Goal: Task Accomplishment & Management: Complete application form

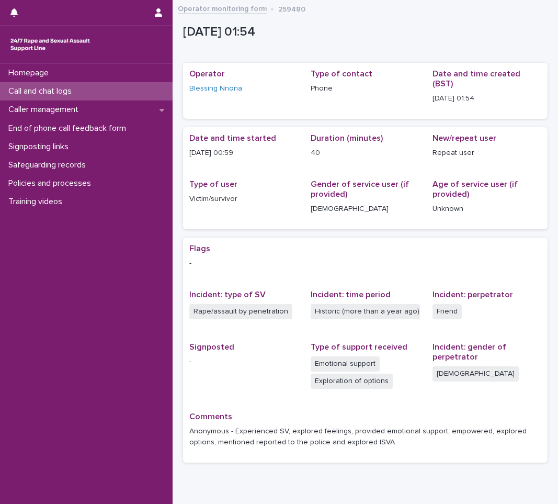
scroll to position [39, 0]
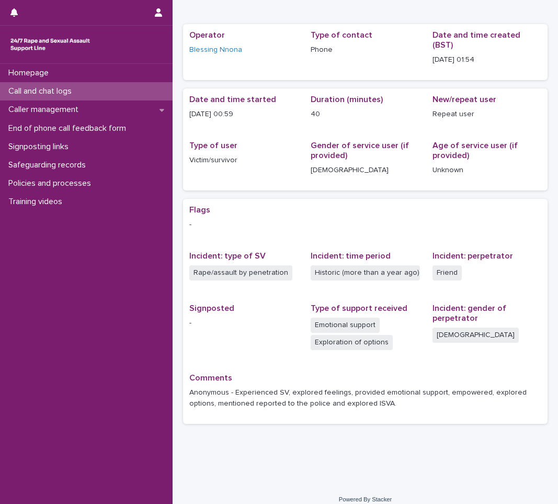
click at [127, 89] on div "Call and chat logs" at bounding box center [86, 91] width 173 height 18
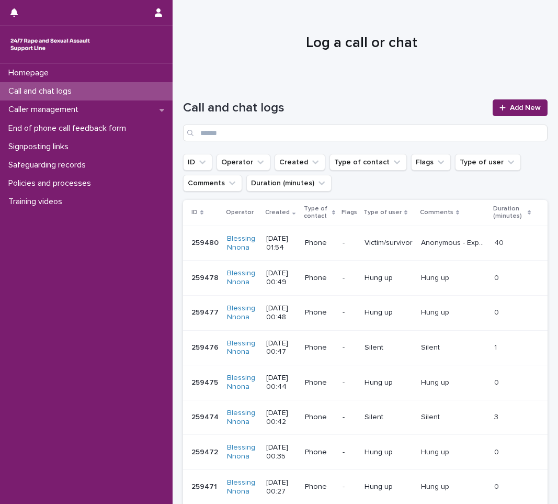
click at [506, 117] on div "Call and chat logs Add New" at bounding box center [365, 120] width 365 height 42
click at [505, 112] on link "Add New" at bounding box center [520, 107] width 55 height 17
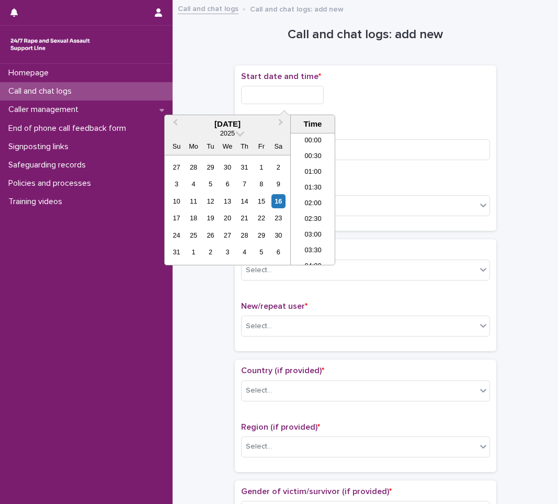
click at [317, 93] on input "text" at bounding box center [282, 95] width 83 height 18
click at [273, 197] on div "16" at bounding box center [278, 201] width 14 height 14
click at [319, 152] on li "01:00" at bounding box center [313, 152] width 44 height 16
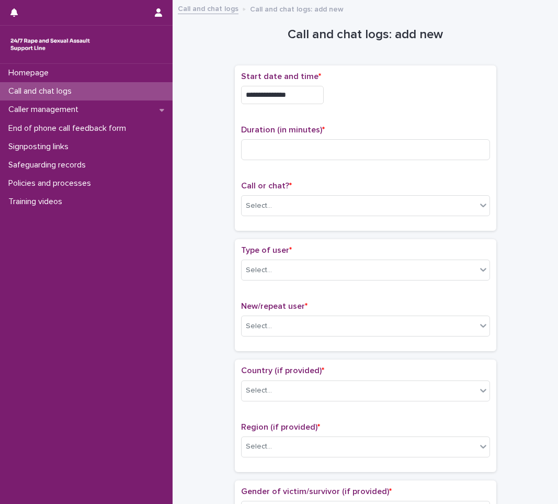
click at [300, 91] on input "**********" at bounding box center [282, 95] width 83 height 18
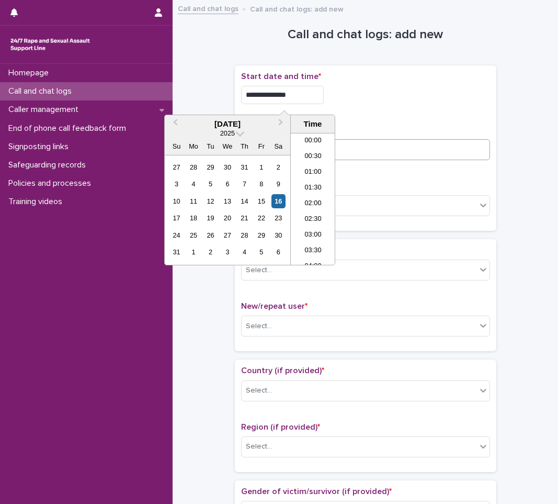
type input "**********"
click at [385, 145] on input at bounding box center [365, 149] width 249 height 21
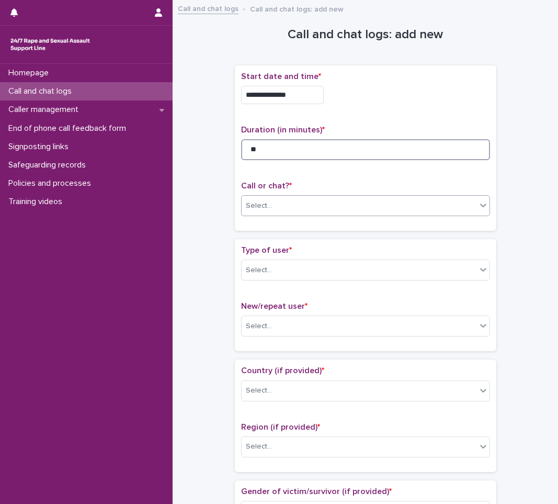
type input "**"
click at [319, 198] on div "Select..." at bounding box center [359, 205] width 235 height 17
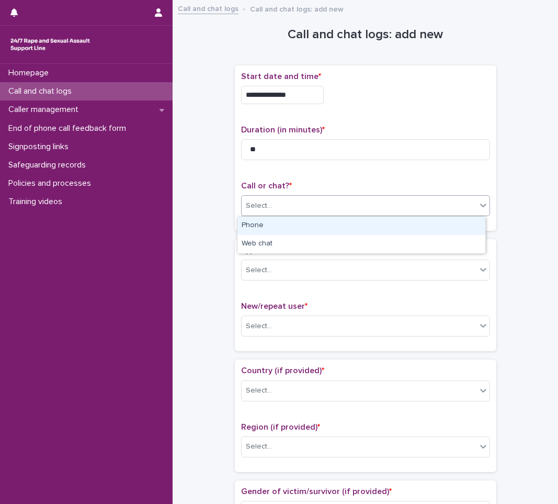
click at [315, 224] on div "Phone" at bounding box center [361, 226] width 248 height 18
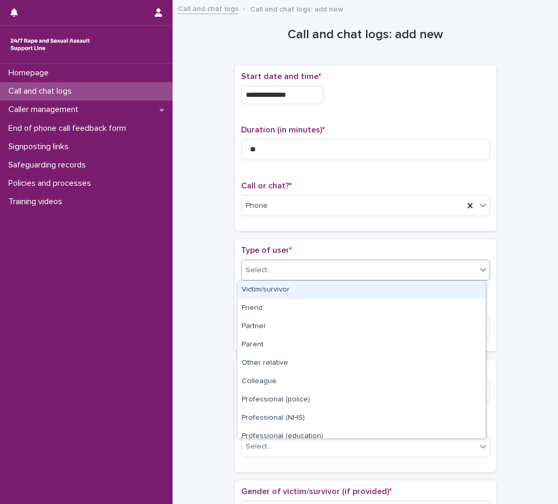
click at [322, 262] on div "Select..." at bounding box center [359, 269] width 235 height 17
drag, startPoint x: 361, startPoint y: 302, endPoint x: 342, endPoint y: 294, distance: 20.2
click at [342, 294] on div "Victim/survivor" at bounding box center [361, 290] width 248 height 18
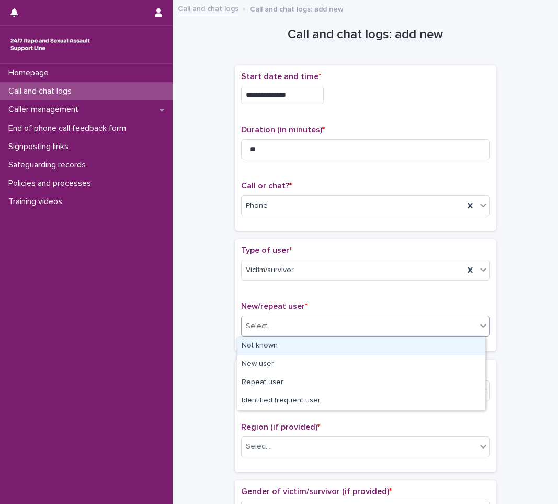
click at [346, 322] on div "Select..." at bounding box center [359, 325] width 235 height 17
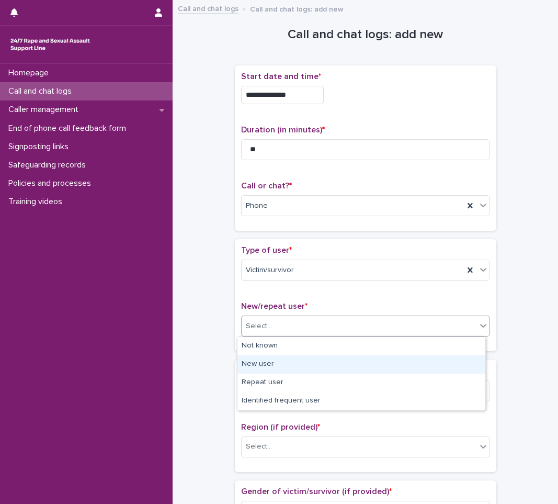
click at [378, 365] on div "New user" at bounding box center [361, 364] width 248 height 18
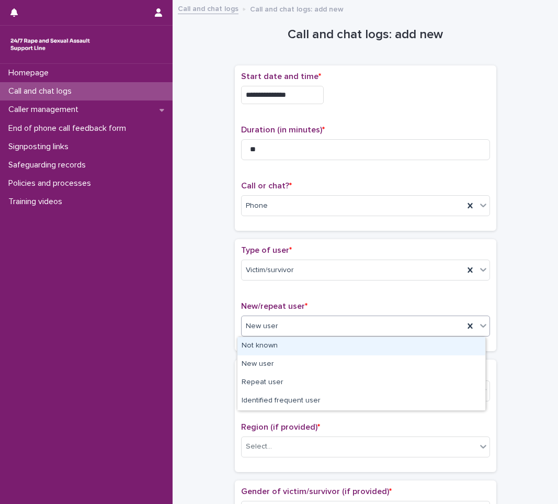
click at [482, 328] on icon at bounding box center [483, 325] width 10 height 10
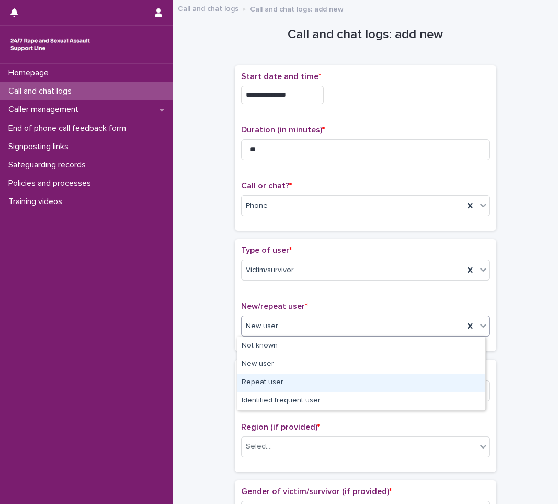
click at [393, 381] on div "Repeat user" at bounding box center [361, 382] width 248 height 18
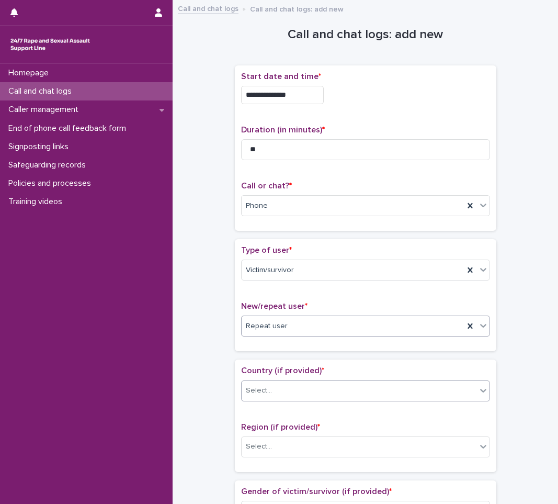
click at [370, 388] on div "Select..." at bounding box center [359, 390] width 235 height 17
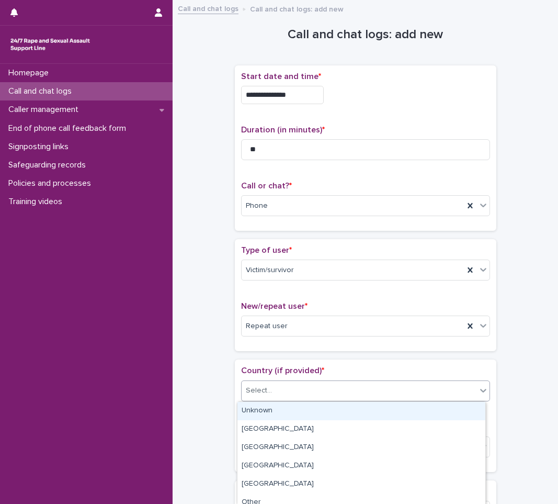
click at [343, 411] on div "Unknown" at bounding box center [361, 411] width 248 height 18
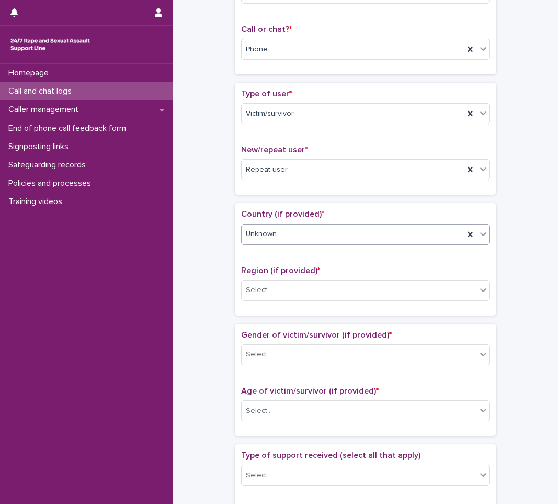
scroll to position [157, 0]
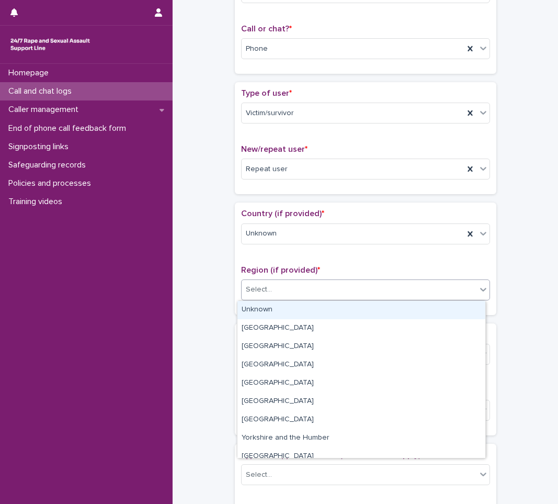
click at [460, 287] on div "Select..." at bounding box center [359, 289] width 235 height 17
click at [424, 315] on div "Unknown" at bounding box center [361, 310] width 248 height 18
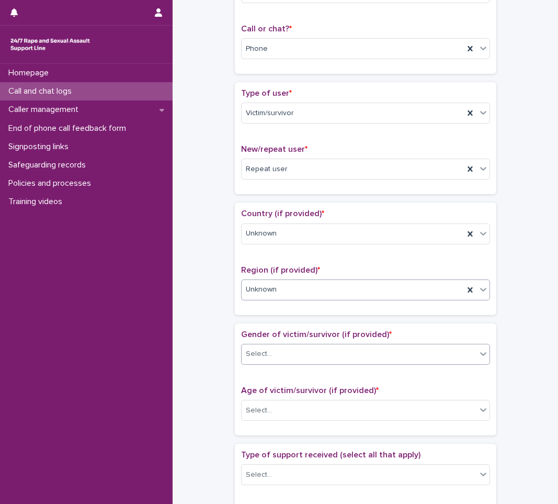
click at [435, 353] on div "Select..." at bounding box center [359, 353] width 235 height 17
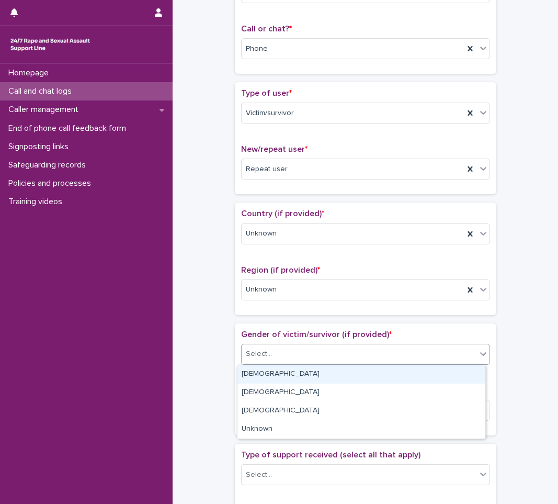
click at [437, 374] on div "[DEMOGRAPHIC_DATA]" at bounding box center [361, 374] width 248 height 18
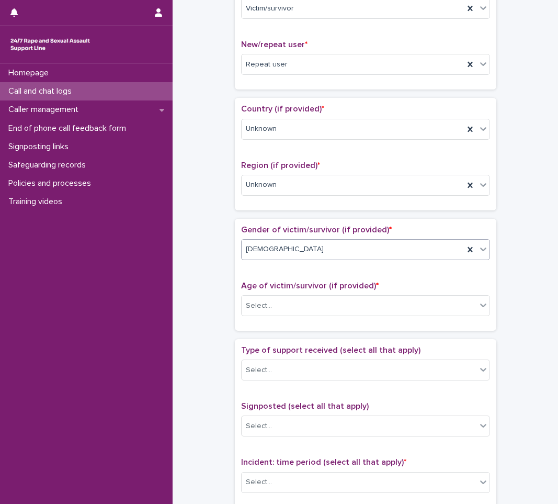
scroll to position [314, 0]
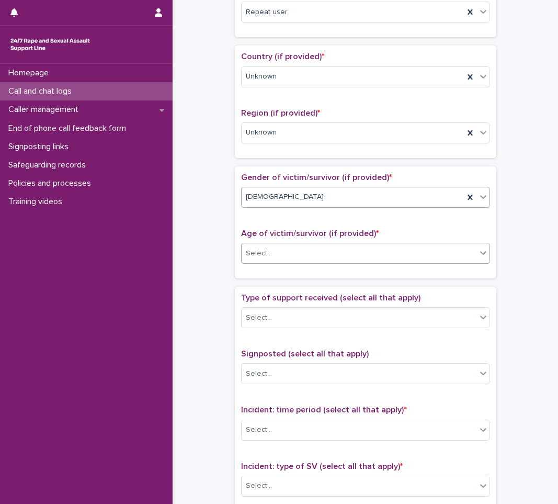
click at [420, 252] on div "Select..." at bounding box center [359, 253] width 235 height 17
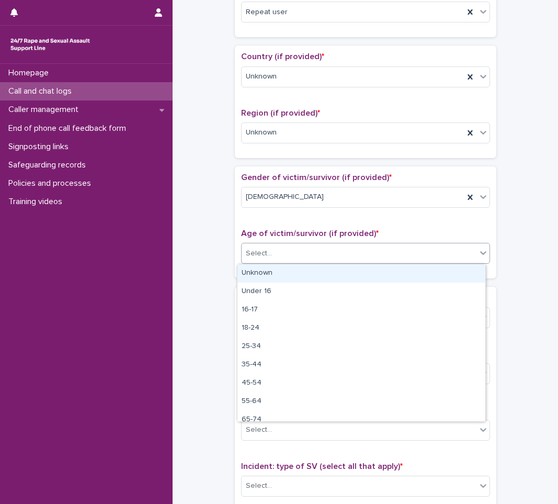
drag, startPoint x: 401, startPoint y: 284, endPoint x: 406, endPoint y: 274, distance: 12.2
click at [406, 274] on div "Unknown" at bounding box center [361, 273] width 248 height 18
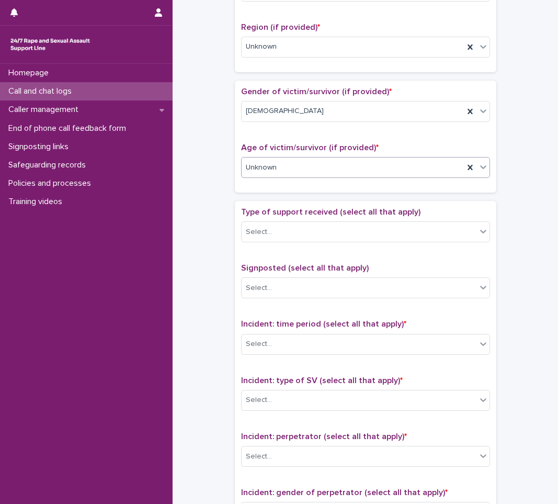
scroll to position [418, 0]
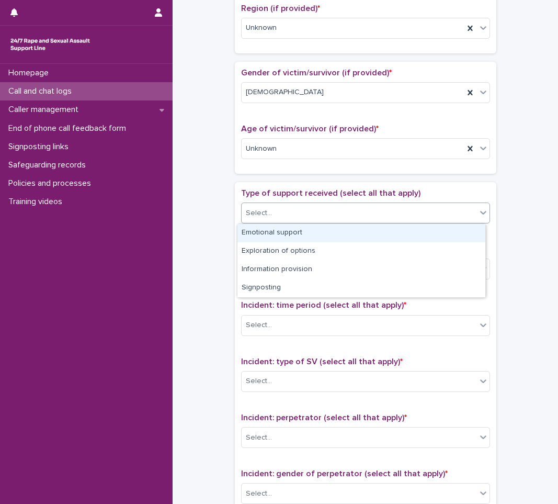
click at [355, 215] on div "Select..." at bounding box center [359, 212] width 235 height 17
click at [337, 234] on div "Emotional support" at bounding box center [361, 233] width 248 height 18
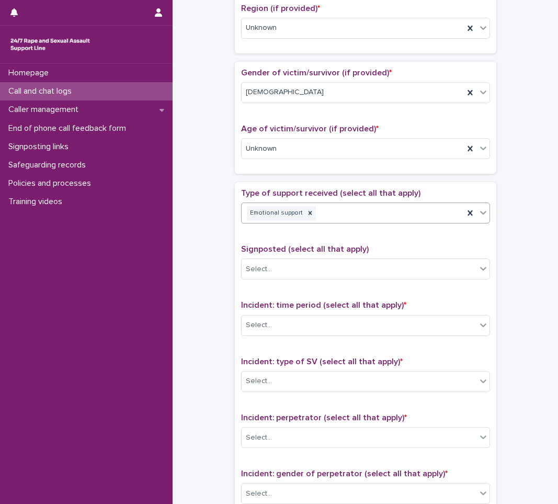
click at [480, 213] on icon at bounding box center [483, 213] width 6 height 4
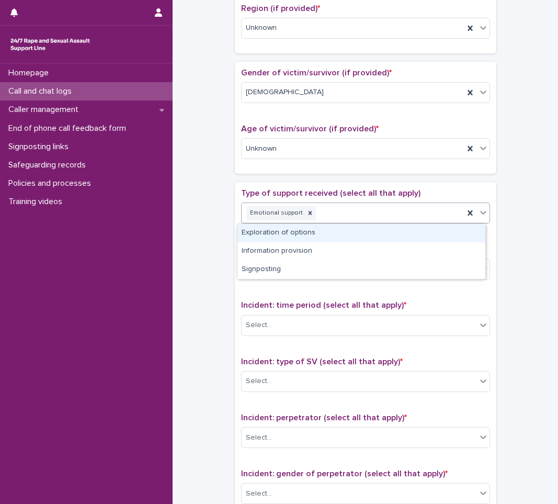
click at [448, 232] on div "Exploration of options" at bounding box center [361, 233] width 248 height 18
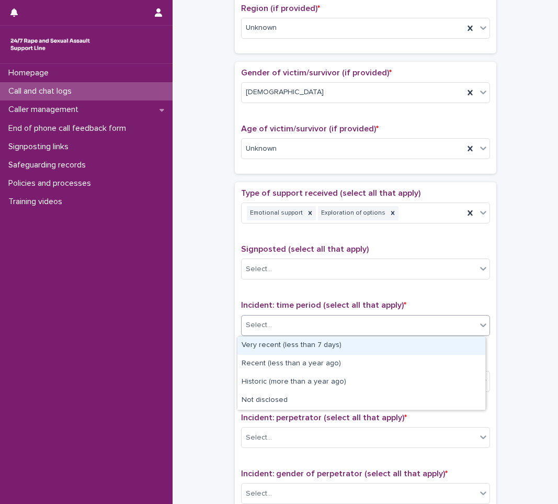
click at [319, 321] on div "Select..." at bounding box center [359, 324] width 235 height 17
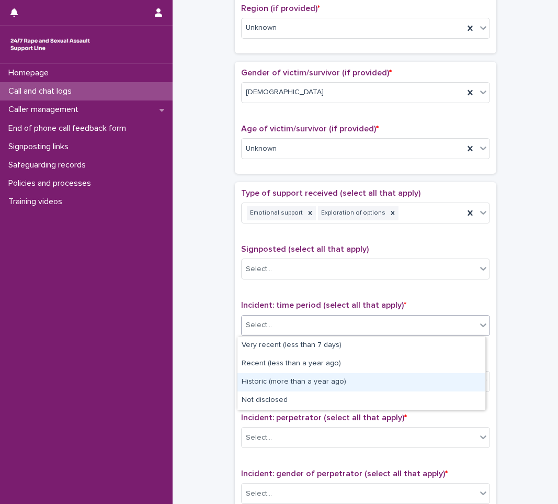
drag, startPoint x: 337, startPoint y: 372, endPoint x: 332, endPoint y: 380, distance: 9.1
click at [332, 380] on div "Historic (more than a year ago)" at bounding box center [361, 382] width 248 height 18
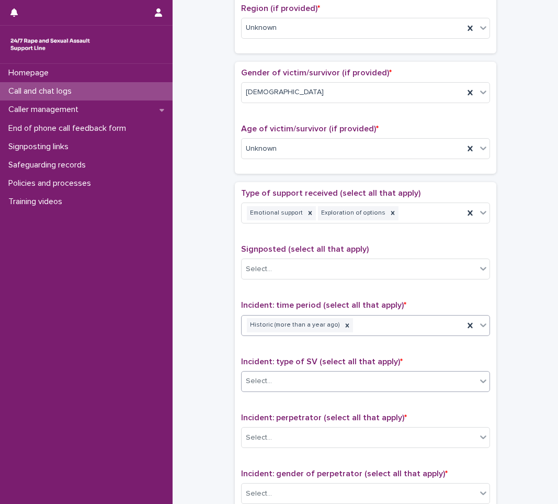
click at [382, 383] on div "Select..." at bounding box center [359, 380] width 235 height 17
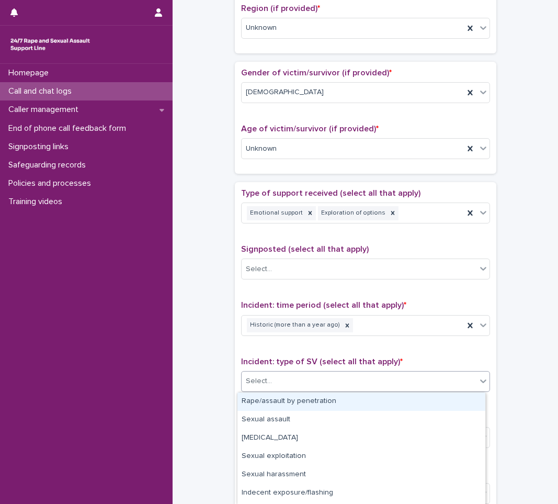
drag, startPoint x: 346, startPoint y: 401, endPoint x: 337, endPoint y: 403, distance: 9.3
click at [337, 403] on div "Rape/assault by penetration" at bounding box center [361, 401] width 248 height 18
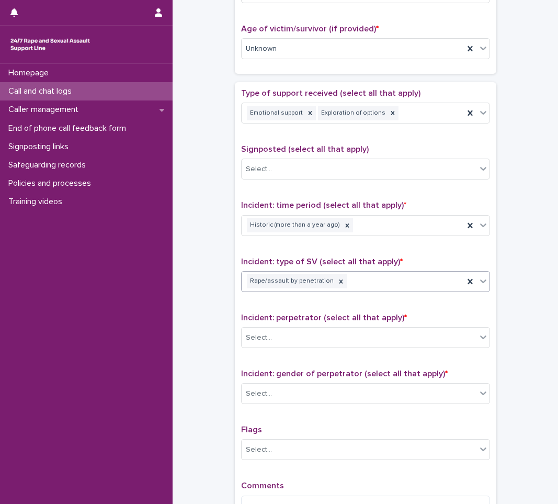
scroll to position [575, 0]
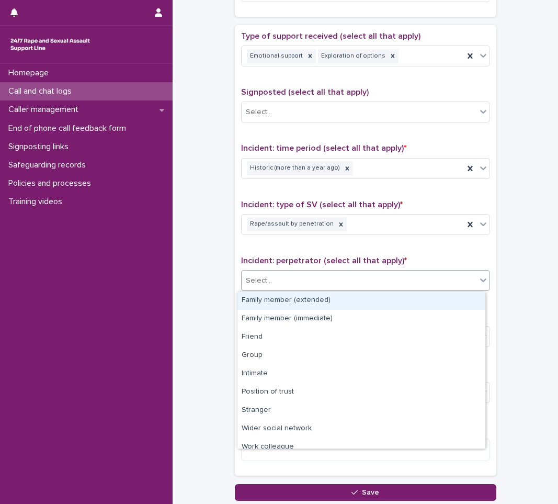
click at [381, 280] on div "Select..." at bounding box center [359, 280] width 235 height 17
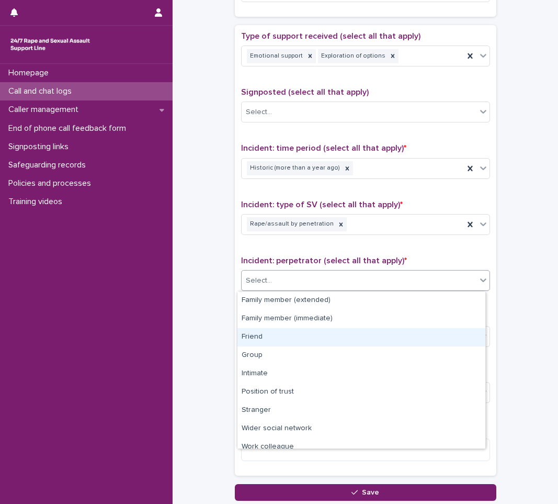
drag, startPoint x: 350, startPoint y: 326, endPoint x: 342, endPoint y: 340, distance: 16.4
click at [342, 340] on div "Friend" at bounding box center [361, 337] width 248 height 18
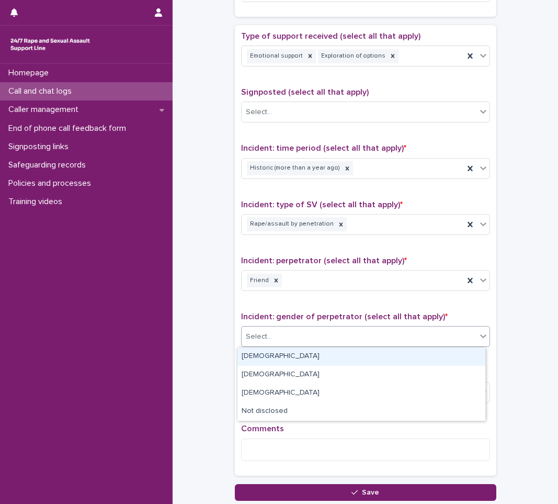
click at [349, 338] on div "Select..." at bounding box center [359, 336] width 235 height 17
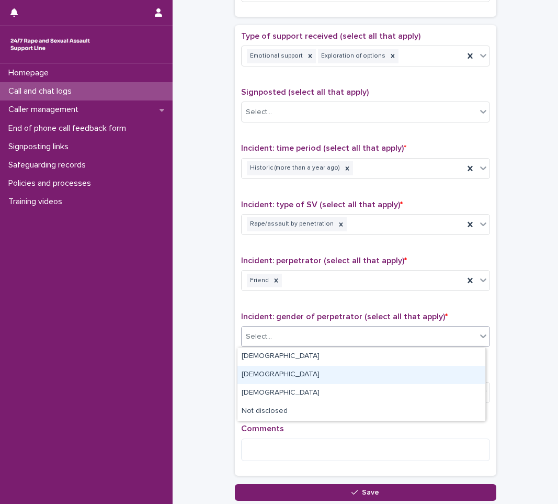
drag, startPoint x: 333, startPoint y: 365, endPoint x: 328, endPoint y: 369, distance: 5.9
click at [328, 369] on div "[DEMOGRAPHIC_DATA]" at bounding box center [361, 375] width 248 height 18
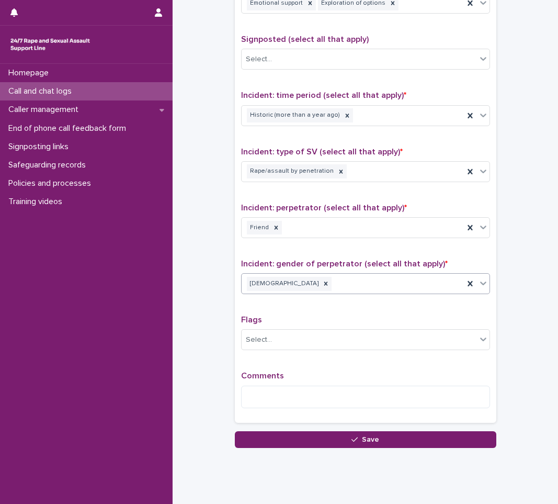
scroll to position [654, 0]
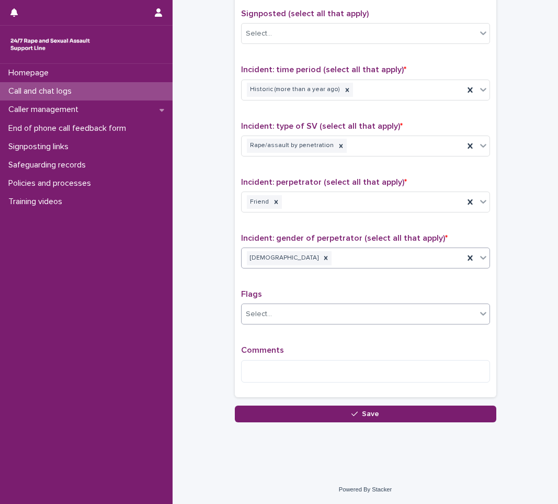
click at [396, 315] on div "Select..." at bounding box center [359, 313] width 235 height 17
click at [322, 376] on textarea at bounding box center [365, 371] width 249 height 22
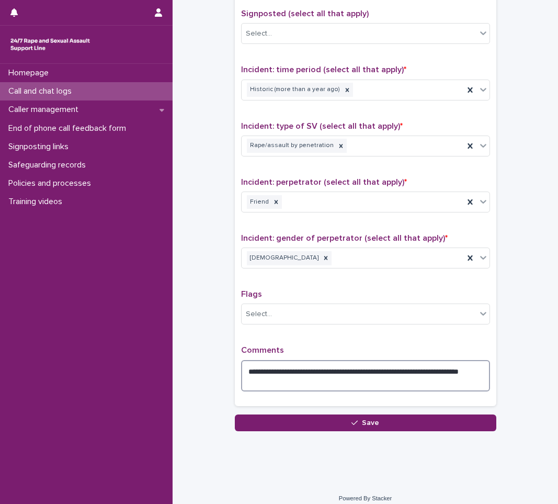
drag, startPoint x: 446, startPoint y: 366, endPoint x: 453, endPoint y: 370, distance: 9.1
click at [453, 370] on textarea "**********" at bounding box center [365, 375] width 249 height 31
click at [463, 374] on textarea "**********" at bounding box center [365, 375] width 249 height 31
click at [453, 367] on textarea "**********" at bounding box center [365, 375] width 249 height 31
click at [301, 389] on textarea "**********" at bounding box center [365, 375] width 249 height 31
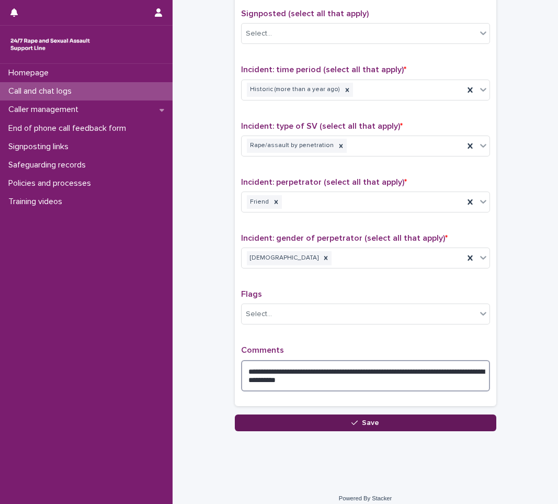
type textarea "**********"
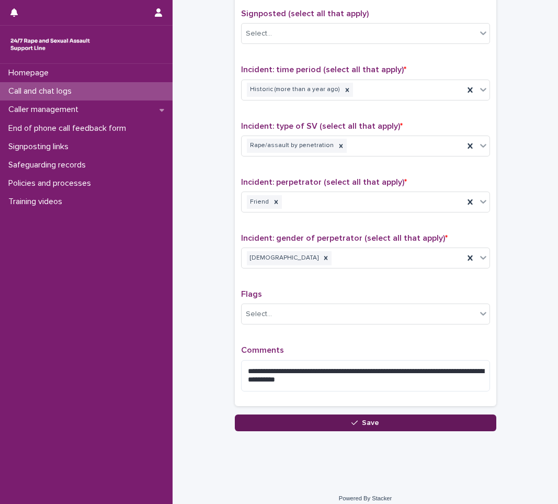
click at [354, 417] on button "Save" at bounding box center [365, 422] width 261 height 17
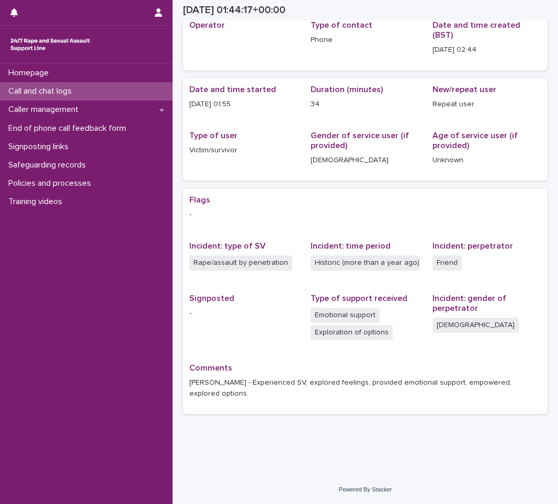
scroll to position [28, 0]
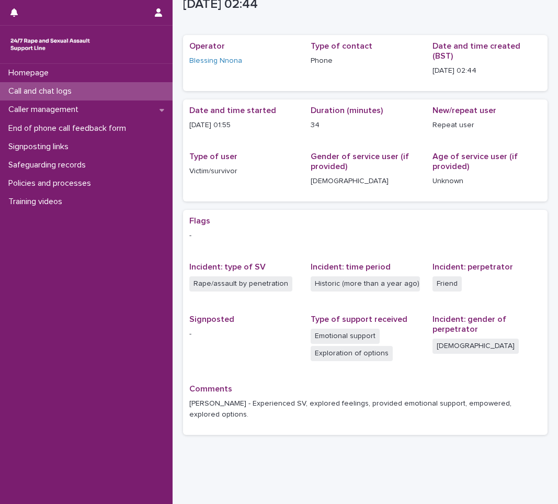
click at [87, 88] on div "Call and chat logs" at bounding box center [86, 91] width 173 height 18
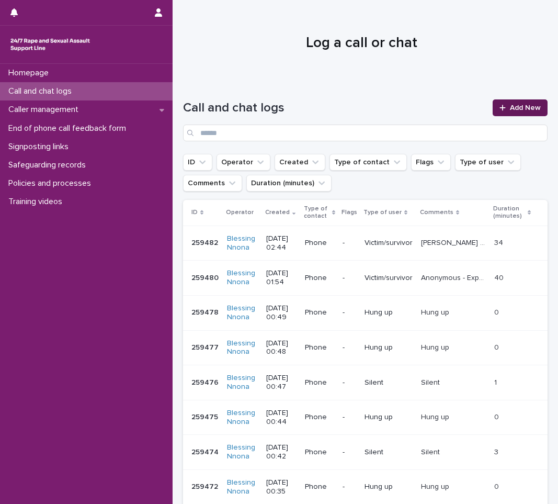
click at [521, 107] on span "Add New" at bounding box center [525, 107] width 31 height 7
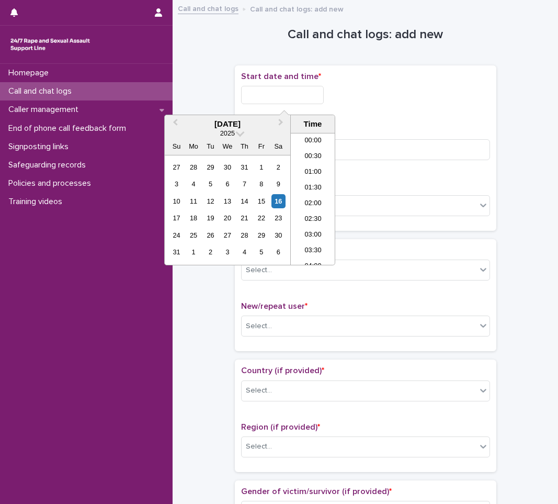
click at [264, 95] on input "text" at bounding box center [282, 95] width 83 height 18
click at [274, 191] on div "9" at bounding box center [278, 184] width 14 height 14
click at [275, 196] on div "16" at bounding box center [278, 201] width 14 height 14
click at [309, 181] on li "02:00" at bounding box center [313, 183] width 44 height 16
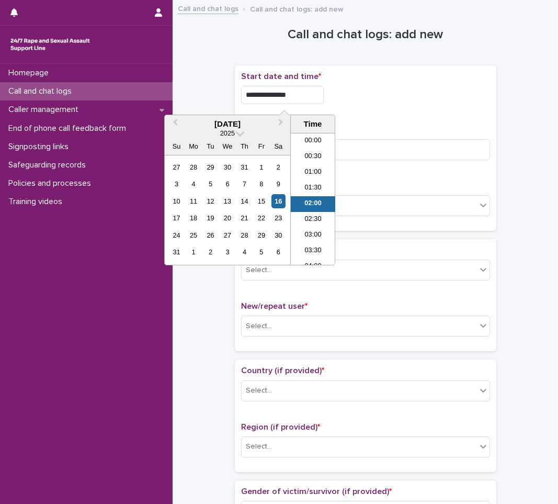
scroll to position [5, 0]
click at [318, 89] on input "**********" at bounding box center [282, 95] width 83 height 18
type input "**********"
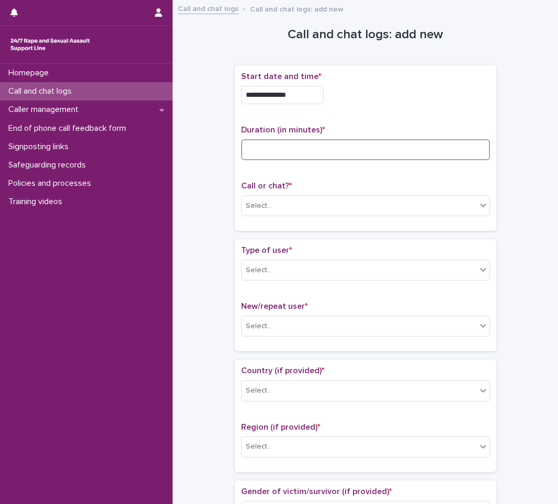
click at [345, 142] on input at bounding box center [365, 149] width 249 height 21
type input "*"
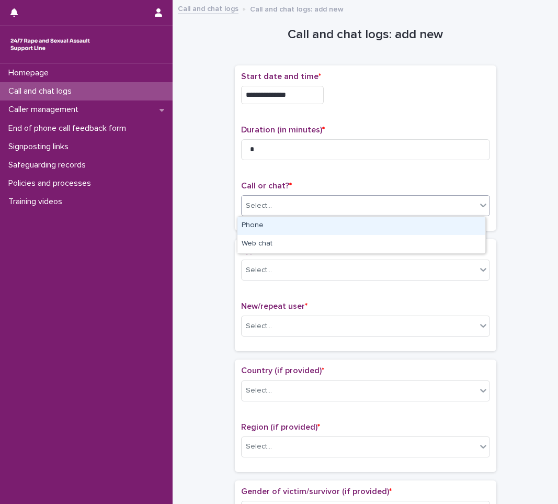
click at [329, 199] on div "Select..." at bounding box center [359, 205] width 235 height 17
click at [312, 227] on div "Phone" at bounding box center [361, 226] width 248 height 18
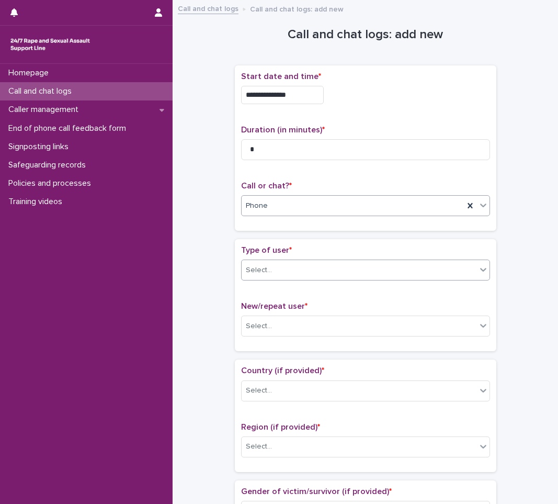
click at [296, 264] on div "Select..." at bounding box center [359, 269] width 235 height 17
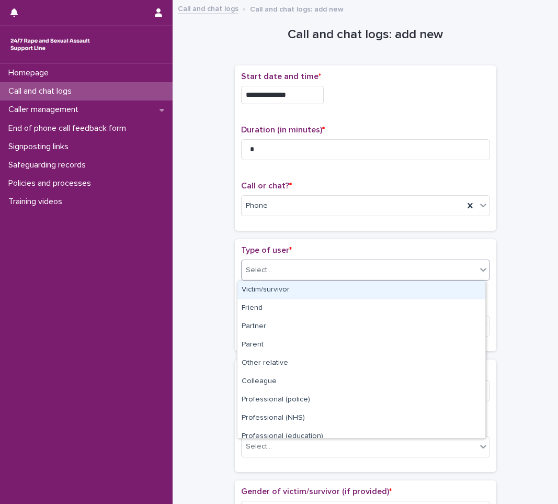
click at [293, 287] on div "Victim/survivor" at bounding box center [361, 290] width 248 height 18
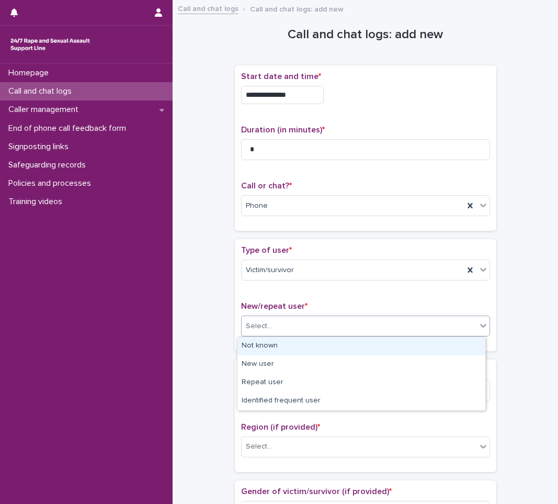
click at [291, 326] on div "Select..." at bounding box center [359, 325] width 235 height 17
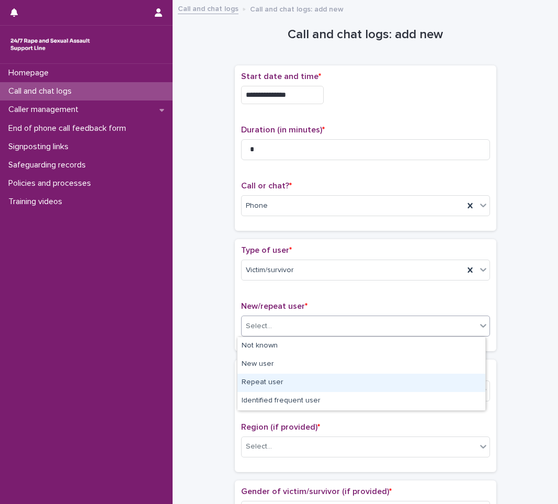
click at [254, 382] on div "Repeat user" at bounding box center [361, 382] width 248 height 18
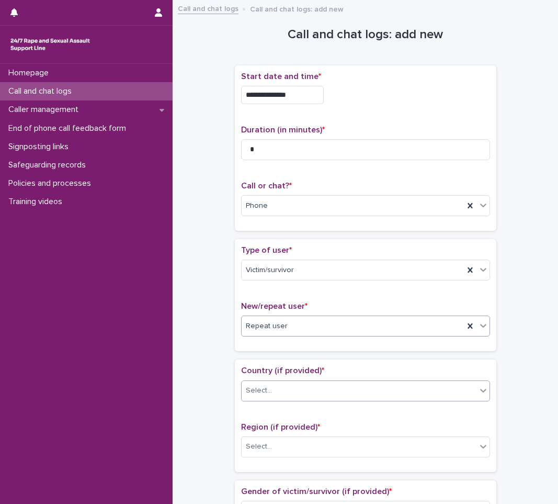
click at [308, 392] on div "Select..." at bounding box center [359, 390] width 235 height 17
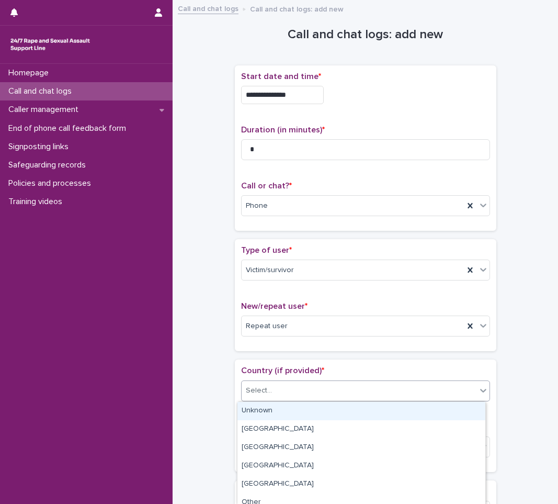
click at [295, 405] on div "Unknown" at bounding box center [361, 411] width 248 height 18
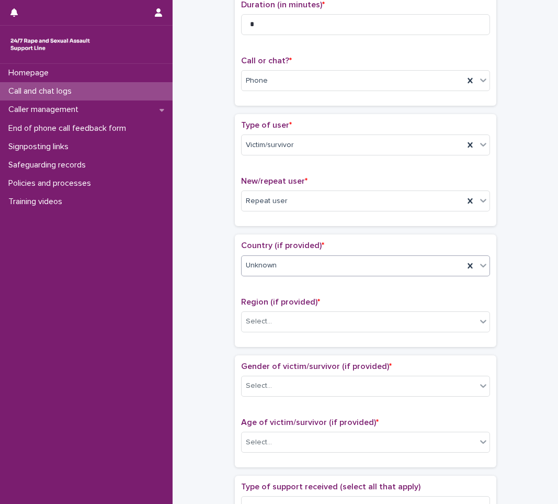
scroll to position [157, 0]
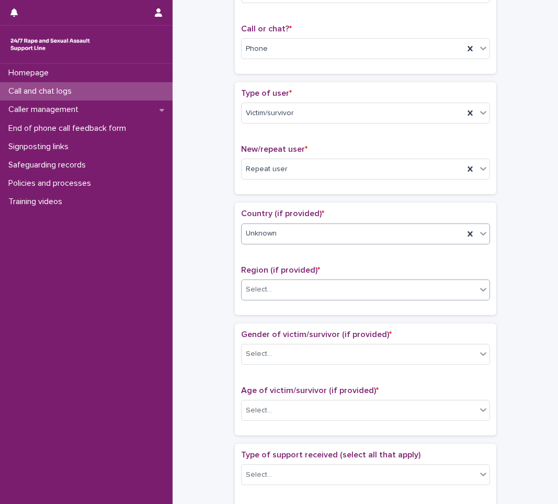
click at [295, 285] on div "Select..." at bounding box center [359, 289] width 235 height 17
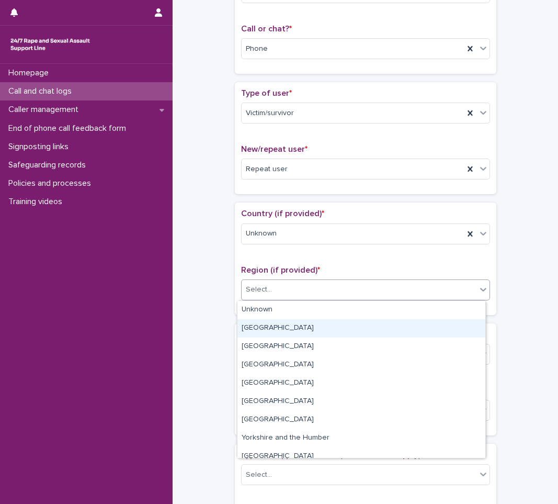
drag, startPoint x: 287, startPoint y: 308, endPoint x: 284, endPoint y: 318, distance: 10.8
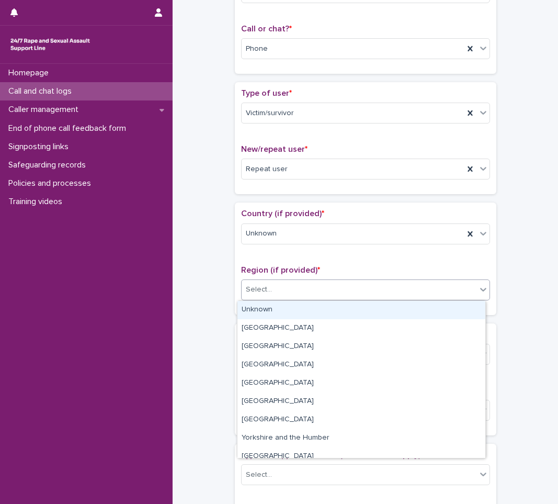
click at [282, 306] on div "Unknown" at bounding box center [361, 310] width 248 height 18
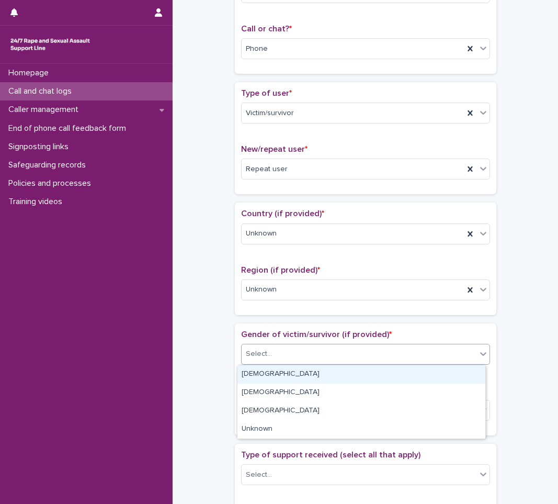
click at [284, 353] on div "Select..." at bounding box center [359, 353] width 235 height 17
click at [279, 374] on div "[DEMOGRAPHIC_DATA]" at bounding box center [361, 374] width 248 height 18
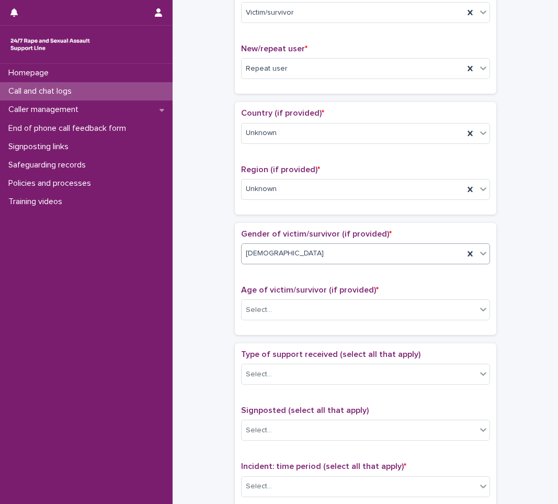
scroll to position [261, 0]
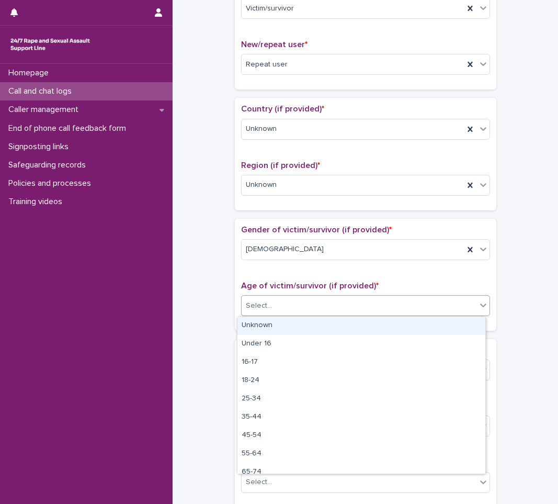
click at [323, 301] on div "Select..." at bounding box center [359, 305] width 235 height 17
click at [287, 327] on div "Unknown" at bounding box center [361, 325] width 248 height 18
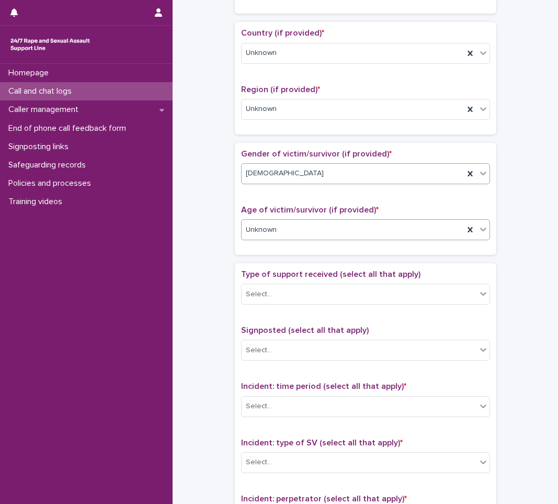
scroll to position [366, 0]
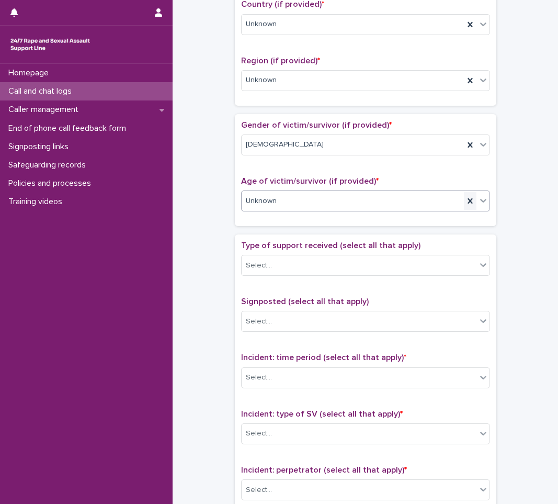
click at [471, 203] on icon at bounding box center [470, 201] width 10 height 10
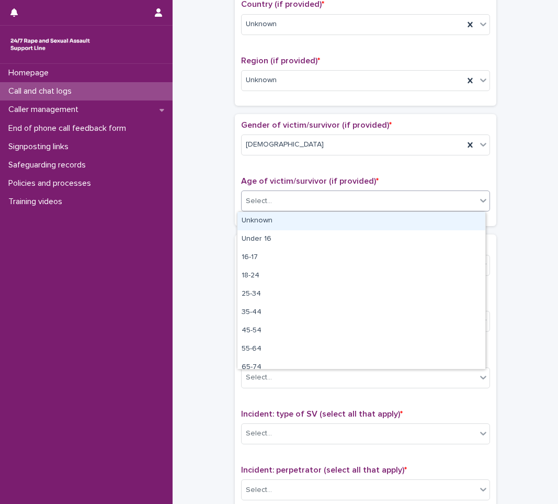
click at [482, 204] on icon at bounding box center [483, 200] width 10 height 10
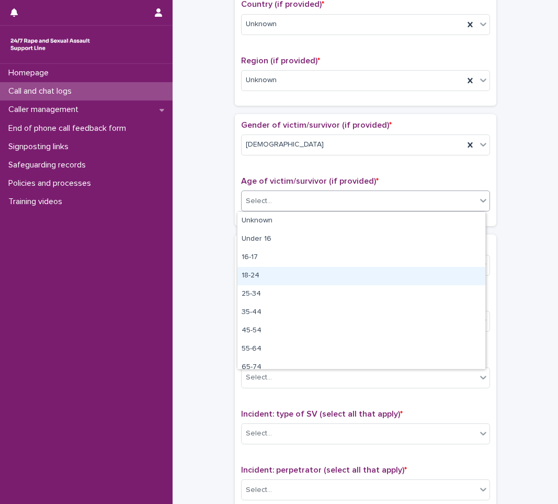
click at [379, 282] on div "18-24" at bounding box center [361, 276] width 248 height 18
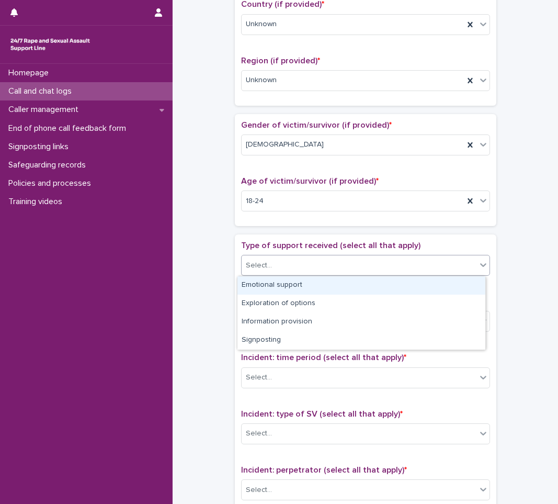
click at [381, 258] on div "Select..." at bounding box center [359, 265] width 235 height 17
click at [346, 287] on div "Emotional support" at bounding box center [361, 285] width 248 height 18
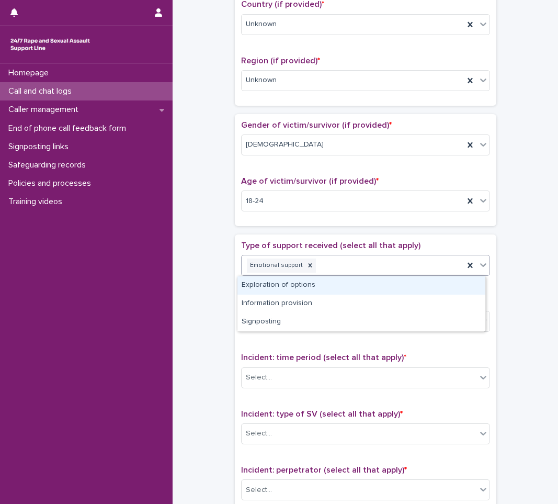
click at [484, 264] on div at bounding box center [483, 264] width 13 height 19
click at [438, 290] on div "Exploration of options" at bounding box center [361, 285] width 248 height 18
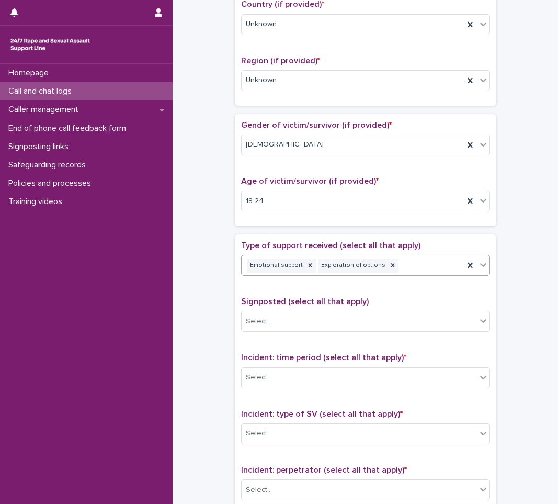
click at [484, 264] on icon at bounding box center [483, 264] width 10 height 10
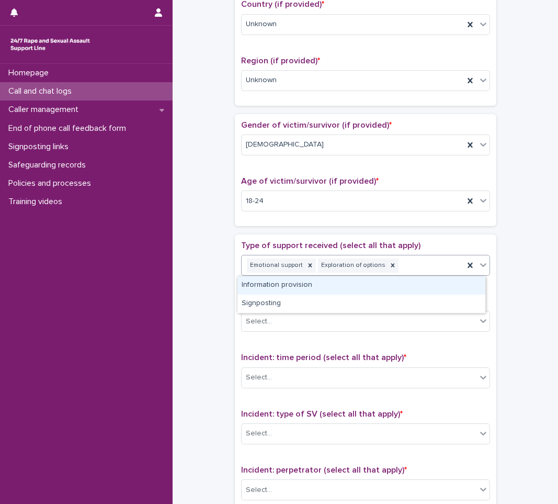
click at [454, 293] on div "Information provision" at bounding box center [361, 285] width 248 height 18
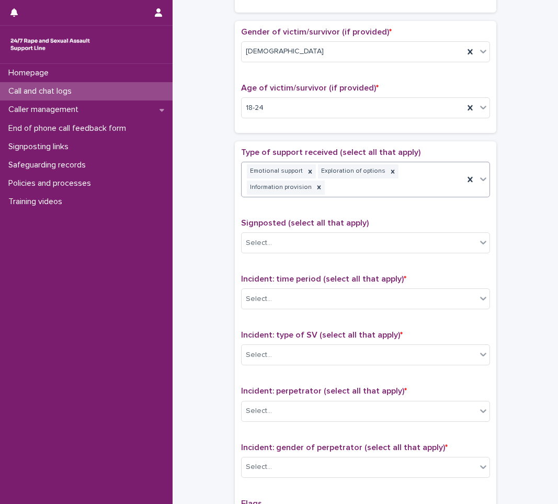
scroll to position [478, 0]
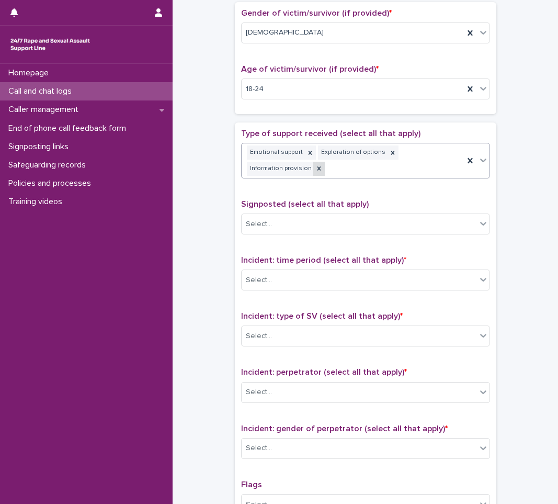
click at [315, 167] on icon at bounding box center [318, 168] width 7 height 7
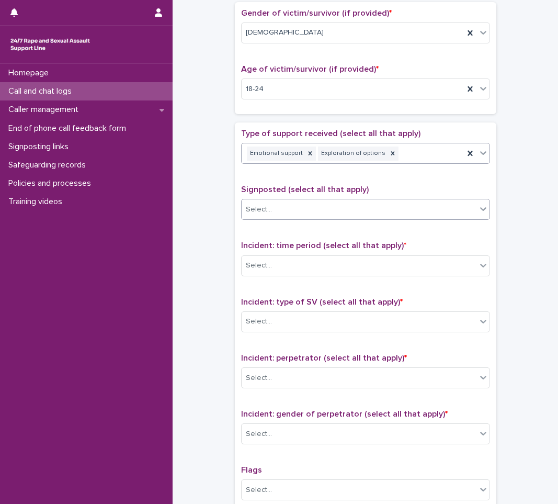
scroll to position [471, 0]
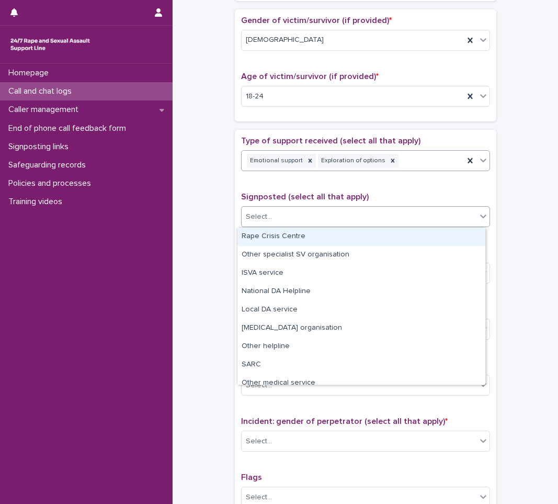
click at [291, 223] on div "Select..." at bounding box center [359, 216] width 235 height 17
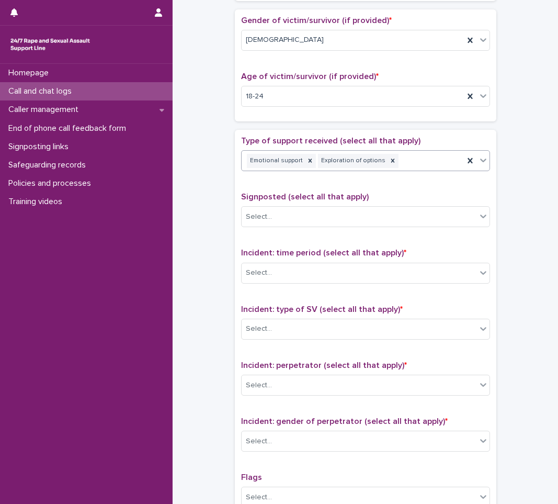
click at [203, 255] on div "**********" at bounding box center [365, 70] width 365 height 1069
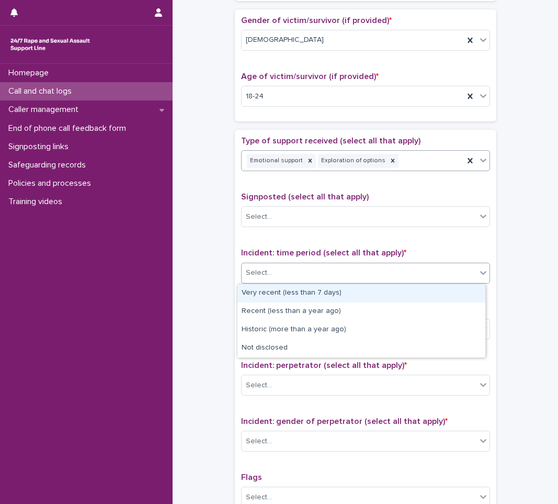
click at [252, 264] on div "Select..." at bounding box center [359, 272] width 235 height 17
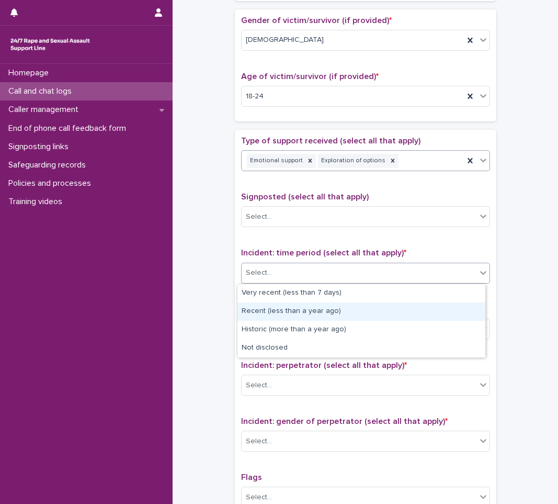
drag, startPoint x: 263, startPoint y: 327, endPoint x: 268, endPoint y: 309, distance: 18.9
click at [268, 309] on div "Recent (less than a year ago)" at bounding box center [361, 311] width 248 height 18
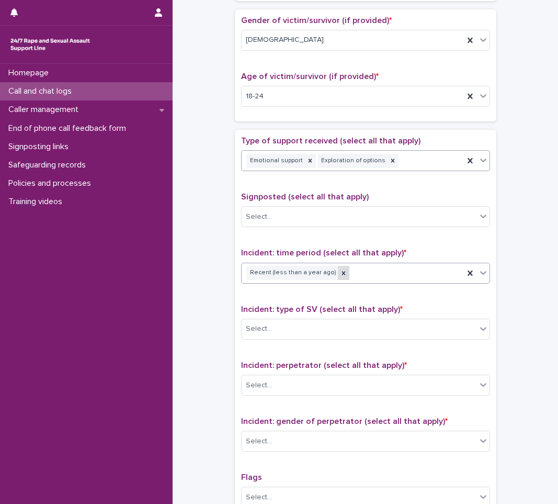
click at [338, 277] on div at bounding box center [344, 273] width 12 height 14
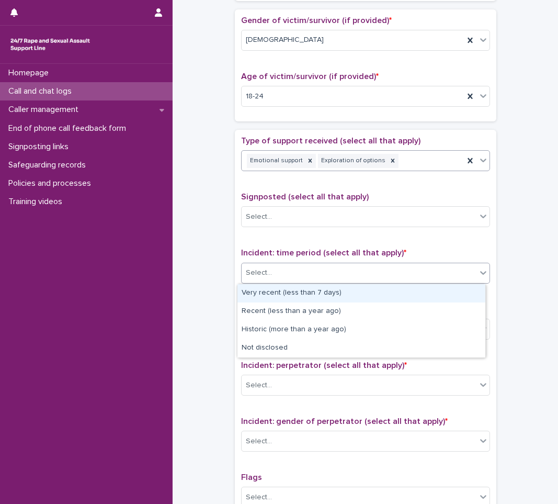
click at [345, 269] on div "Select..." at bounding box center [359, 272] width 235 height 17
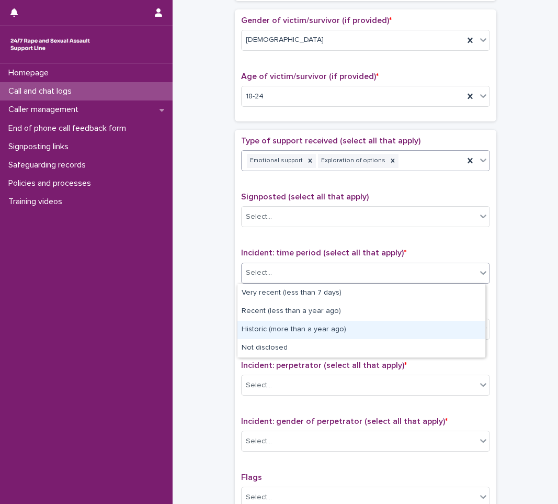
click at [286, 328] on div "Historic (more than a year ago)" at bounding box center [361, 330] width 248 height 18
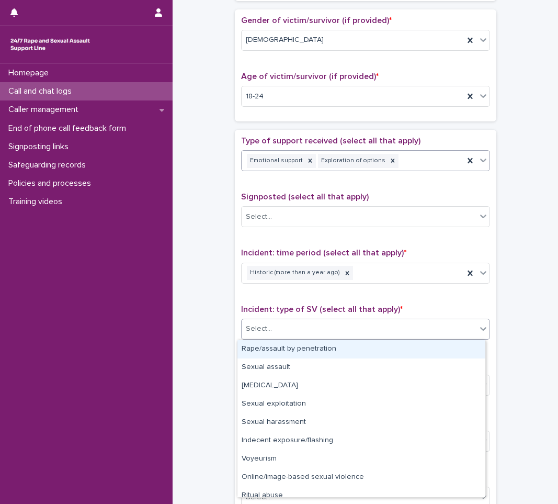
click at [273, 321] on div "Select..." at bounding box center [359, 328] width 235 height 17
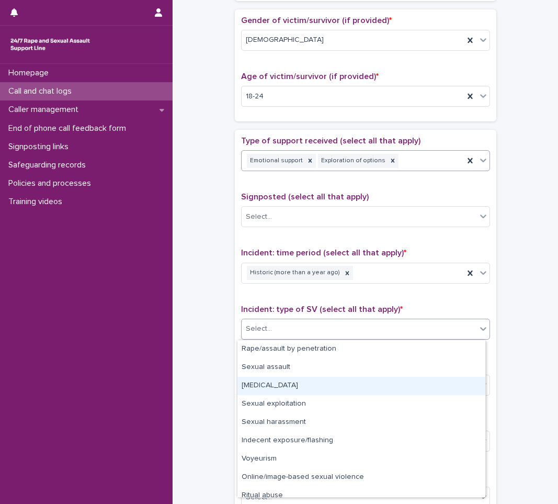
click at [257, 388] on div "[MEDICAL_DATA]" at bounding box center [361, 386] width 248 height 18
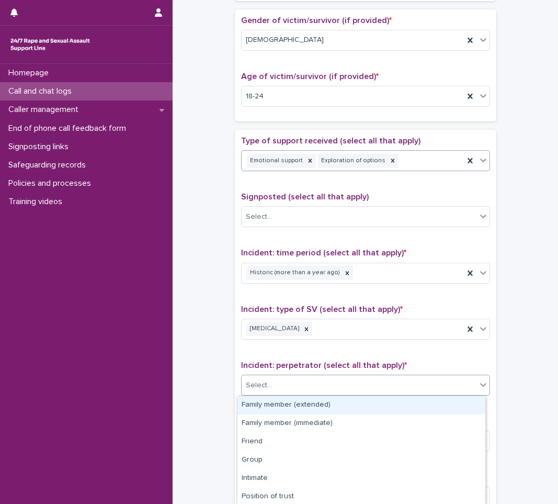
click at [279, 386] on div "Select..." at bounding box center [359, 385] width 235 height 17
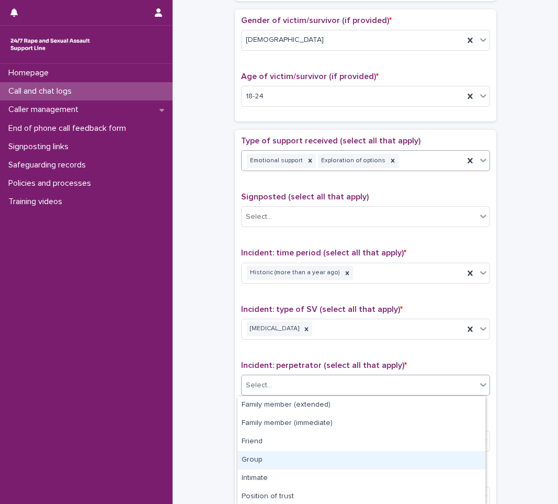
click at [300, 459] on div "Group" at bounding box center [361, 460] width 248 height 18
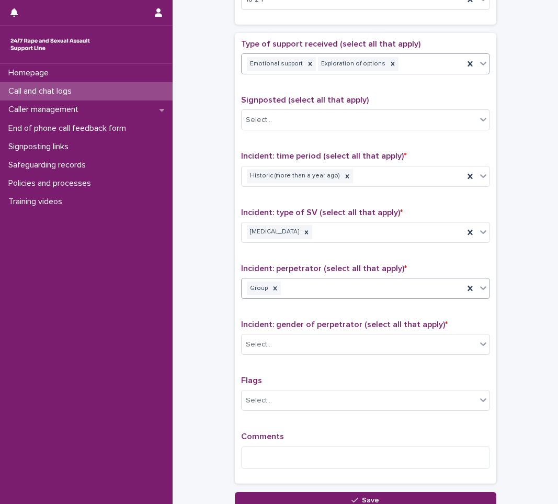
scroll to position [575, 0]
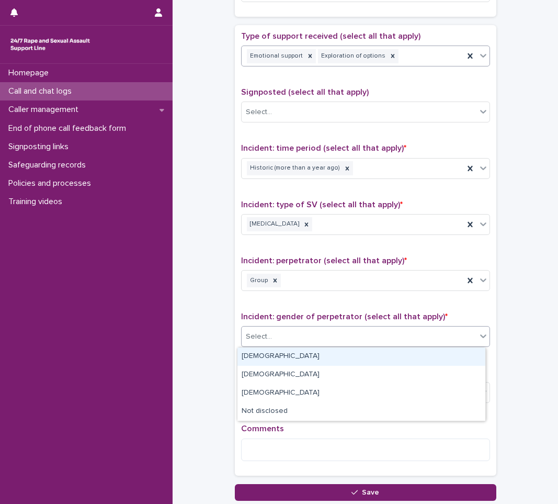
click at [300, 337] on div "Select..." at bounding box center [359, 336] width 235 height 17
click at [288, 350] on div "[DEMOGRAPHIC_DATA]" at bounding box center [361, 356] width 248 height 18
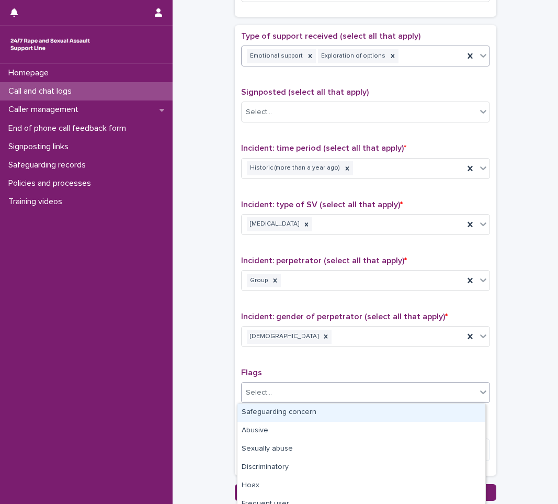
click at [280, 389] on div "Select..." at bounding box center [359, 392] width 235 height 17
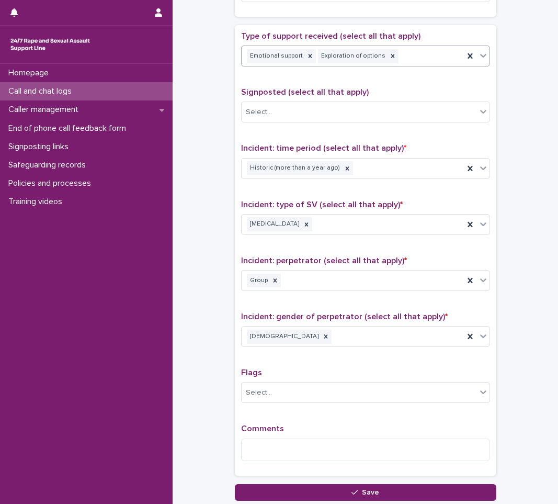
drag, startPoint x: 178, startPoint y: 414, endPoint x: 266, endPoint y: 427, distance: 88.8
click at [303, 453] on textarea at bounding box center [365, 449] width 249 height 22
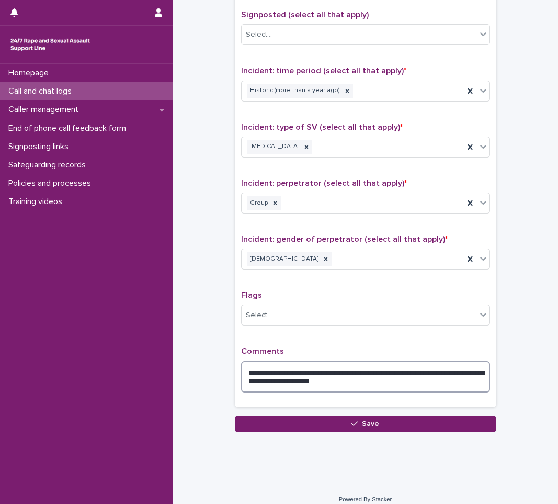
scroll to position [663, 0]
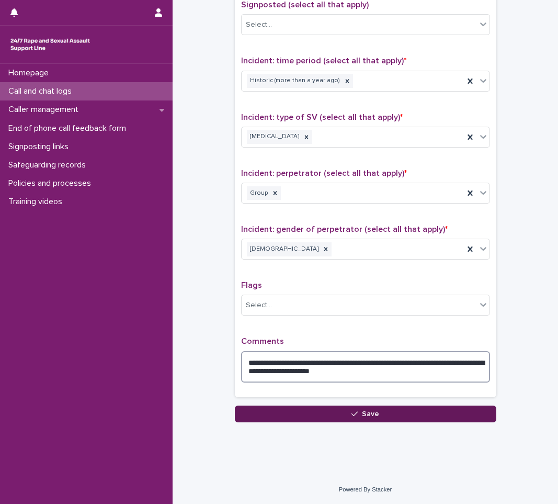
type textarea "**********"
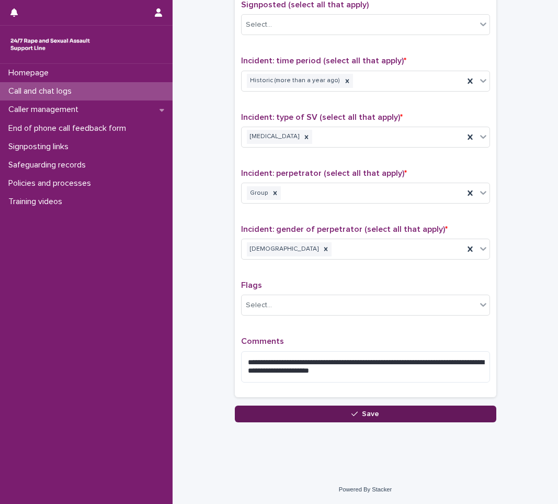
click at [310, 419] on button "Save" at bounding box center [365, 413] width 261 height 17
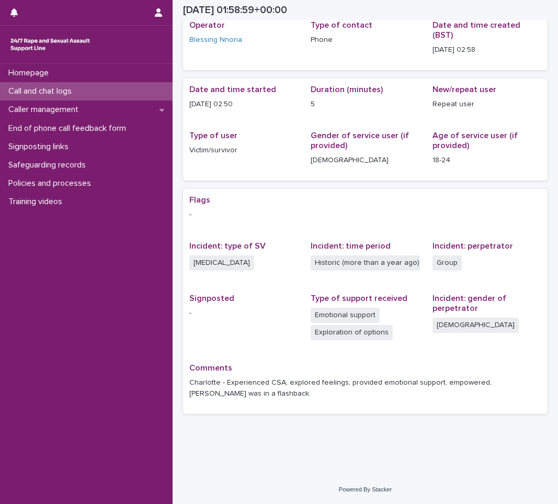
scroll to position [39, 0]
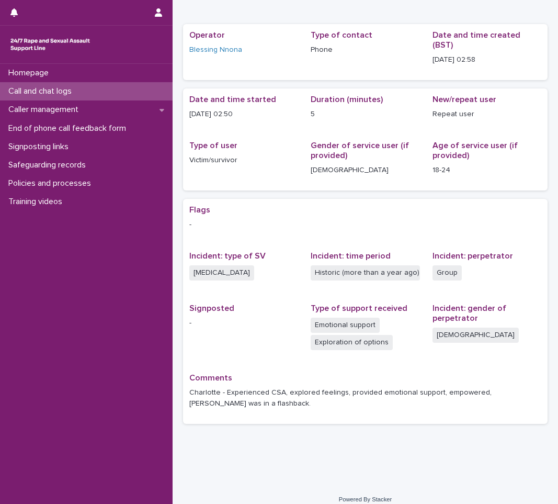
click at [107, 93] on div "Call and chat logs" at bounding box center [86, 91] width 173 height 18
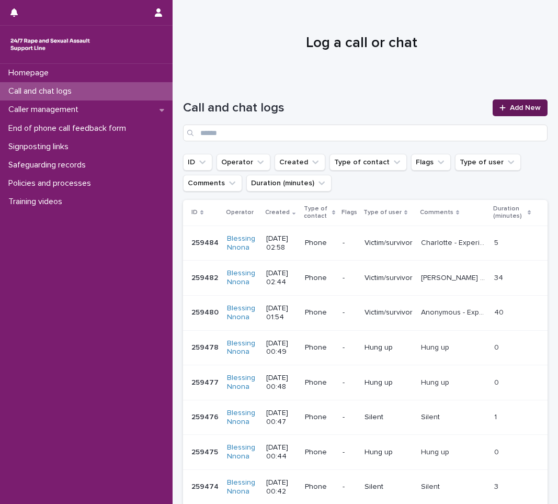
click at [510, 109] on span "Add New" at bounding box center [525, 107] width 31 height 7
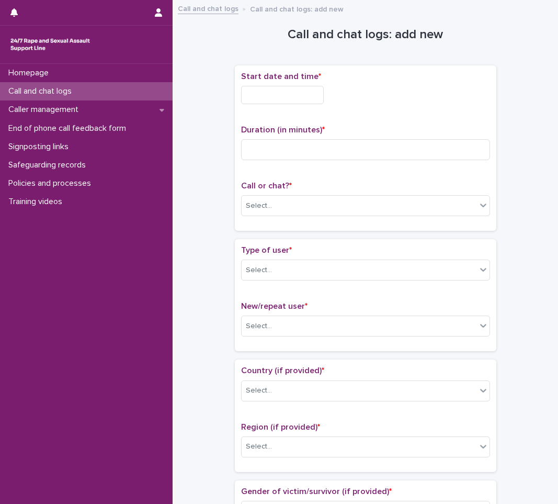
click at [270, 98] on input "text" at bounding box center [282, 95] width 83 height 18
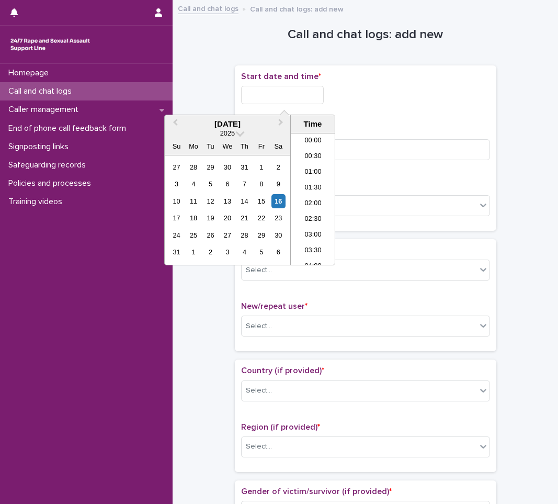
scroll to position [37, 0]
click at [278, 198] on div "16" at bounding box center [278, 201] width 14 height 14
click at [311, 194] on li "03:00" at bounding box center [313, 199] width 44 height 16
click at [305, 95] on input "**********" at bounding box center [282, 95] width 83 height 18
type input "**********"
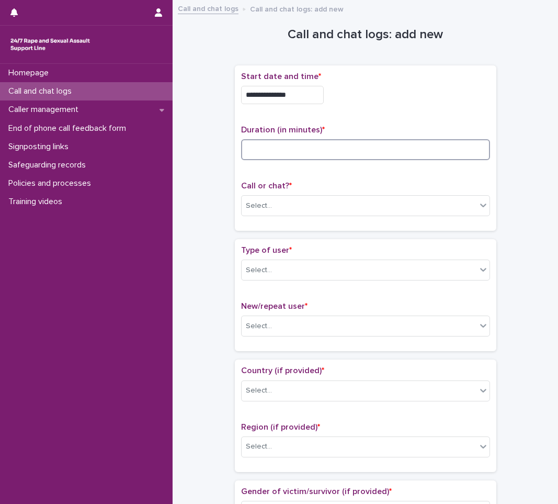
click at [359, 144] on input at bounding box center [365, 149] width 249 height 21
type input "**"
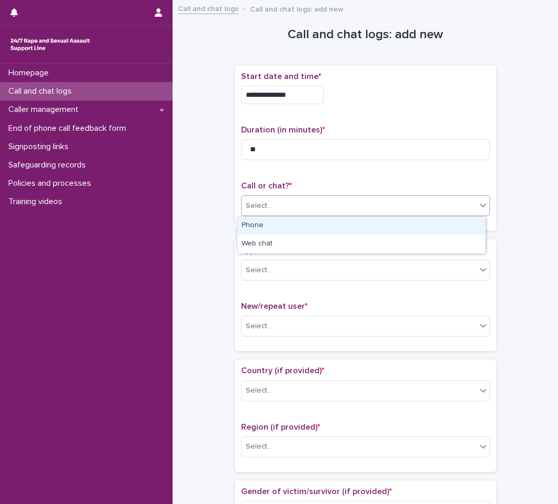
click at [337, 205] on div "Select..." at bounding box center [359, 205] width 235 height 17
click at [314, 231] on div "Phone" at bounding box center [361, 226] width 248 height 18
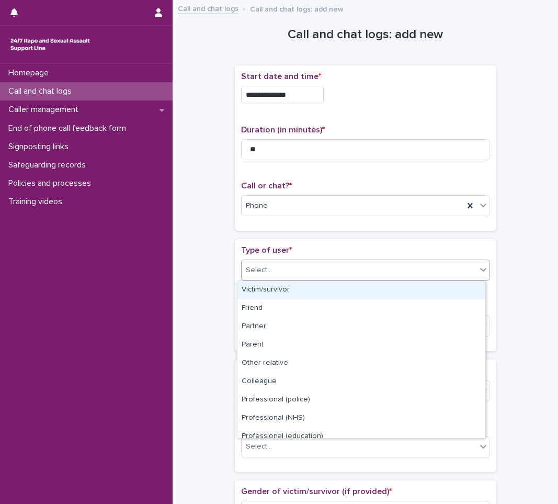
click at [302, 270] on div "Select..." at bounding box center [359, 269] width 235 height 17
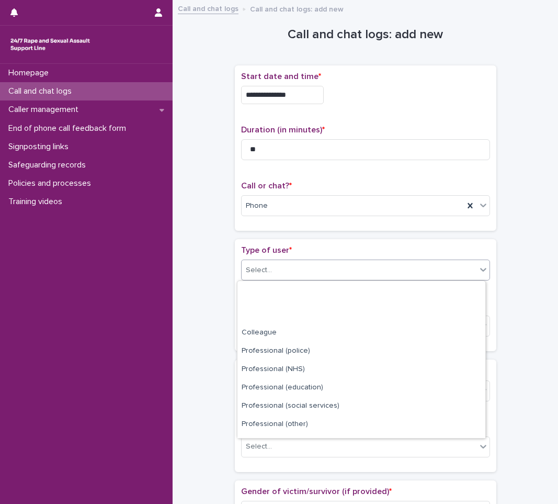
scroll to position [118, 0]
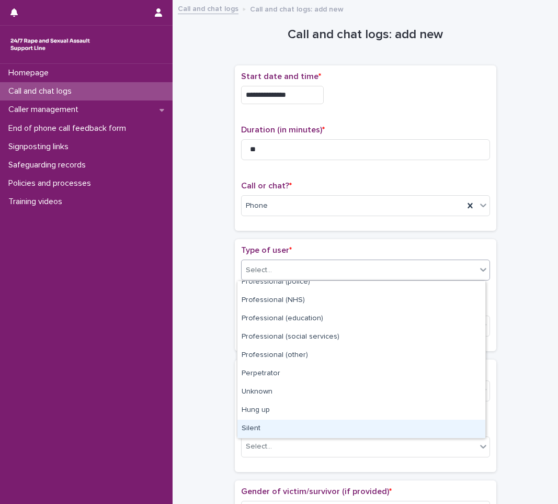
click at [288, 435] on div "Silent" at bounding box center [361, 428] width 248 height 18
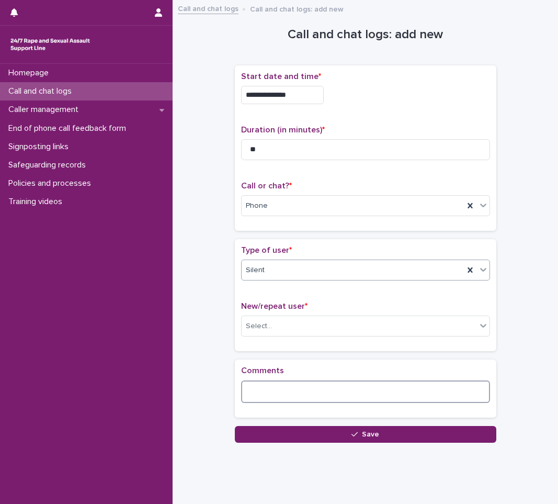
click at [315, 402] on textarea at bounding box center [365, 391] width 249 height 22
type textarea "*"
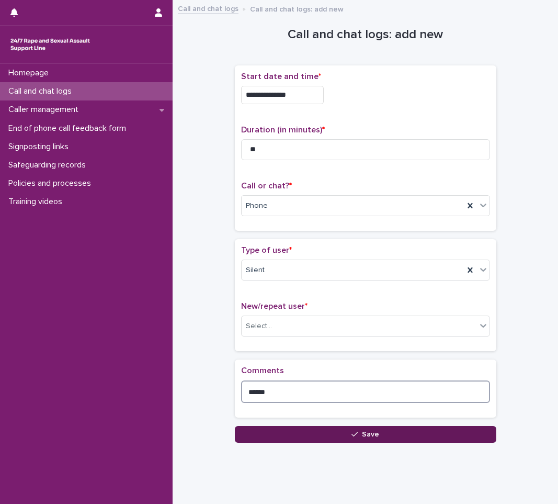
type textarea "******"
click at [308, 427] on button "Save" at bounding box center [365, 434] width 261 height 17
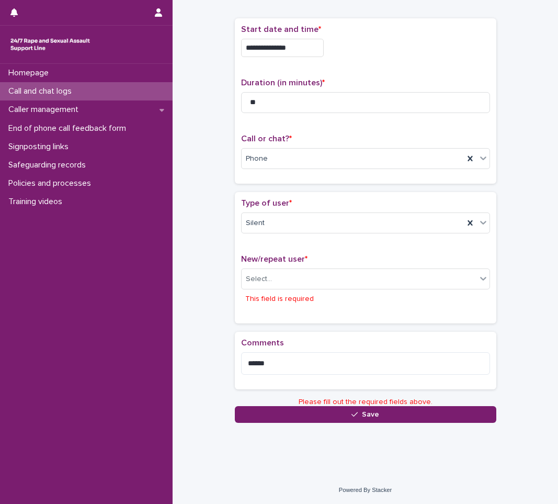
scroll to position [47, 0]
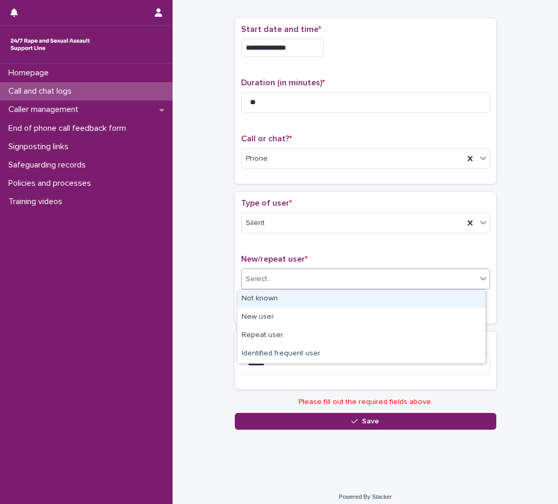
click at [254, 277] on div "Select..." at bounding box center [259, 279] width 26 height 11
click at [255, 291] on div "Not known" at bounding box center [361, 299] width 248 height 18
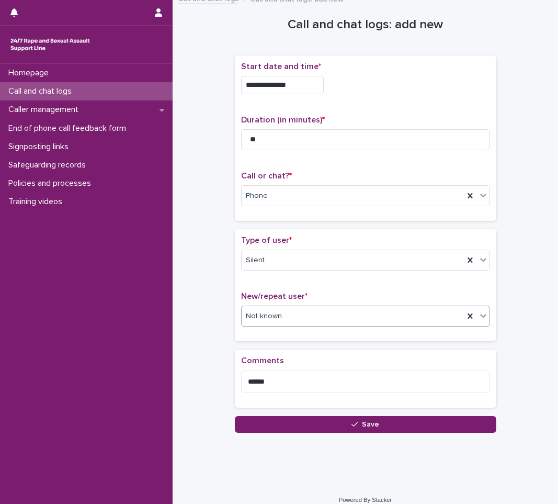
scroll to position [0, 0]
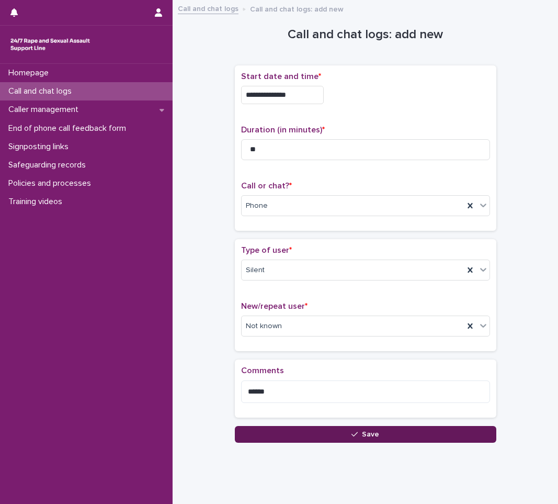
click at [299, 430] on button "Save" at bounding box center [365, 434] width 261 height 17
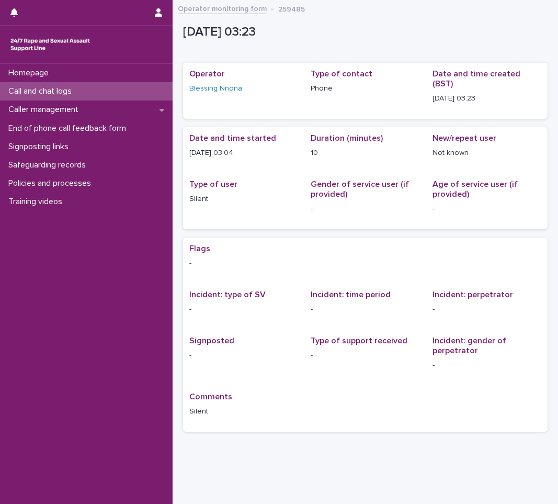
click at [112, 93] on div "Call and chat logs" at bounding box center [86, 91] width 173 height 18
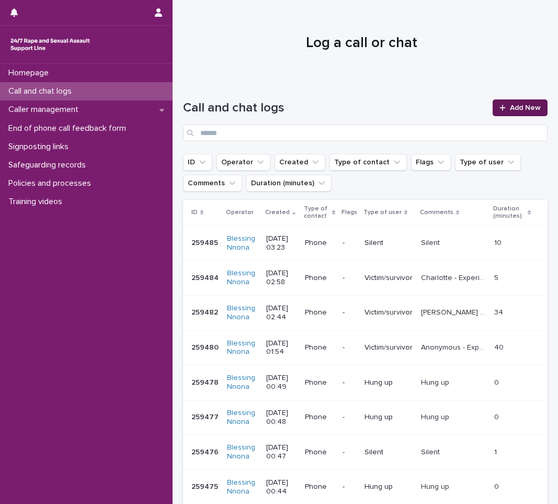
click at [514, 108] on span "Add New" at bounding box center [525, 107] width 31 height 7
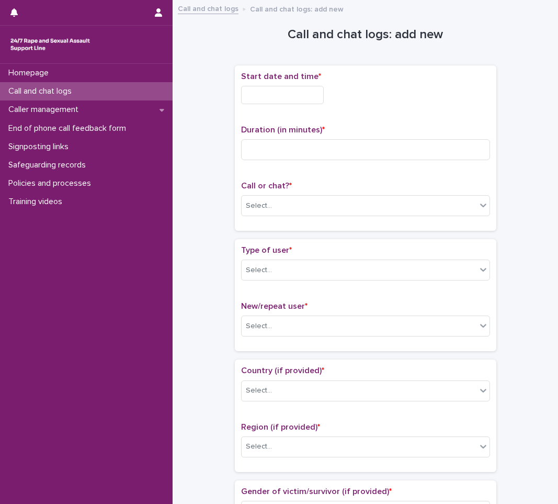
click at [294, 92] on input "text" at bounding box center [282, 95] width 83 height 18
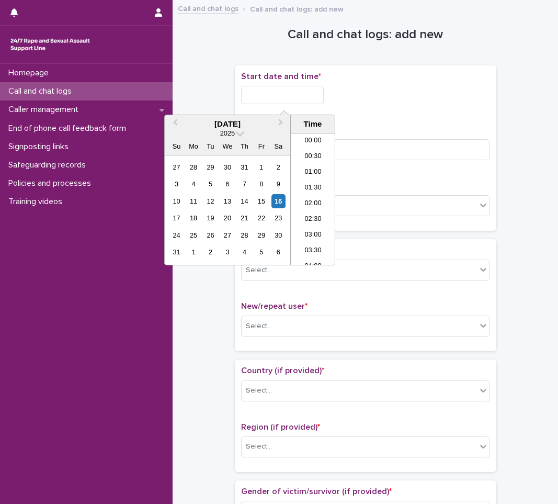
scroll to position [68, 0]
click at [284, 206] on div "16" at bounding box center [278, 201] width 14 height 14
click at [301, 199] on li "04:00" at bounding box center [313, 199] width 44 height 16
click at [317, 88] on input "**********" at bounding box center [282, 95] width 83 height 18
type input "**********"
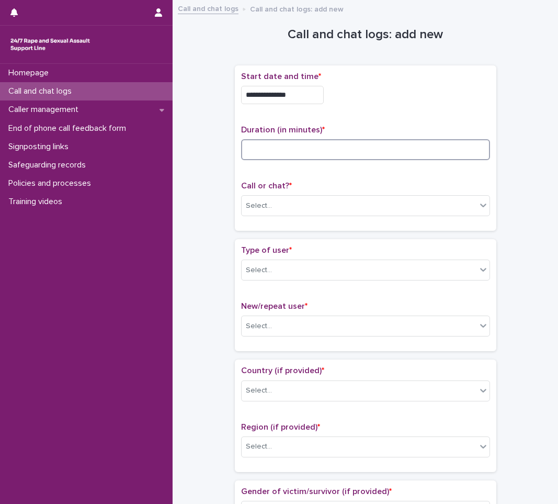
click at [369, 140] on input at bounding box center [365, 149] width 249 height 21
click at [303, 143] on input at bounding box center [365, 149] width 249 height 21
click at [277, 148] on input at bounding box center [365, 149] width 249 height 21
click at [277, 145] on input at bounding box center [365, 149] width 249 height 21
type input "*"
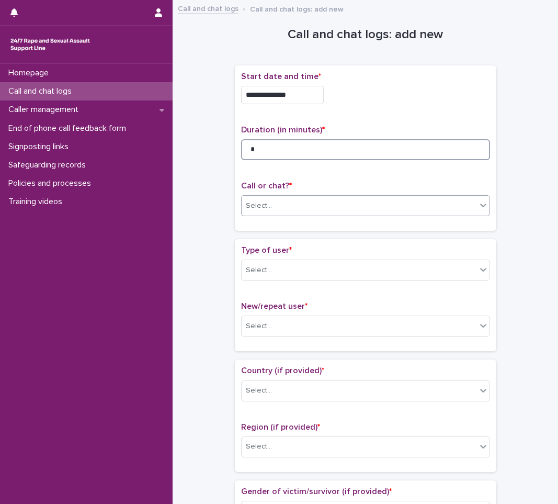
type input "*"
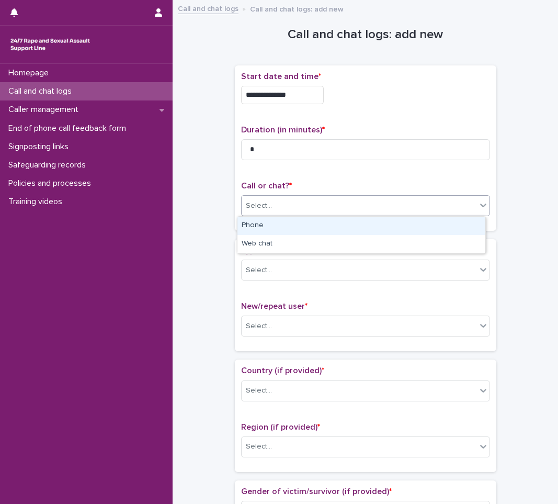
click at [312, 206] on div "Select..." at bounding box center [359, 205] width 235 height 17
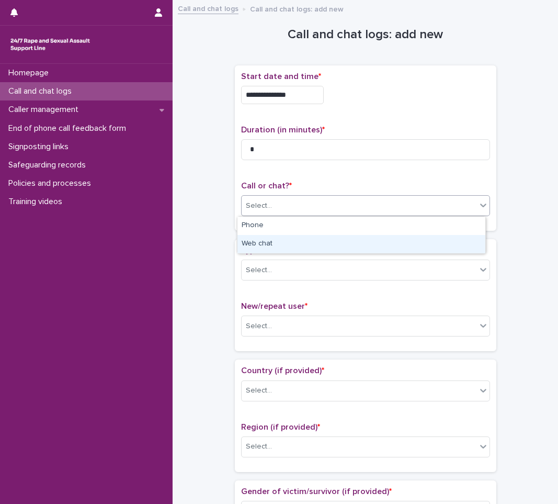
click at [301, 242] on div "Web chat" at bounding box center [361, 244] width 248 height 18
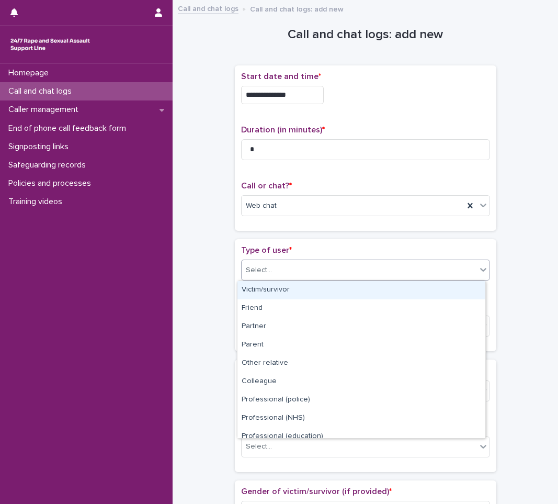
click at [280, 267] on div "Select..." at bounding box center [359, 269] width 235 height 17
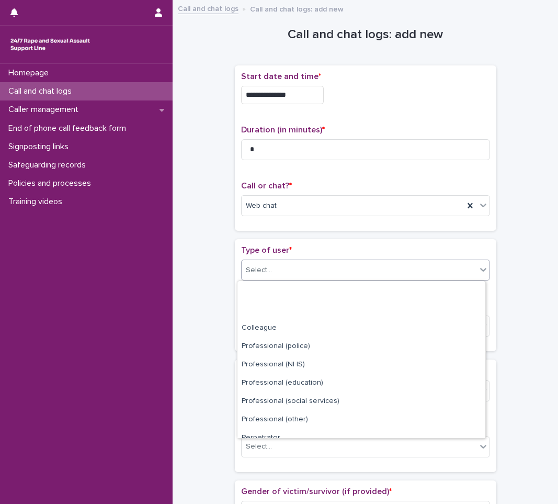
scroll to position [118, 0]
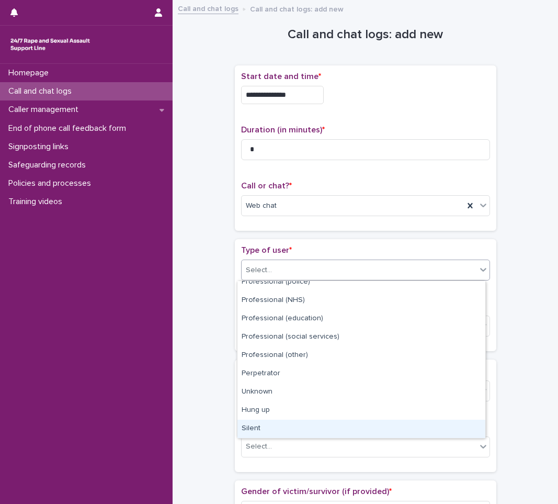
drag, startPoint x: 269, startPoint y: 397, endPoint x: 275, endPoint y: 426, distance: 28.8
click at [275, 426] on div "Silent" at bounding box center [361, 428] width 248 height 18
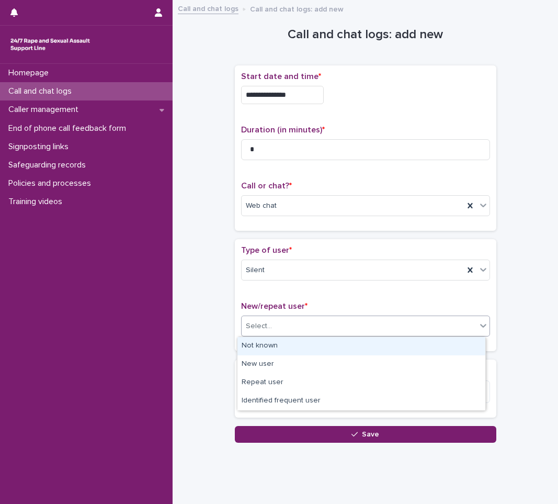
click at [337, 335] on div "Select..." at bounding box center [365, 325] width 249 height 21
click at [317, 343] on div "Not known" at bounding box center [361, 346] width 248 height 18
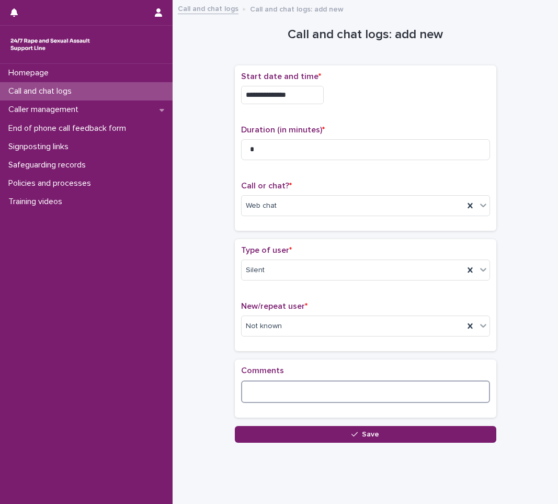
click at [298, 401] on textarea at bounding box center [365, 391] width 249 height 22
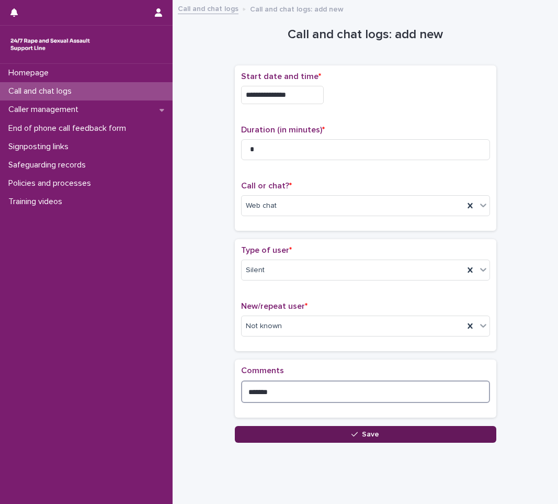
type textarea "******"
click at [283, 440] on button "Save" at bounding box center [365, 434] width 261 height 17
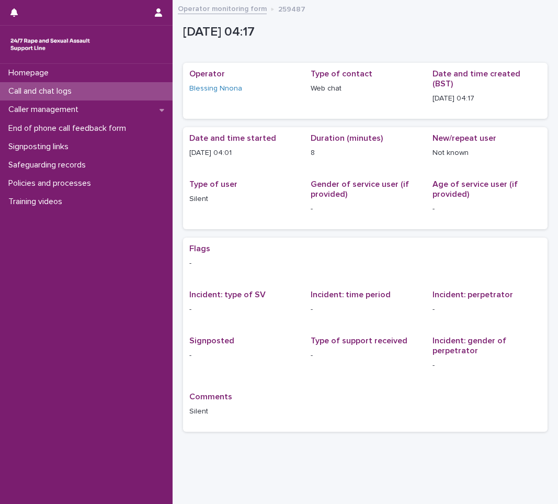
click at [339, 426] on div "Loading... Saving… Flags - Incident: type of SV - Incident: time period - Incid…" at bounding box center [365, 338] width 365 height 202
click at [121, 84] on div "Call and chat logs" at bounding box center [86, 91] width 173 height 18
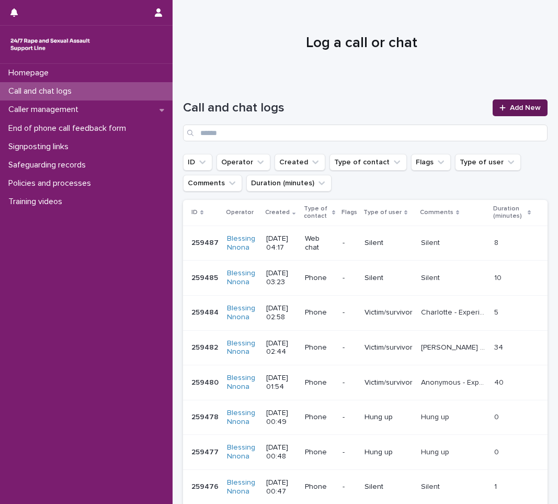
click at [533, 108] on link "Add New" at bounding box center [520, 107] width 55 height 17
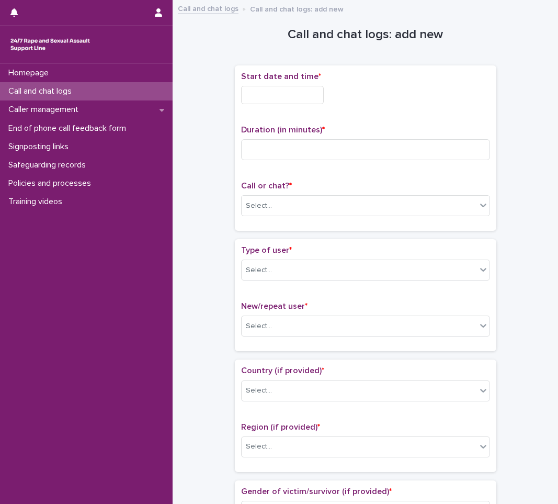
click at [265, 86] on input "text" at bounding box center [282, 95] width 83 height 18
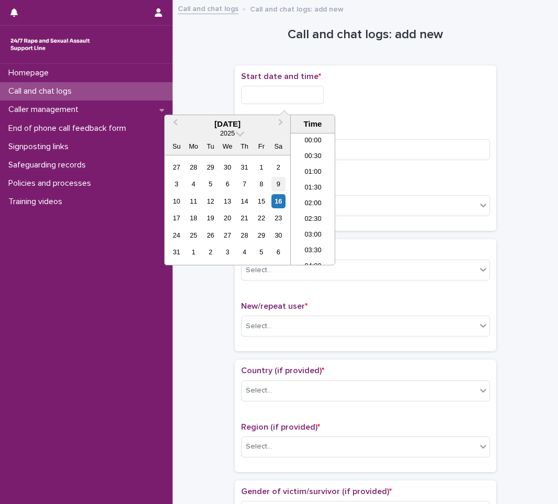
scroll to position [68, 0]
click at [283, 199] on div "16" at bounding box center [278, 201] width 14 height 14
click at [315, 192] on li "04:00" at bounding box center [313, 199] width 44 height 16
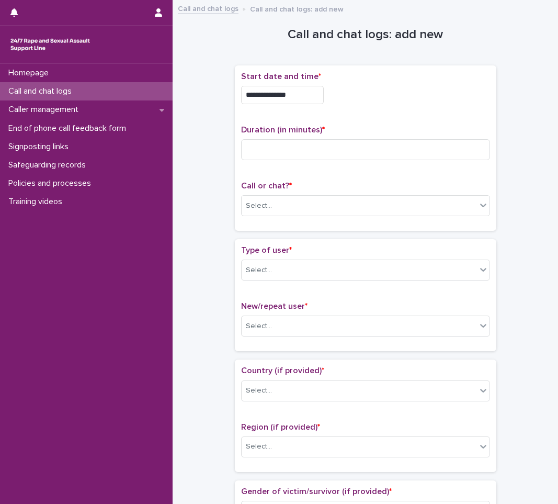
click at [309, 101] on input "**********" at bounding box center [282, 95] width 83 height 18
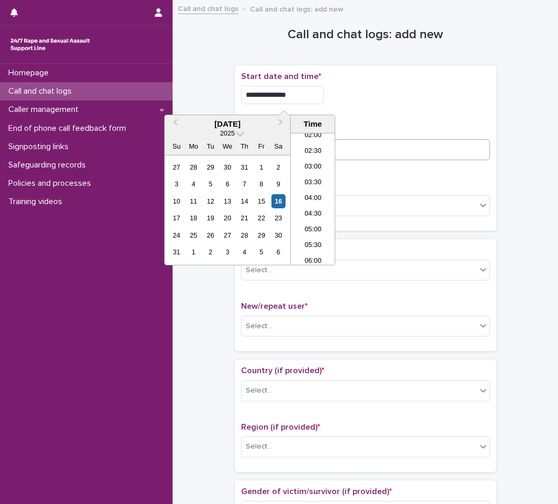
type input "**********"
click at [375, 157] on input at bounding box center [365, 149] width 249 height 21
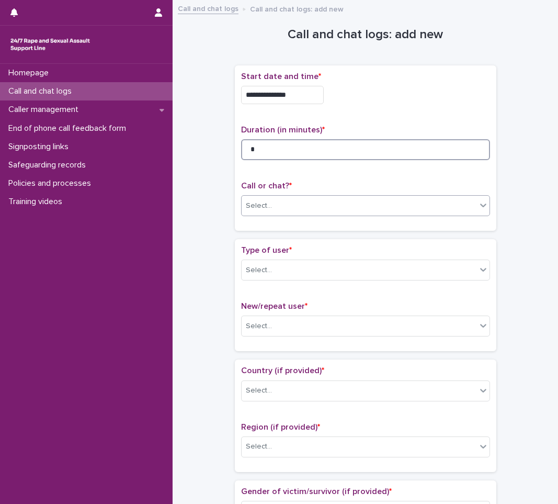
type input "*"
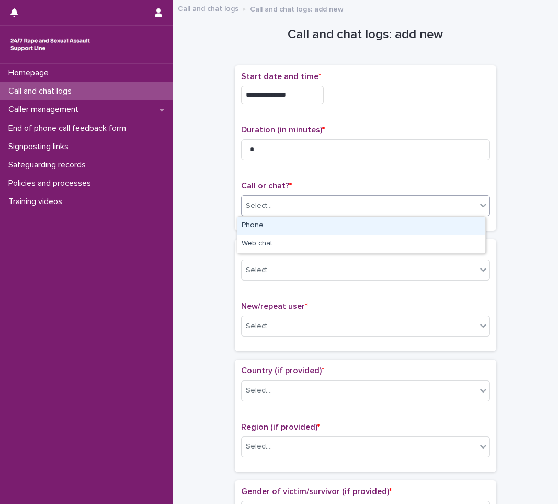
click at [389, 204] on div "Select..." at bounding box center [359, 205] width 235 height 17
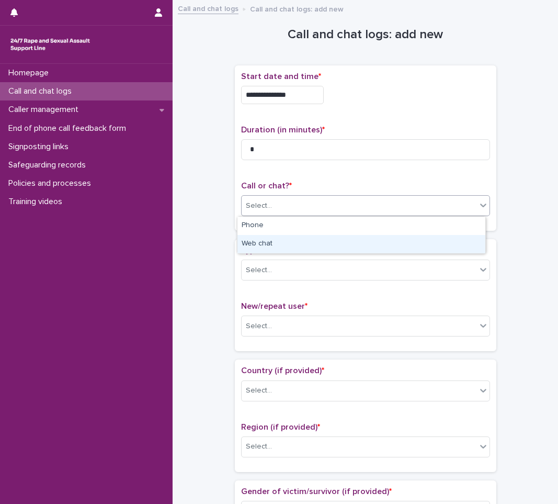
click at [374, 242] on div "Web chat" at bounding box center [361, 244] width 248 height 18
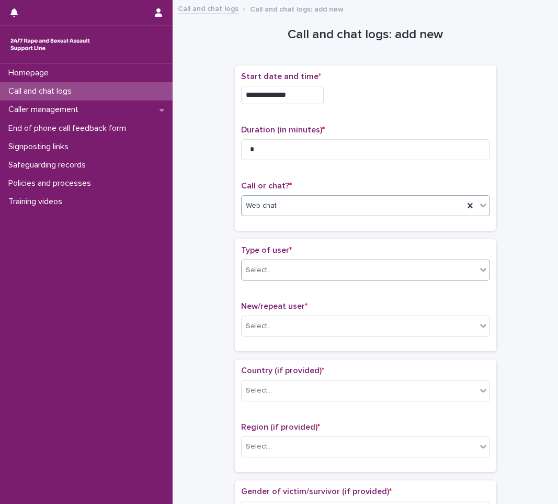
click at [375, 277] on div "Select..." at bounding box center [359, 269] width 235 height 17
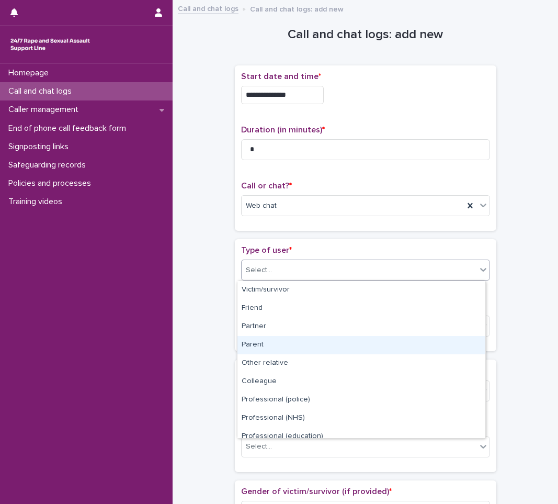
scroll to position [118, 0]
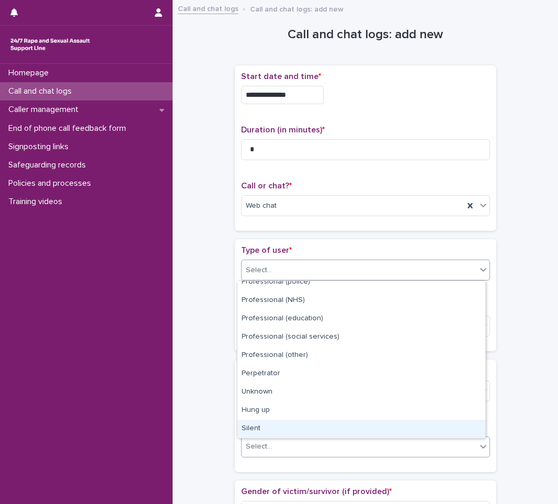
click at [347, 442] on div "Select..." at bounding box center [359, 446] width 235 height 17
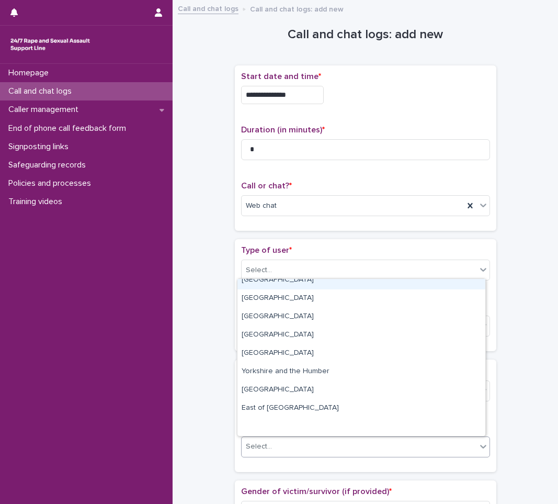
scroll to position [0, 0]
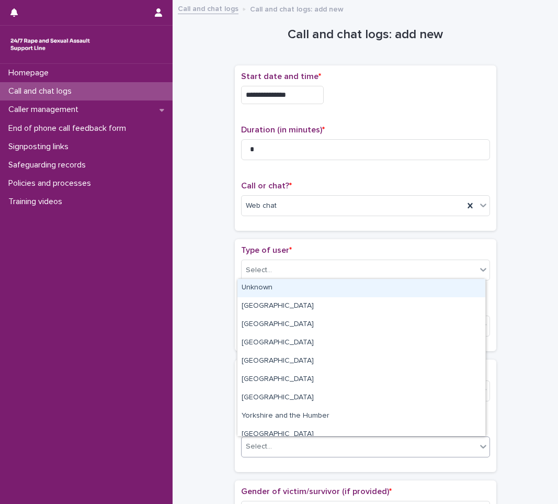
click at [258, 286] on div "Unknown" at bounding box center [361, 288] width 248 height 18
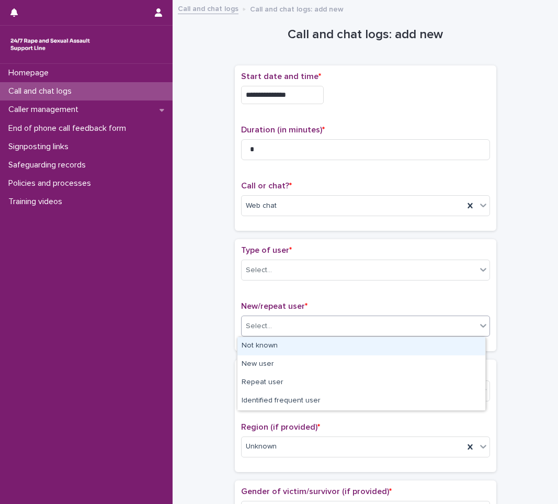
click at [267, 334] on div "Select..." at bounding box center [359, 325] width 235 height 17
click at [350, 274] on div "Select..." at bounding box center [359, 269] width 235 height 17
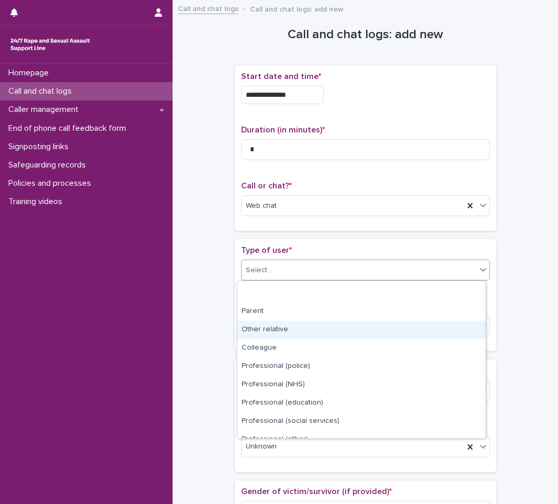
scroll to position [118, 0]
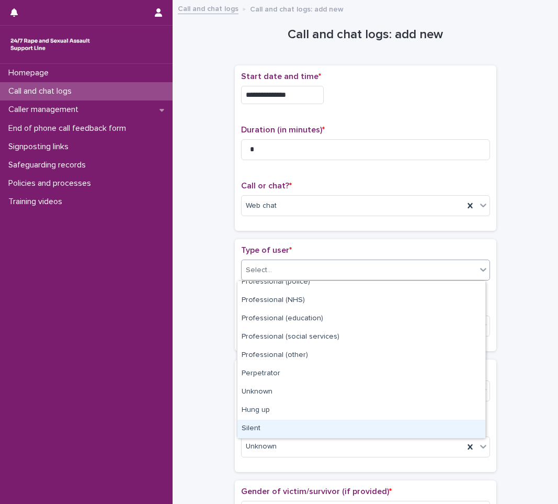
drag, startPoint x: 341, startPoint y: 417, endPoint x: 342, endPoint y: 426, distance: 8.9
click at [342, 426] on div "Silent" at bounding box center [361, 428] width 248 height 18
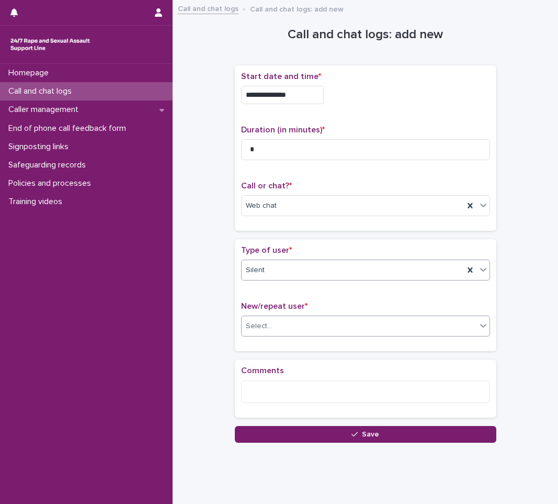
click at [377, 318] on div "Select..." at bounding box center [359, 325] width 235 height 17
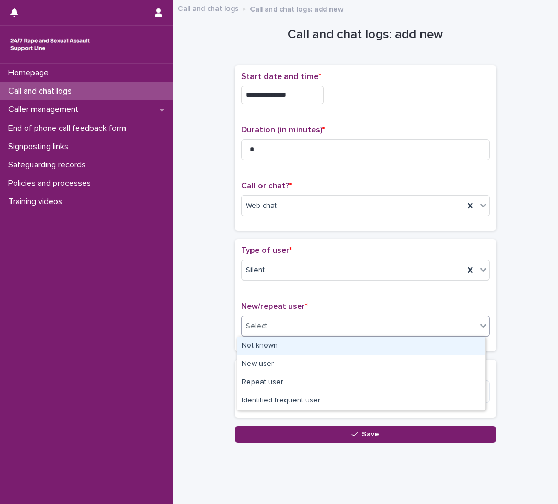
click at [345, 343] on div "Not known" at bounding box center [361, 346] width 248 height 18
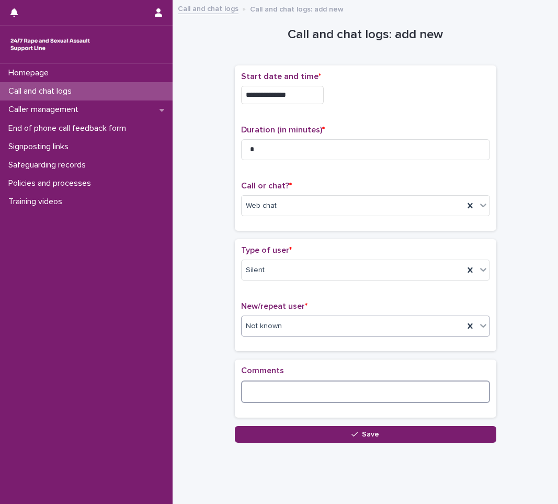
click at [310, 401] on textarea at bounding box center [365, 391] width 249 height 22
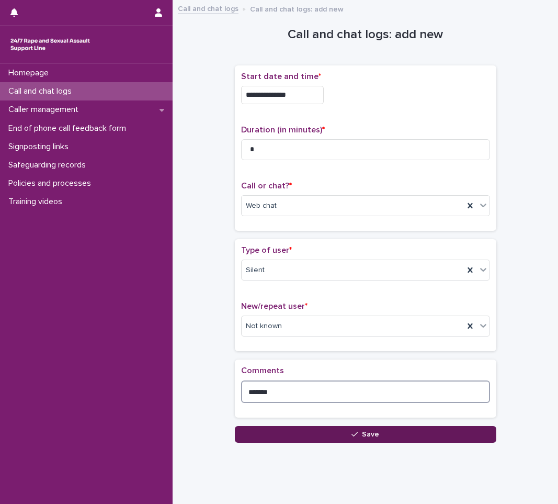
type textarea "******"
click at [315, 438] on button "Save" at bounding box center [365, 434] width 261 height 17
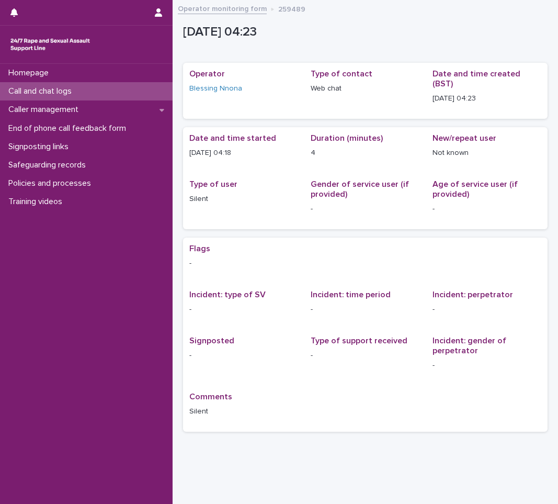
click at [59, 97] on div "Call and chat logs" at bounding box center [86, 91] width 173 height 18
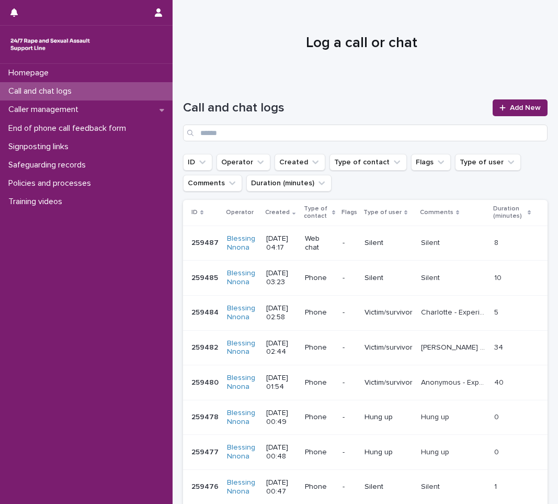
click at [60, 95] on p "Call and chat logs" at bounding box center [42, 91] width 76 height 10
click at [521, 106] on span "Add New" at bounding box center [525, 107] width 31 height 7
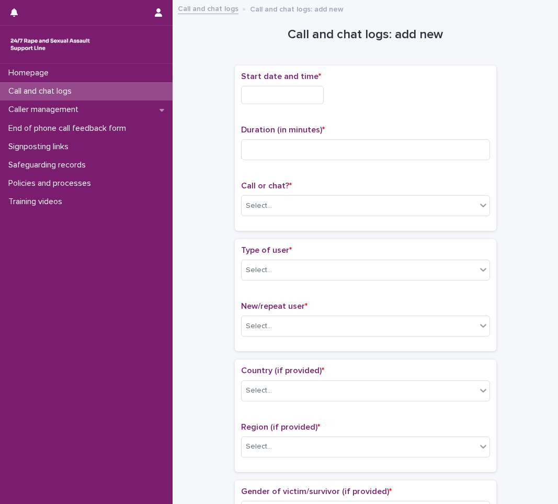
click at [277, 98] on input "text" at bounding box center [282, 95] width 83 height 18
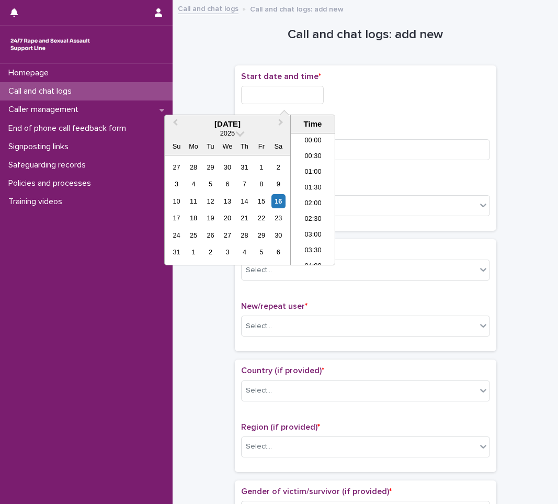
scroll to position [68, 0]
click at [281, 202] on div "16" at bounding box center [278, 201] width 14 height 14
click at [323, 195] on li "04:00" at bounding box center [313, 199] width 44 height 16
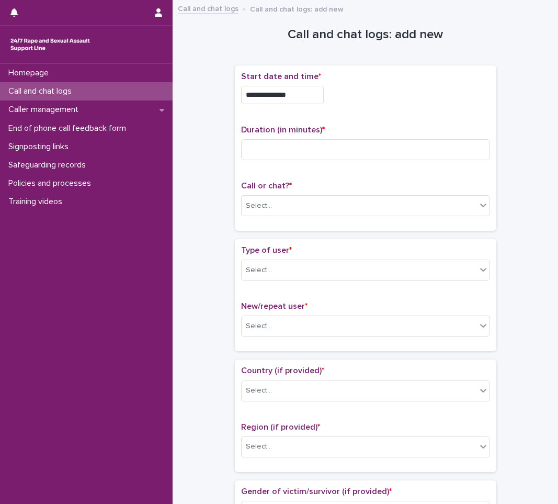
click at [295, 96] on input "**********" at bounding box center [282, 95] width 83 height 18
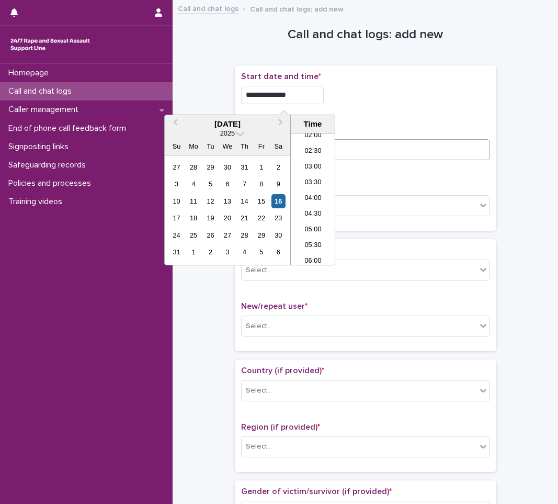
type input "**********"
click at [413, 156] on input at bounding box center [365, 149] width 249 height 21
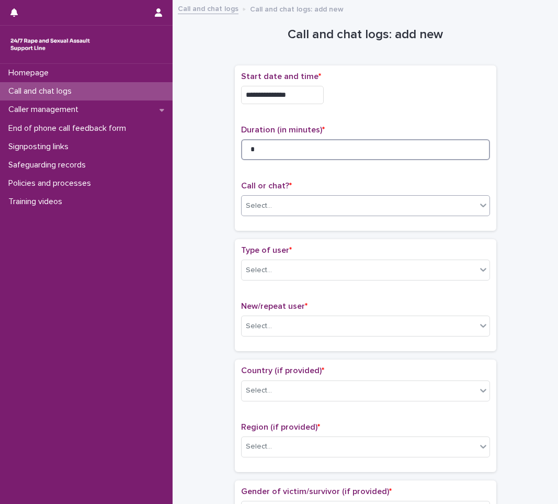
type input "*"
click at [428, 198] on div "Select..." at bounding box center [359, 205] width 235 height 17
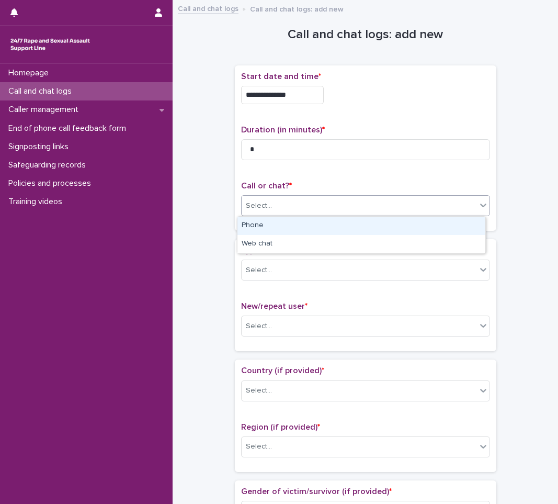
click at [401, 227] on div "Phone" at bounding box center [361, 226] width 248 height 18
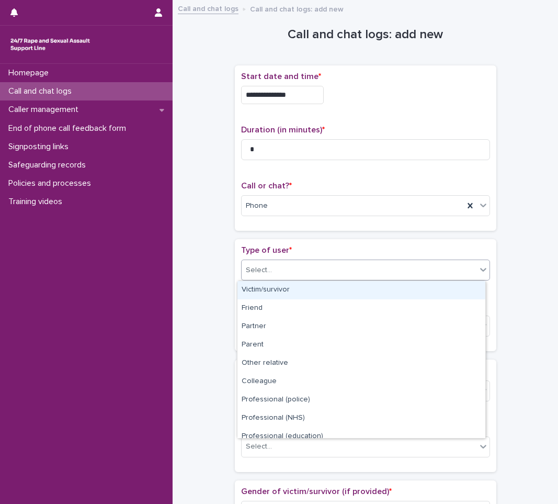
click at [359, 275] on div "Select..." at bounding box center [359, 269] width 235 height 17
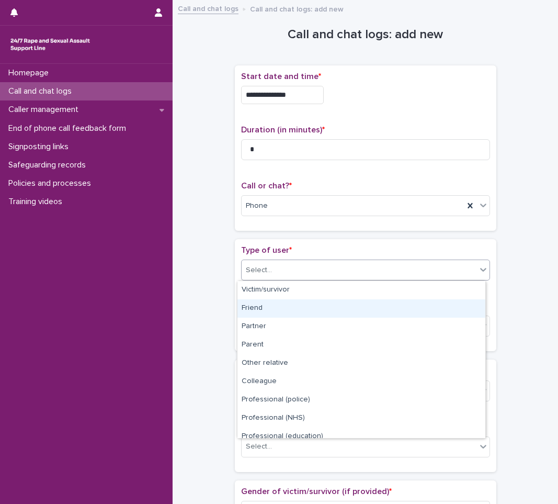
scroll to position [118, 0]
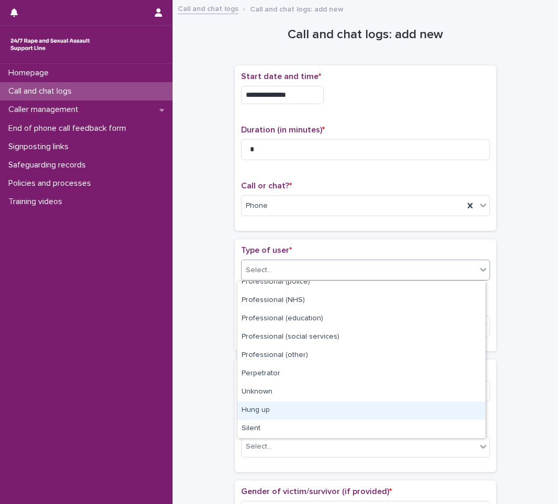
click at [312, 402] on div "Hung up" at bounding box center [361, 410] width 248 height 18
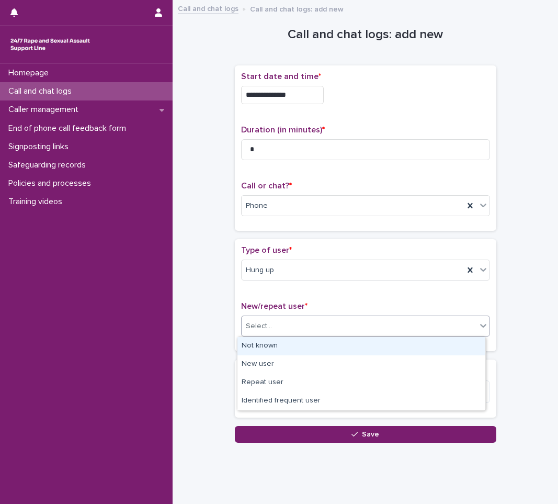
click at [312, 326] on div "Select..." at bounding box center [359, 325] width 235 height 17
click at [299, 338] on div "Not known" at bounding box center [361, 346] width 248 height 18
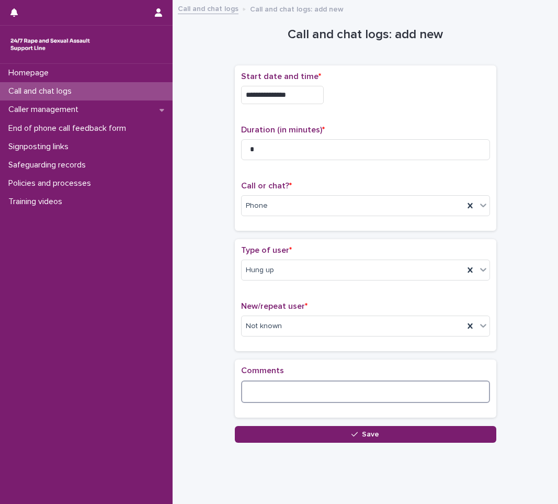
click at [274, 382] on textarea at bounding box center [365, 391] width 249 height 22
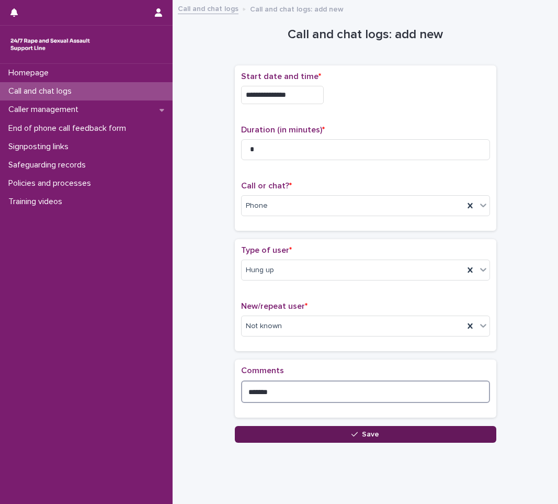
type textarea "*******"
click at [287, 428] on button "Save" at bounding box center [365, 434] width 261 height 17
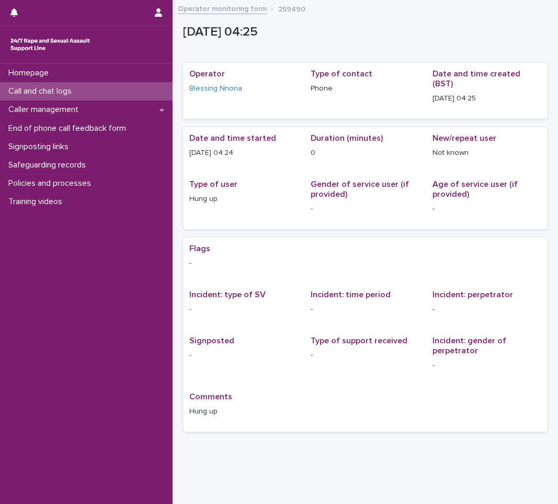
click at [37, 90] on p "Call and chat logs" at bounding box center [42, 91] width 76 height 10
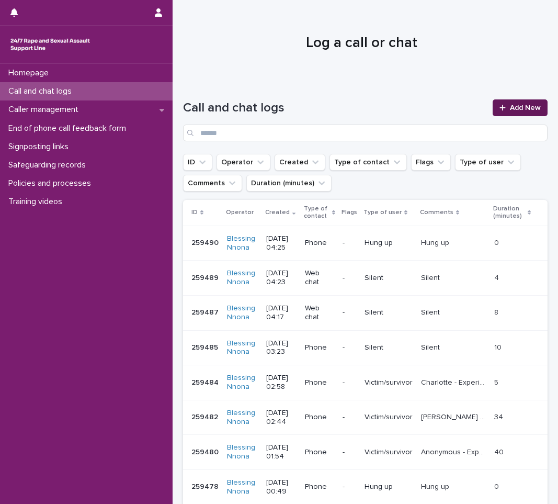
click at [530, 104] on span "Add New" at bounding box center [525, 107] width 31 height 7
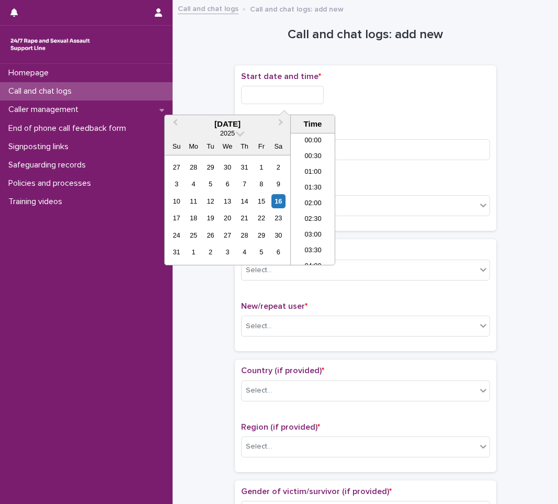
click at [259, 99] on input "text" at bounding box center [282, 95] width 83 height 18
click at [319, 167] on li "04:00" at bounding box center [313, 168] width 44 height 16
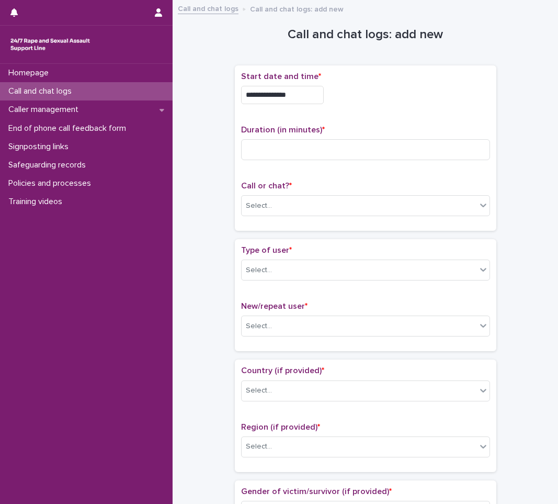
click at [318, 106] on div "**********" at bounding box center [365, 92] width 249 height 41
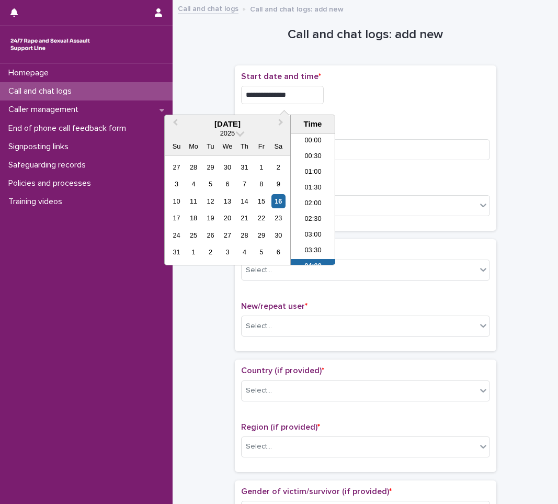
click at [324, 88] on input "**********" at bounding box center [282, 95] width 83 height 18
type input "**********"
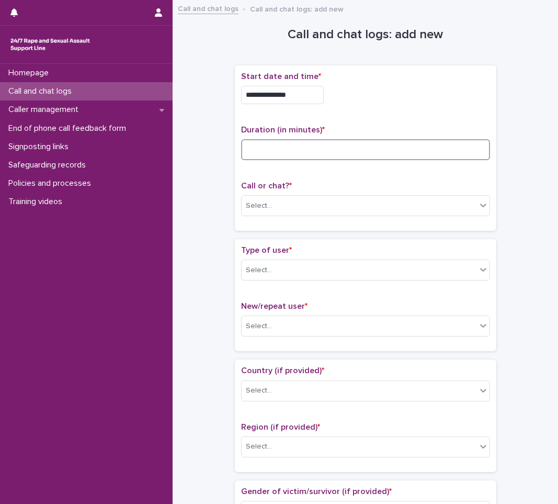
click at [451, 154] on input at bounding box center [365, 149] width 249 height 21
type input "**"
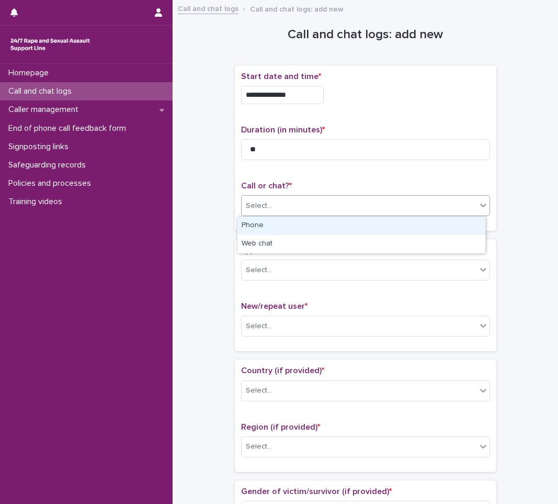
click at [428, 201] on div "Select..." at bounding box center [359, 205] width 235 height 17
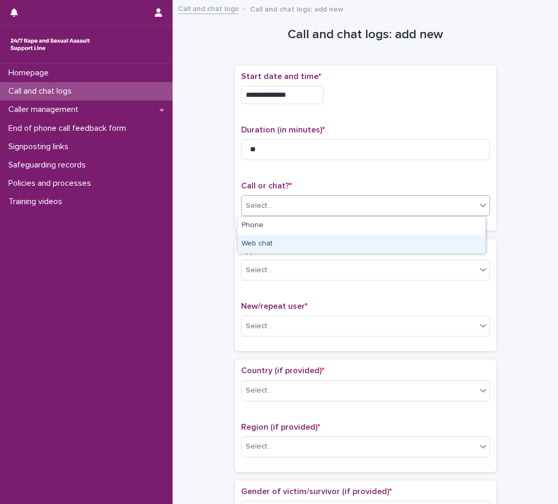
click at [407, 237] on div "Web chat" at bounding box center [361, 244] width 248 height 18
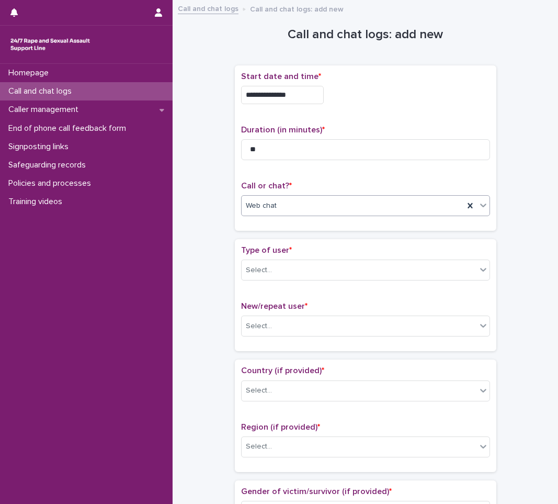
scroll to position [52, 0]
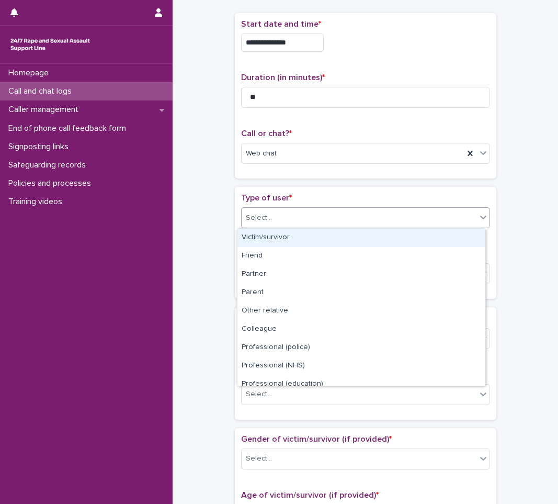
click at [394, 215] on div "Select..." at bounding box center [359, 217] width 235 height 17
click at [340, 235] on div "Victim/survivor" at bounding box center [361, 238] width 248 height 18
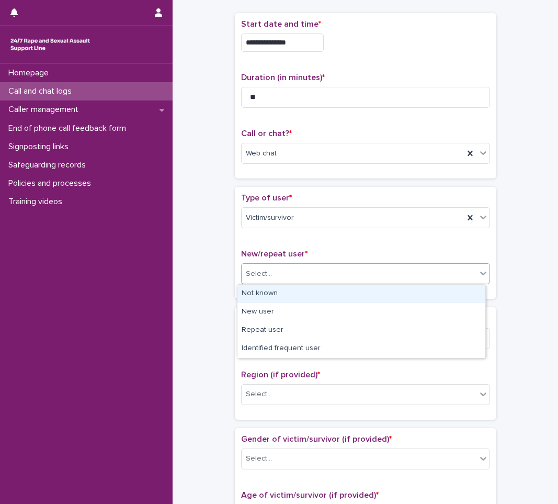
click at [318, 278] on div "Select..." at bounding box center [359, 273] width 235 height 17
click at [264, 296] on div "Not known" at bounding box center [361, 293] width 248 height 18
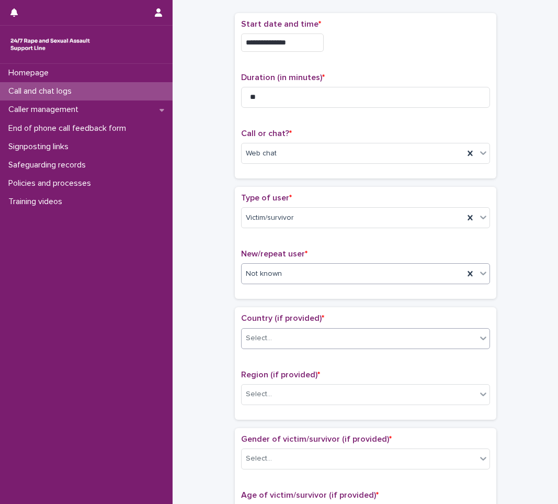
click at [248, 338] on div "Select..." at bounding box center [259, 338] width 26 height 11
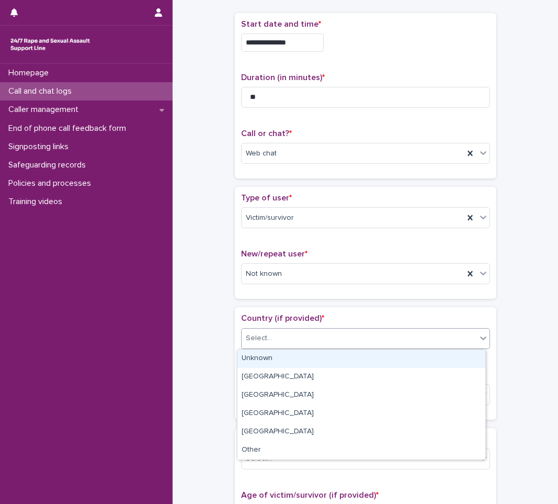
click at [242, 359] on div "Unknown" at bounding box center [361, 358] width 248 height 18
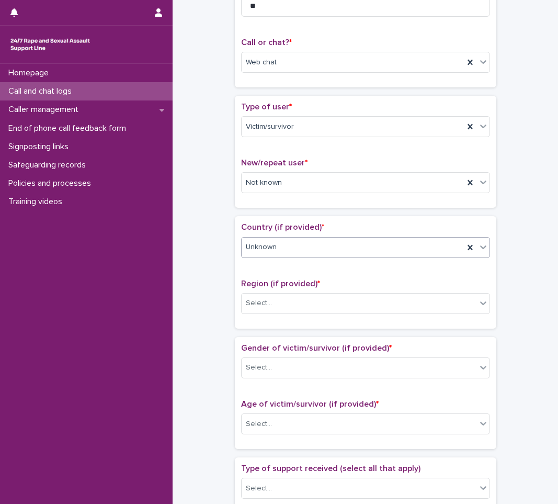
scroll to position [157, 0]
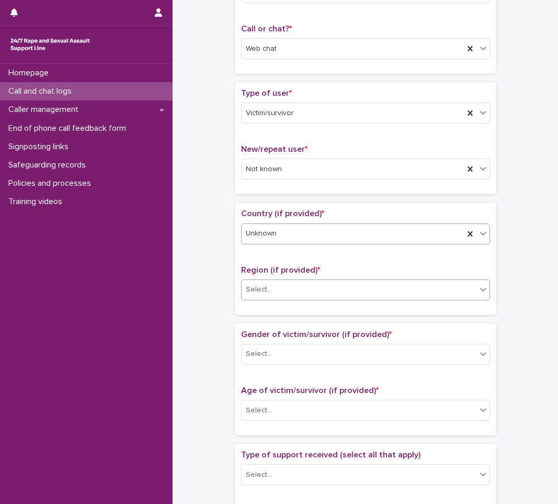
click at [331, 290] on div "Select..." at bounding box center [359, 289] width 235 height 17
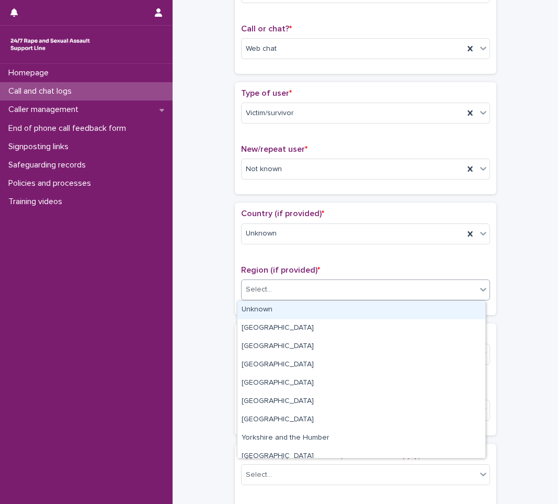
click at [299, 308] on div "Unknown" at bounding box center [361, 310] width 248 height 18
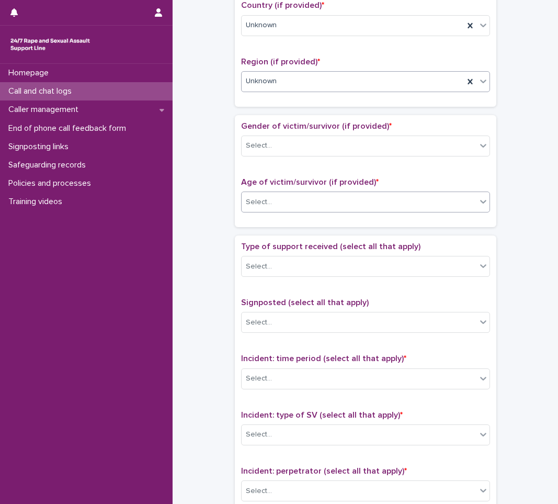
scroll to position [366, 0]
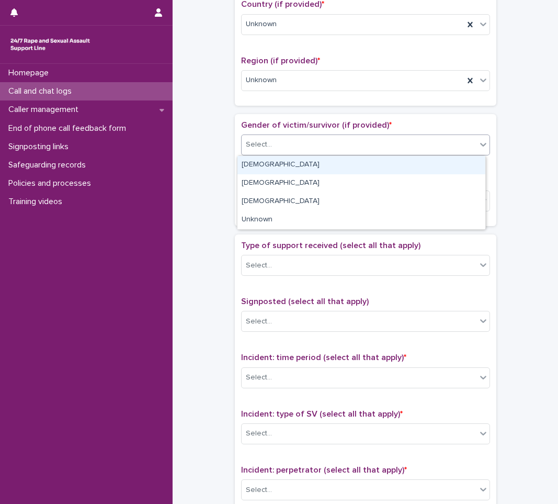
click at [388, 143] on div "Select..." at bounding box center [359, 144] width 235 height 17
click at [349, 156] on div "[DEMOGRAPHIC_DATA]" at bounding box center [361, 165] width 248 height 18
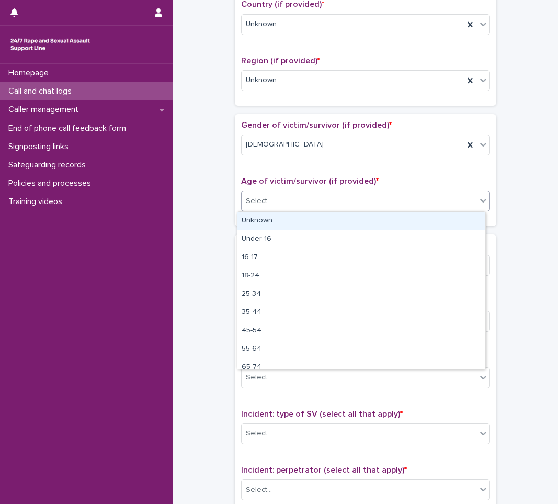
click at [330, 192] on div "Select..." at bounding box center [359, 200] width 235 height 17
click at [259, 219] on div "Unknown" at bounding box center [361, 221] width 248 height 18
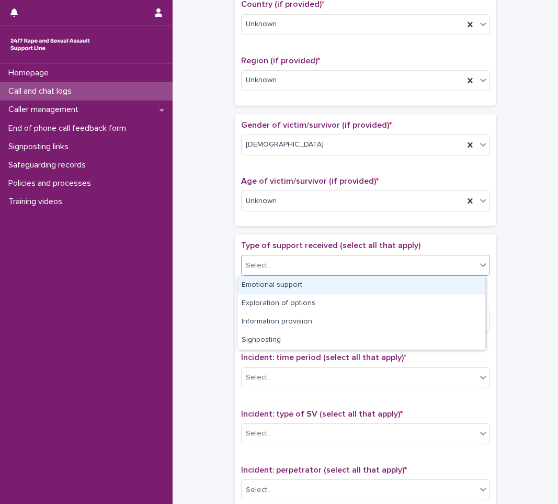
click at [291, 273] on div "Select..." at bounding box center [359, 265] width 235 height 17
click at [277, 290] on div "Emotional support" at bounding box center [361, 285] width 248 height 18
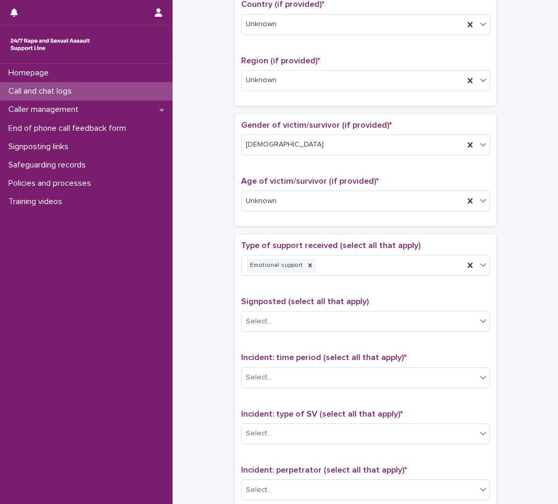
click at [282, 279] on div "Type of support received (select all that apply) Emotional support" at bounding box center [365, 262] width 249 height 43
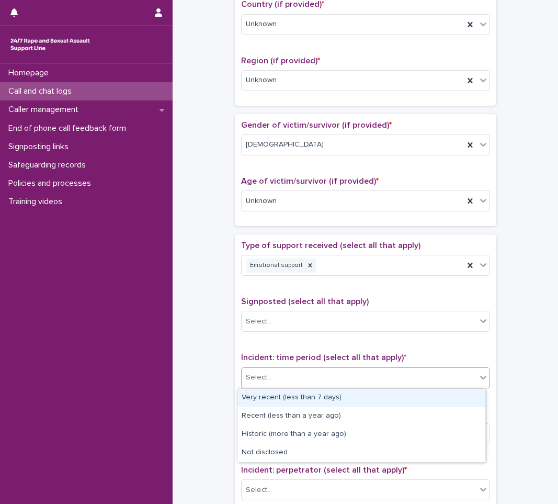
click at [273, 381] on input "text" at bounding box center [273, 377] width 1 height 9
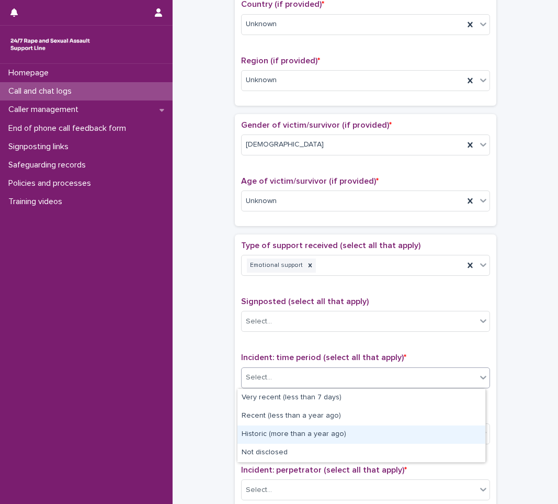
click at [253, 435] on div "Historic (more than a year ago)" at bounding box center [361, 434] width 248 height 18
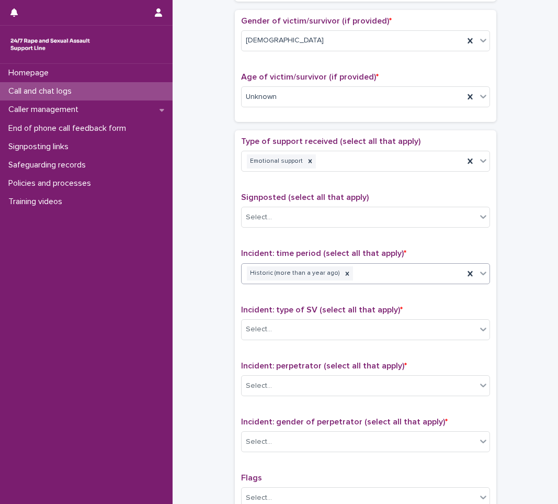
scroll to position [471, 0]
click at [308, 321] on div "Select..." at bounding box center [359, 328] width 235 height 17
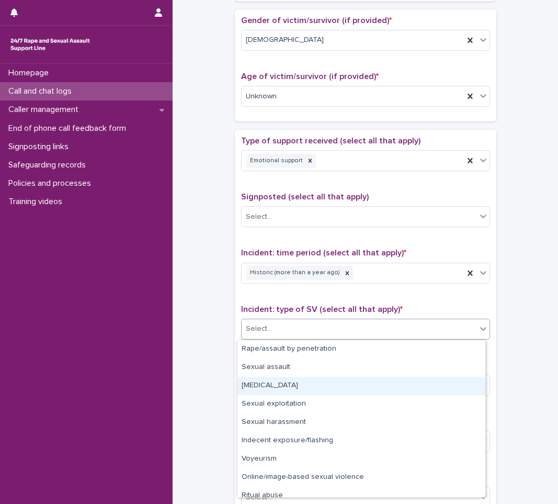
click at [273, 384] on div "[MEDICAL_DATA]" at bounding box center [361, 386] width 248 height 18
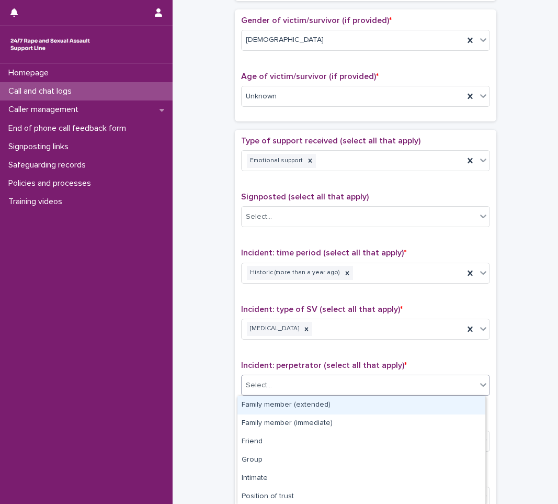
click at [260, 392] on div "Select..." at bounding box center [359, 385] width 235 height 17
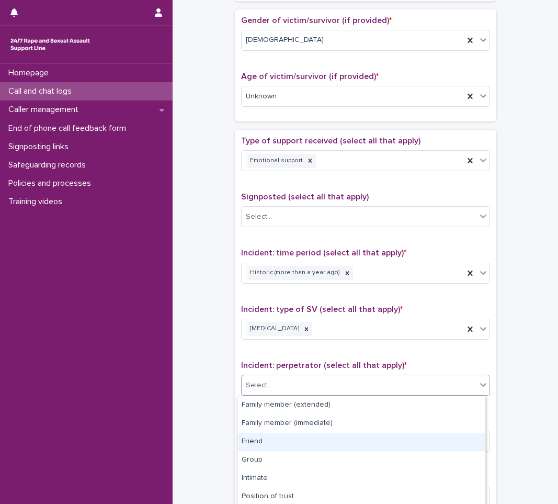
click at [244, 445] on div "Friend" at bounding box center [361, 442] width 248 height 18
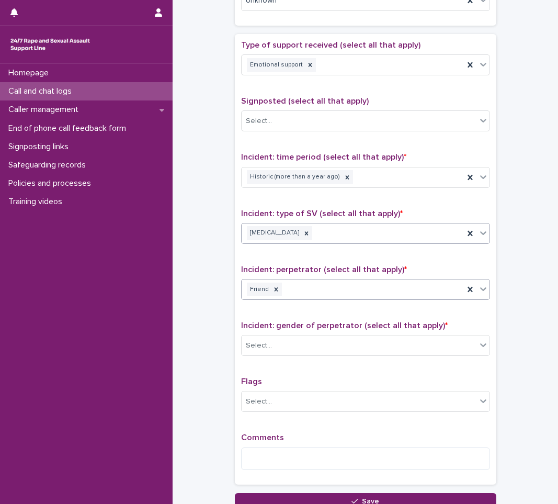
scroll to position [575, 0]
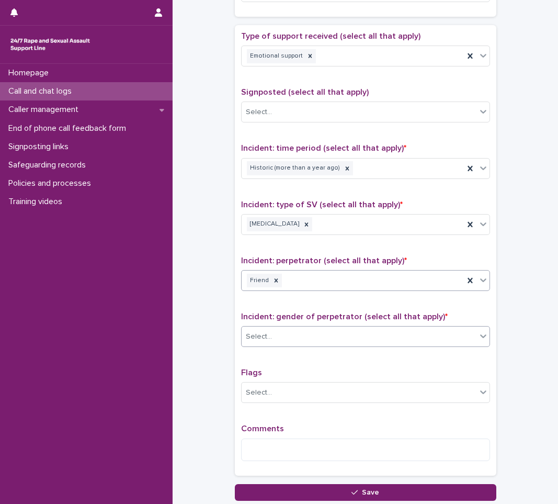
click at [290, 344] on div "Select..." at bounding box center [359, 336] width 235 height 17
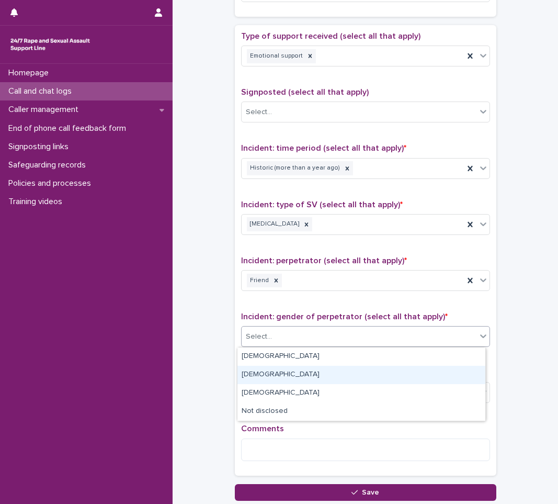
click at [267, 382] on div "[DEMOGRAPHIC_DATA]" at bounding box center [361, 375] width 248 height 18
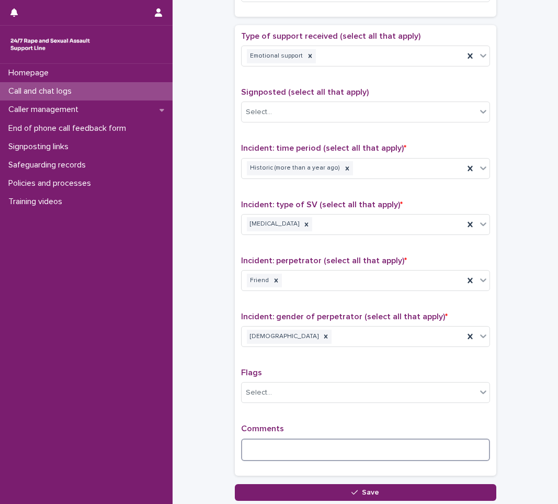
click at [256, 445] on textarea at bounding box center [365, 449] width 249 height 22
click at [295, 452] on textarea "**********" at bounding box center [365, 449] width 249 height 22
click at [283, 456] on textarea "**********" at bounding box center [365, 449] width 249 height 22
click at [449, 446] on textarea "**********" at bounding box center [365, 449] width 249 height 22
click at [464, 451] on textarea "**********" at bounding box center [365, 449] width 249 height 22
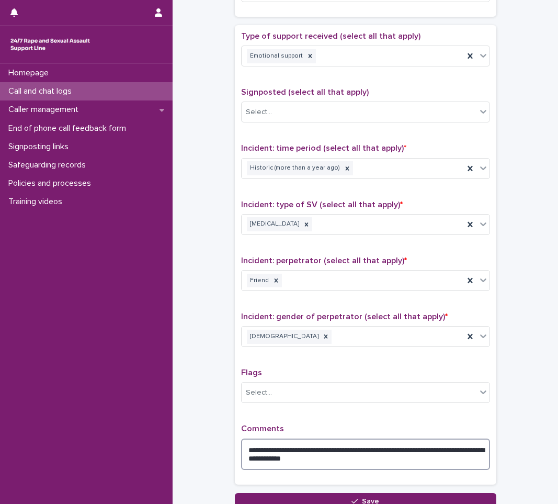
drag, startPoint x: 334, startPoint y: 453, endPoint x: 324, endPoint y: 456, distance: 9.6
drag, startPoint x: 348, startPoint y: 454, endPoint x: 367, endPoint y: 457, distance: 18.6
click at [367, 457] on textarea "**********" at bounding box center [365, 453] width 249 height 31
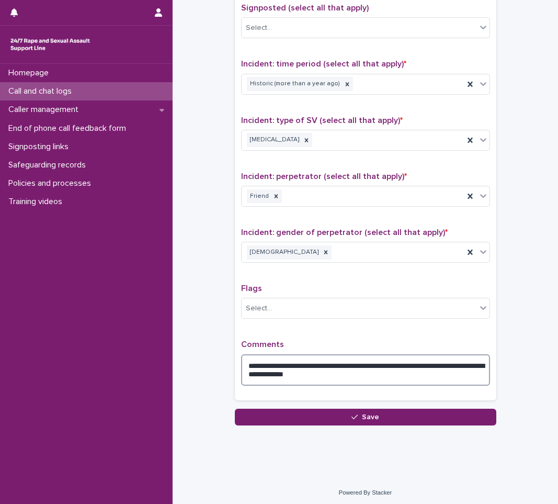
scroll to position [663, 0]
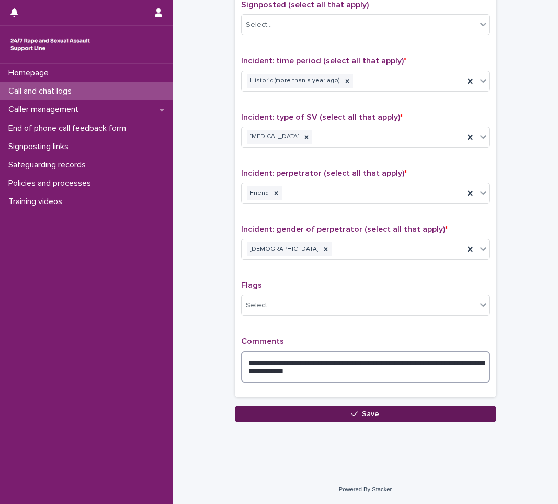
type textarea "**********"
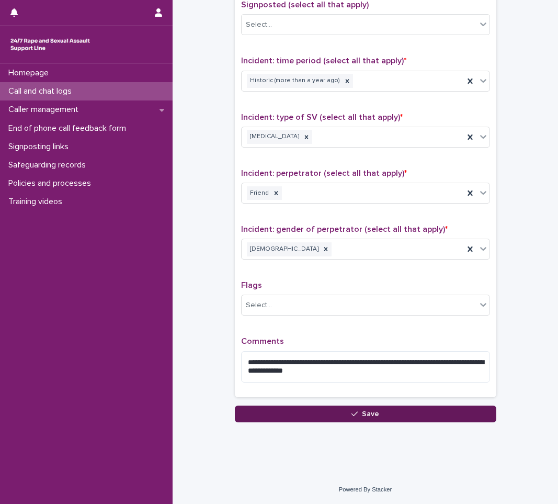
click at [416, 406] on button "Save" at bounding box center [365, 413] width 261 height 17
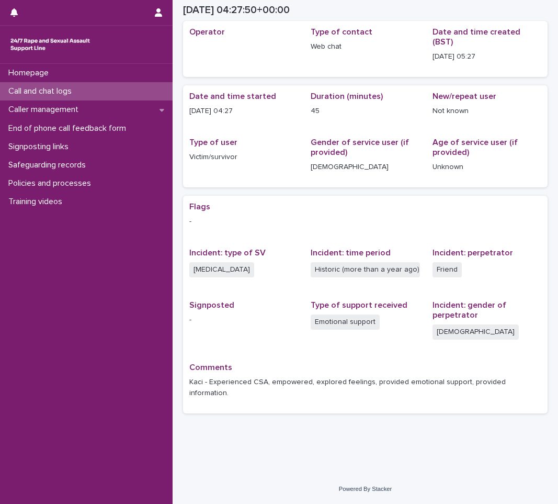
scroll to position [21, 0]
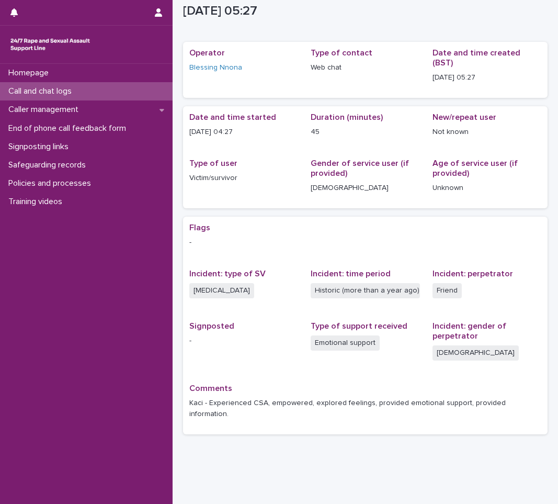
click at [115, 83] on div "Call and chat logs" at bounding box center [86, 91] width 173 height 18
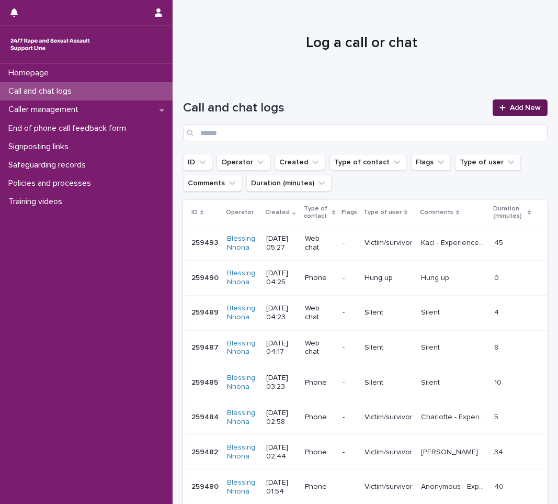
click at [500, 108] on div at bounding box center [504, 107] width 10 height 7
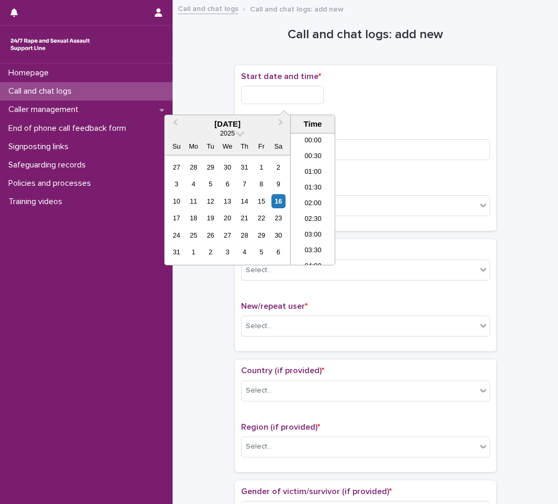
scroll to position [131, 0]
click at [293, 97] on input "text" at bounding box center [282, 95] width 83 height 18
click at [283, 202] on div "16" at bounding box center [278, 201] width 14 height 14
click at [318, 169] on li "05:00" at bounding box center [313, 168] width 44 height 16
click at [307, 103] on input "**********" at bounding box center [282, 95] width 83 height 18
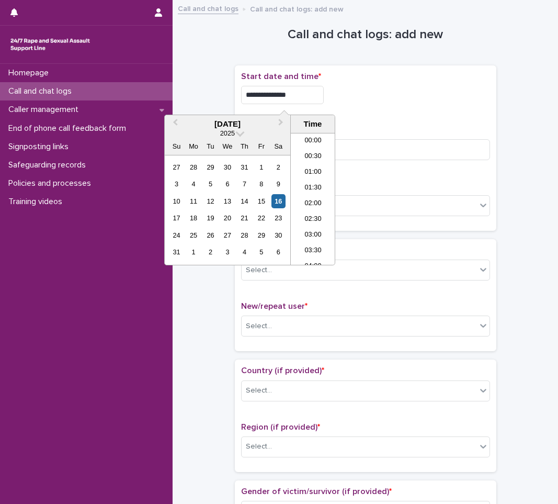
scroll to position [99, 0]
type input "**********"
click at [346, 145] on input at bounding box center [365, 149] width 249 height 21
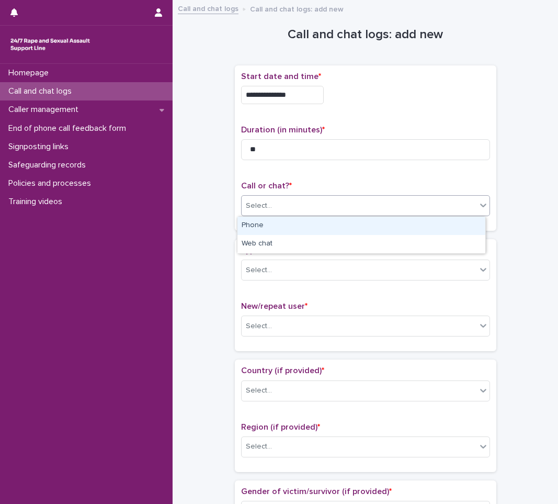
click at [269, 204] on div "Select..." at bounding box center [359, 205] width 235 height 17
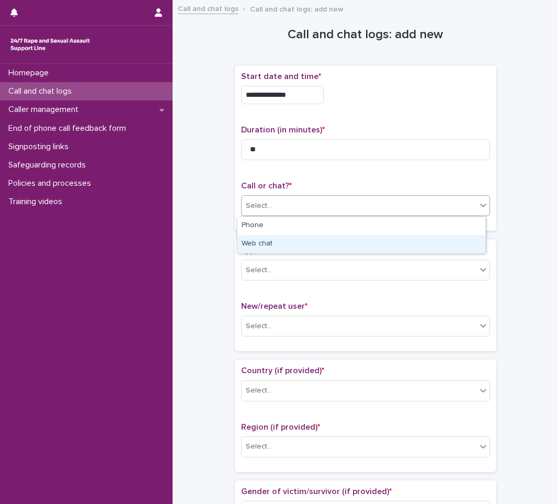
click at [257, 245] on div "Web chat" at bounding box center [361, 244] width 248 height 18
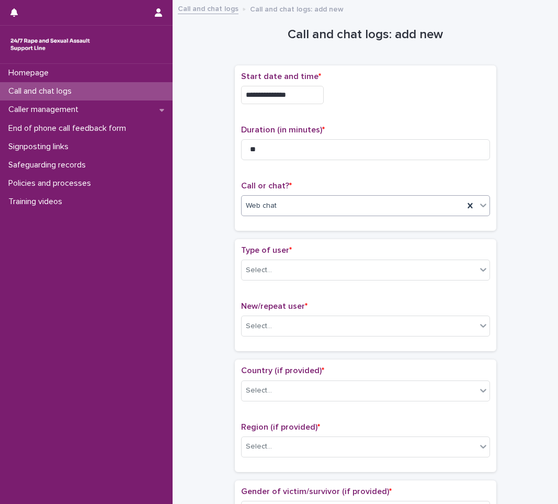
scroll to position [52, 0]
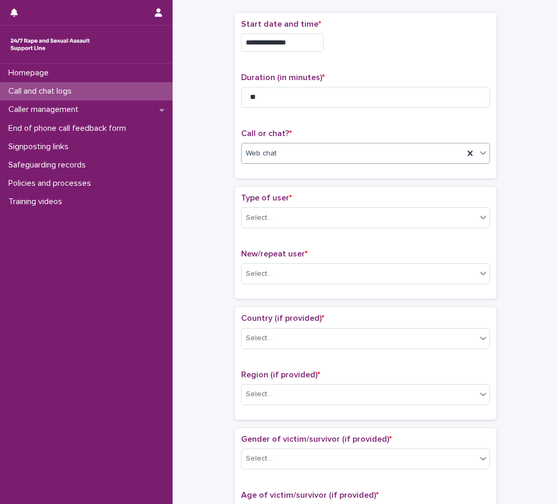
click at [293, 219] on div "Select..." at bounding box center [359, 217] width 235 height 17
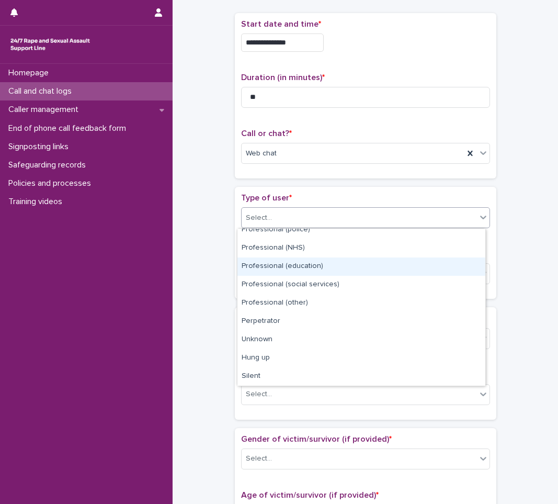
scroll to position [0, 0]
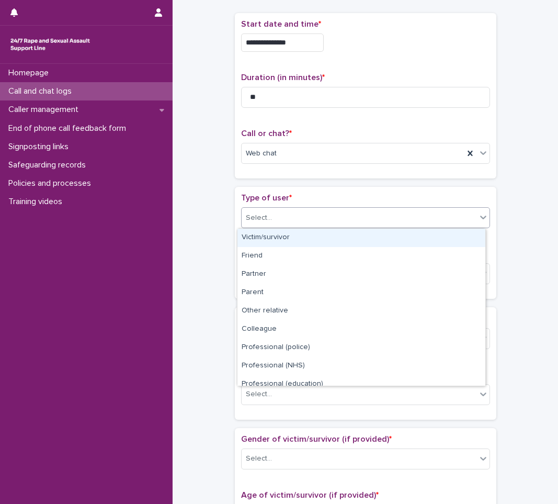
click at [329, 231] on div "Victim/survivor" at bounding box center [361, 238] width 248 height 18
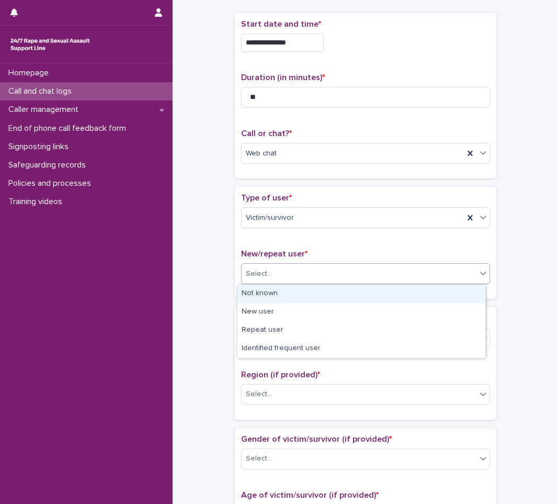
click at [419, 267] on div "Select..." at bounding box center [359, 273] width 235 height 17
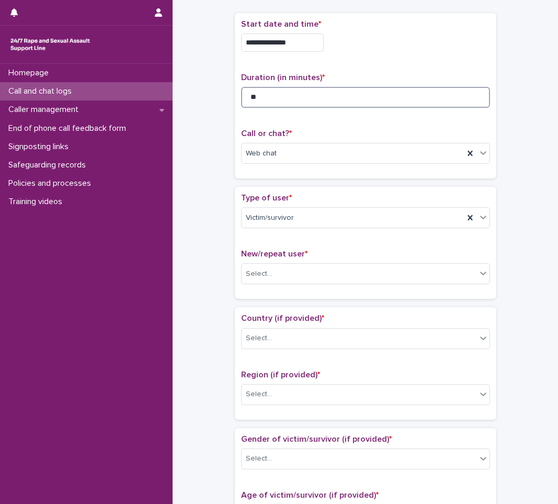
click at [251, 101] on input "**" at bounding box center [365, 97] width 249 height 21
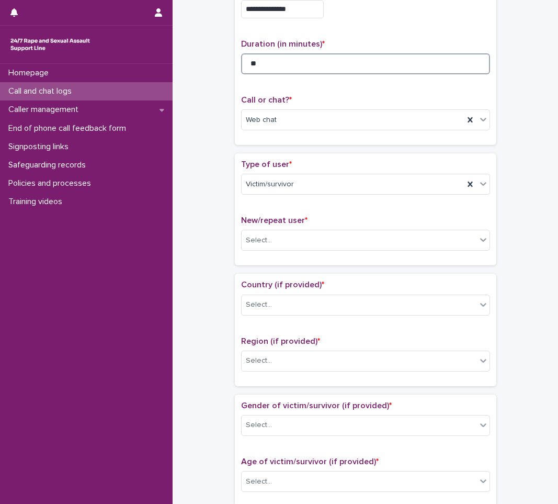
scroll to position [105, 0]
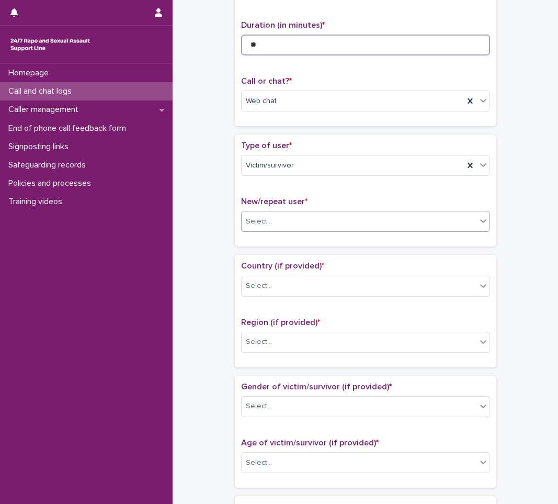
type input "**"
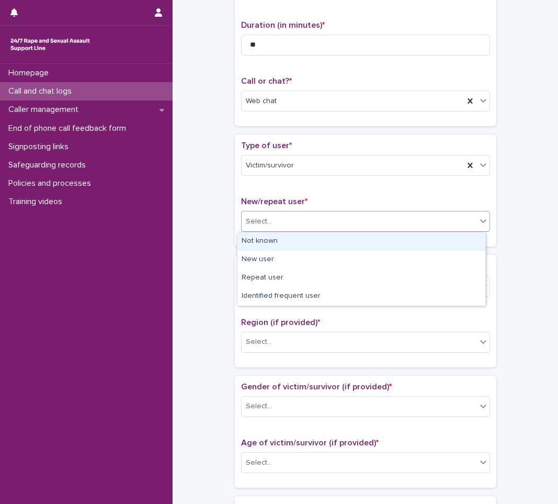
click at [316, 230] on div "Select..." at bounding box center [359, 221] width 235 height 17
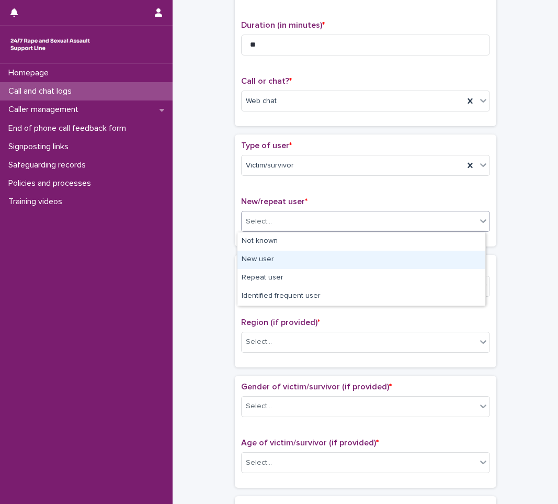
click at [345, 251] on div "New user" at bounding box center [361, 260] width 248 height 18
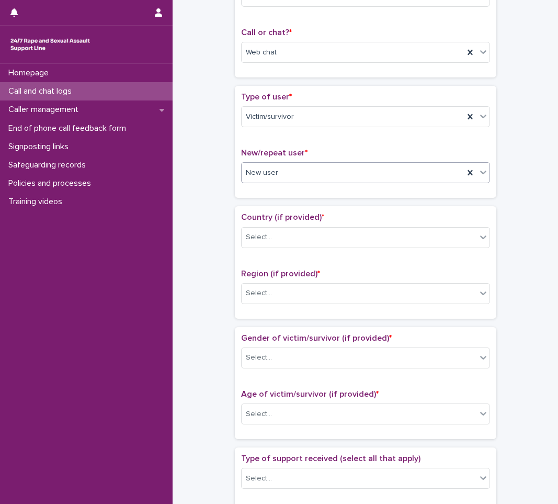
scroll to position [209, 0]
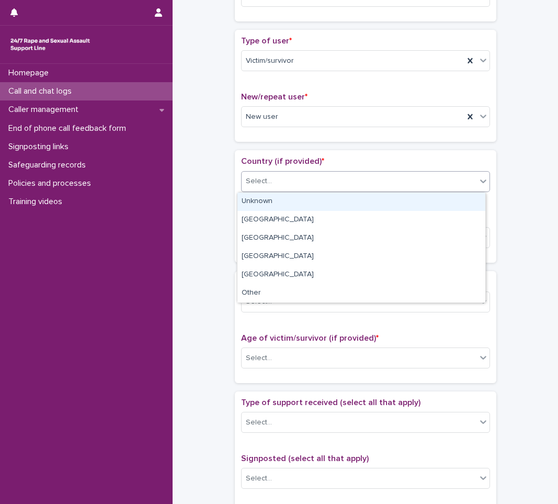
click at [371, 187] on div "Select..." at bounding box center [359, 181] width 235 height 17
click at [364, 201] on div "Unknown" at bounding box center [361, 201] width 248 height 18
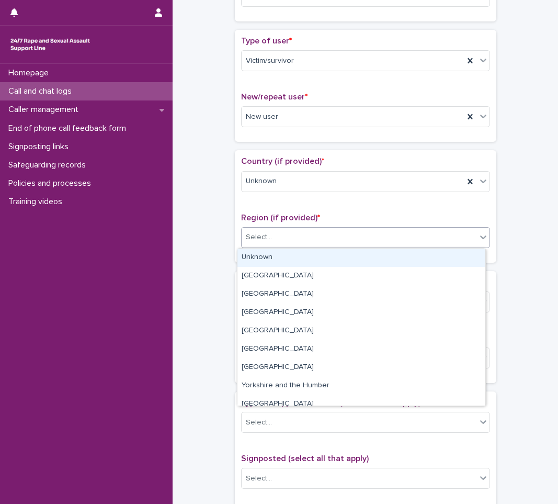
click at [392, 237] on div "Select..." at bounding box center [359, 237] width 235 height 17
click at [394, 264] on div "Unknown" at bounding box center [361, 257] width 248 height 18
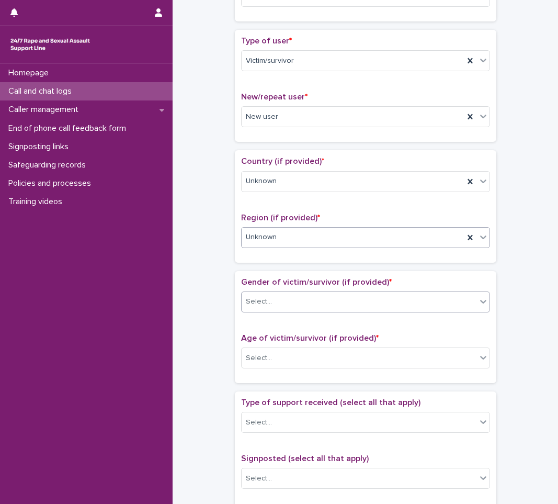
click at [390, 310] on div "Select..." at bounding box center [359, 301] width 235 height 17
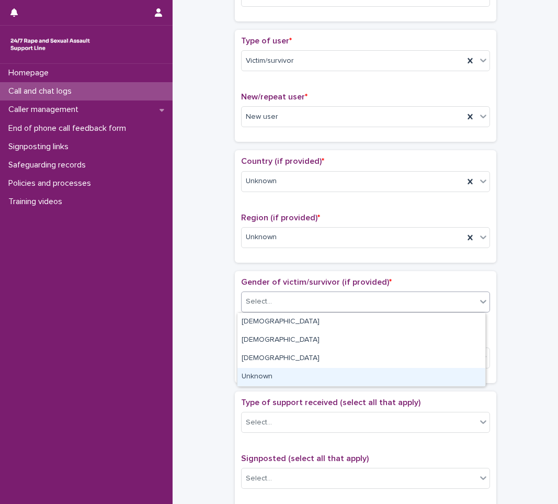
click at [367, 380] on div "Unknown" at bounding box center [361, 377] width 248 height 18
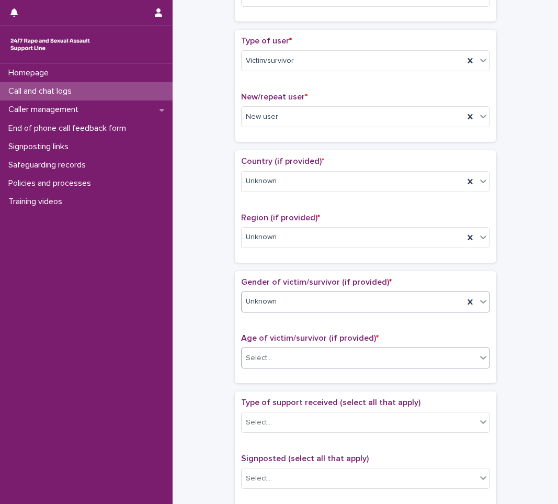
click at [357, 364] on div "Select..." at bounding box center [359, 357] width 235 height 17
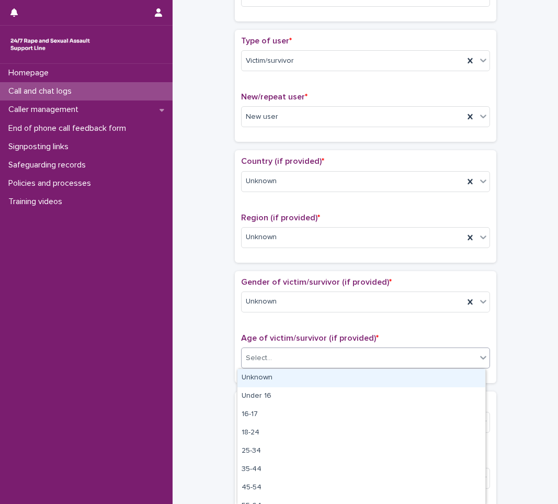
click at [338, 370] on div "Unknown" at bounding box center [361, 378] width 248 height 18
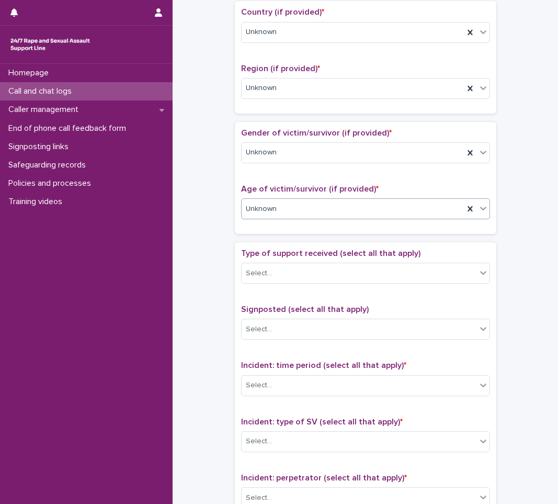
scroll to position [366, 0]
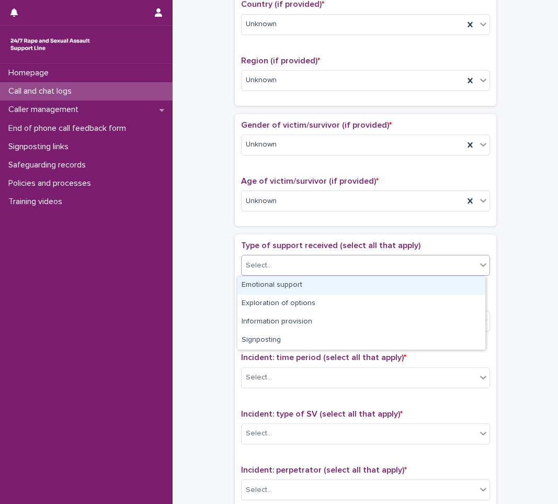
click at [359, 258] on div "Select..." at bounding box center [359, 265] width 235 height 17
click at [298, 287] on div "Emotional support" at bounding box center [361, 285] width 248 height 18
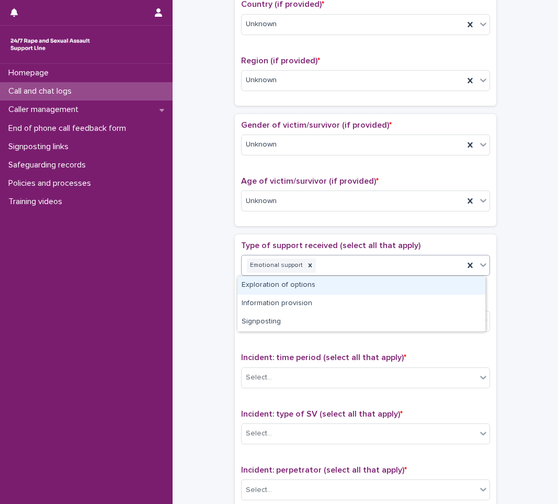
click at [479, 268] on icon at bounding box center [483, 264] width 10 height 10
click at [462, 284] on div "Exploration of options" at bounding box center [361, 285] width 248 height 18
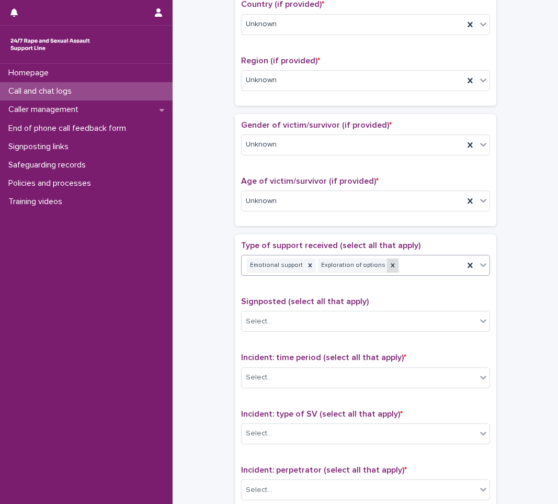
click at [387, 265] on div at bounding box center [393, 265] width 12 height 14
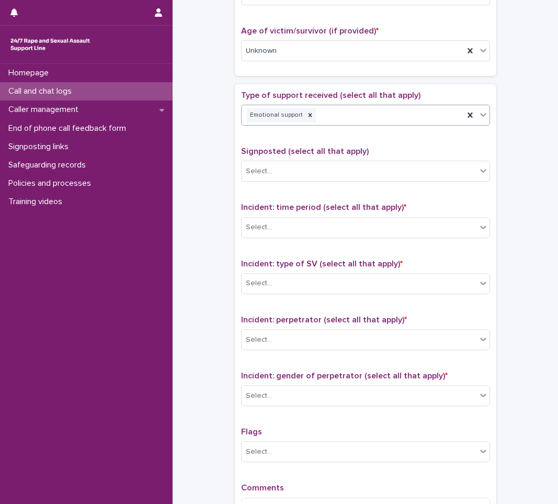
scroll to position [523, 0]
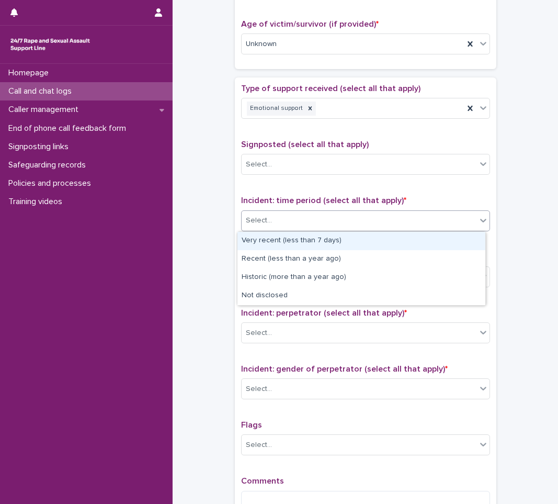
click at [347, 224] on div "Select..." at bounding box center [359, 220] width 235 height 17
click at [253, 245] on div "Very recent (less than 7 days)" at bounding box center [361, 241] width 248 height 18
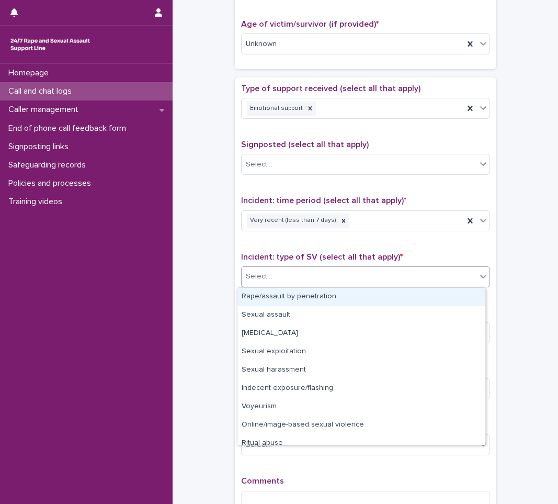
click at [289, 270] on div "Select..." at bounding box center [359, 276] width 235 height 17
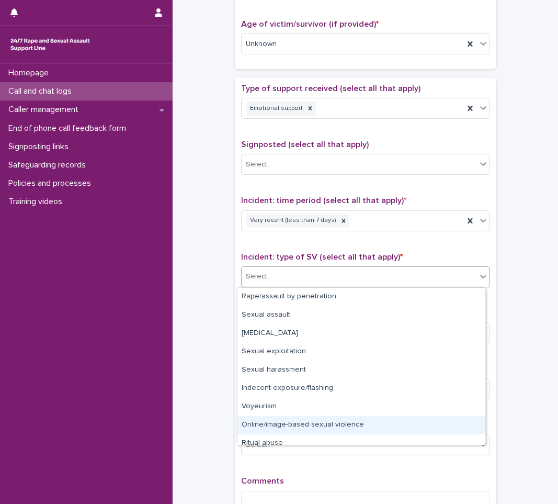
click at [270, 426] on div "Online/image-based sexual violence" at bounding box center [361, 425] width 248 height 18
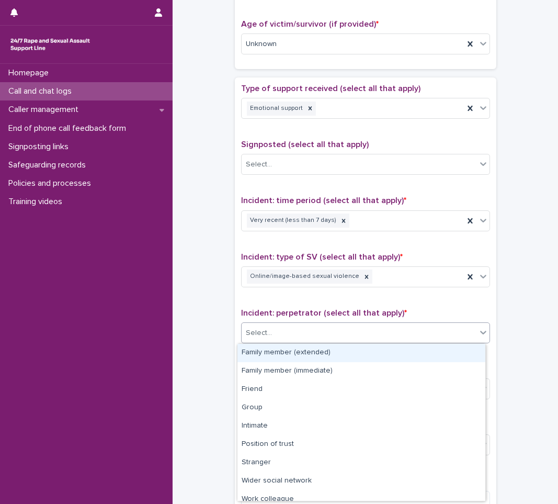
click at [303, 330] on div "Select..." at bounding box center [359, 332] width 235 height 17
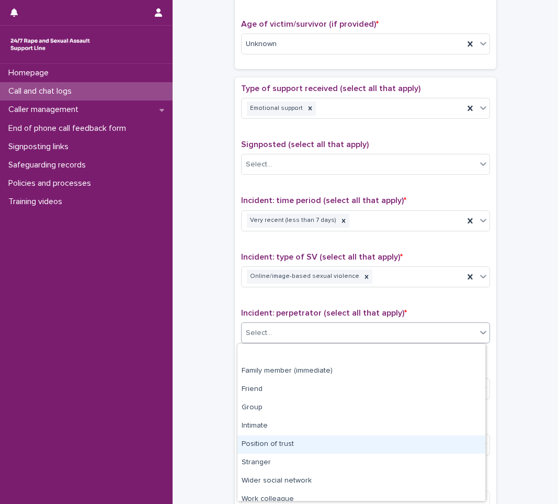
scroll to position [44, 0]
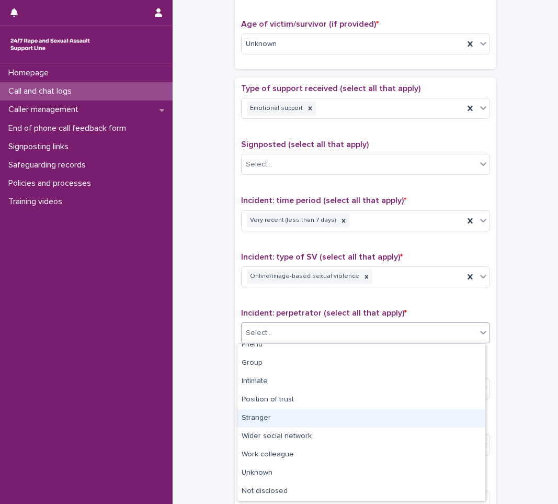
click at [274, 419] on div "Stranger" at bounding box center [361, 418] width 248 height 18
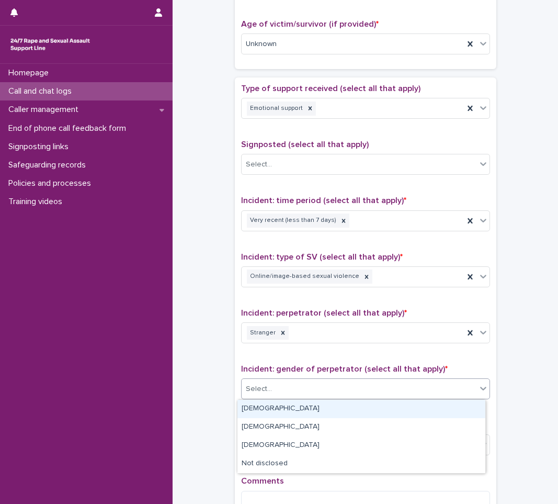
click at [278, 392] on div "Select..." at bounding box center [359, 388] width 235 height 17
click at [274, 406] on div "[DEMOGRAPHIC_DATA]" at bounding box center [361, 409] width 248 height 18
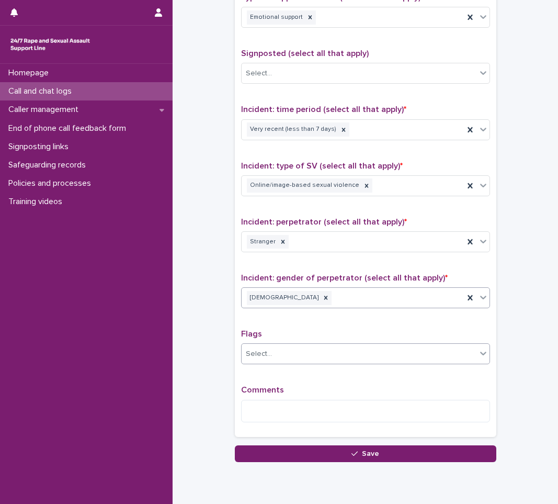
scroll to position [628, 0]
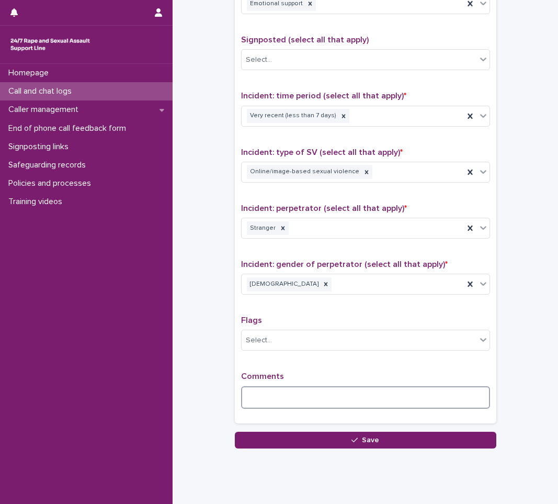
click at [261, 400] on textarea at bounding box center [365, 397] width 249 height 22
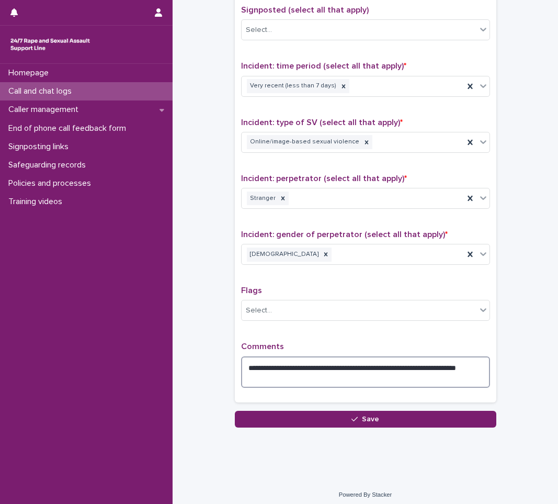
scroll to position [663, 0]
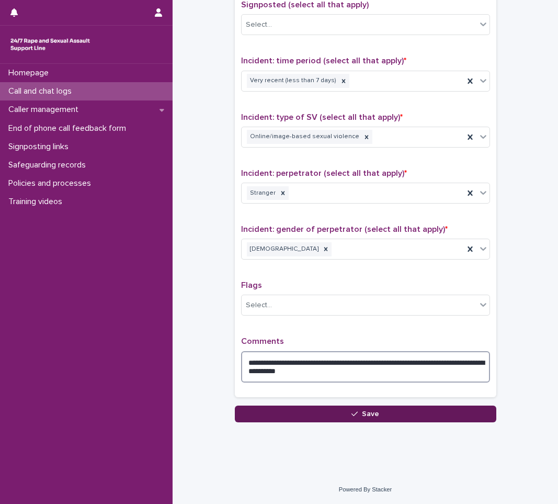
type textarea "**********"
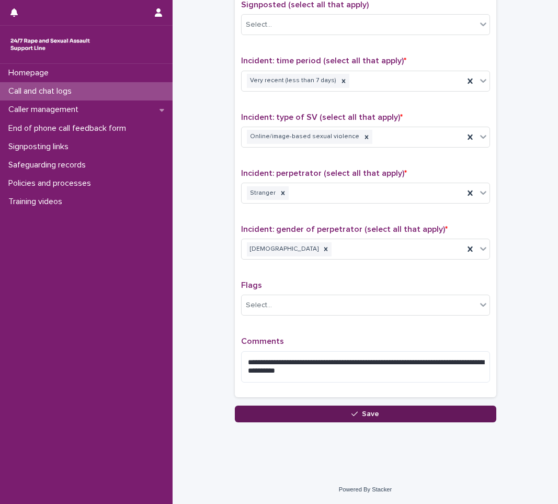
click at [314, 417] on button "Save" at bounding box center [365, 413] width 261 height 17
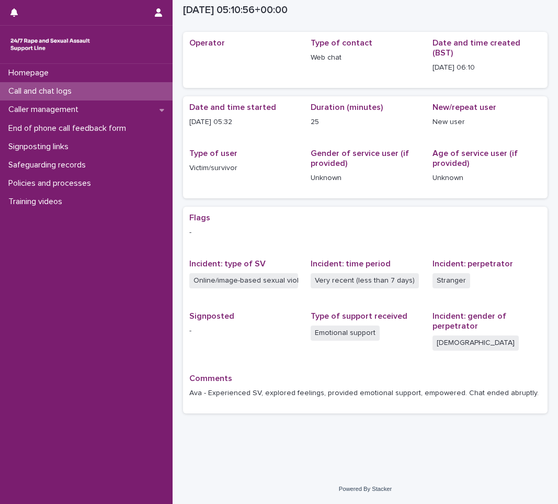
scroll to position [21, 0]
